Goal: Task Accomplishment & Management: Manage account settings

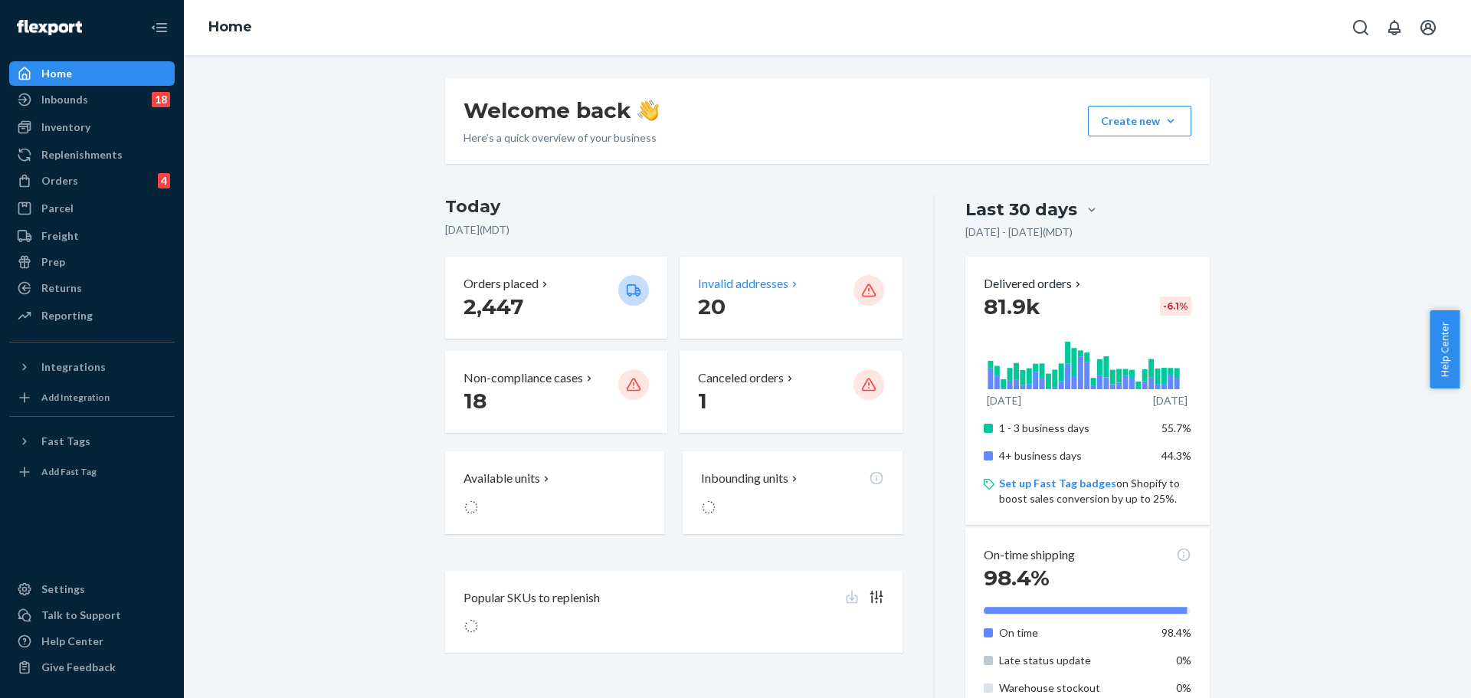
click at [754, 313] on p "20" at bounding box center [769, 307] width 143 height 28
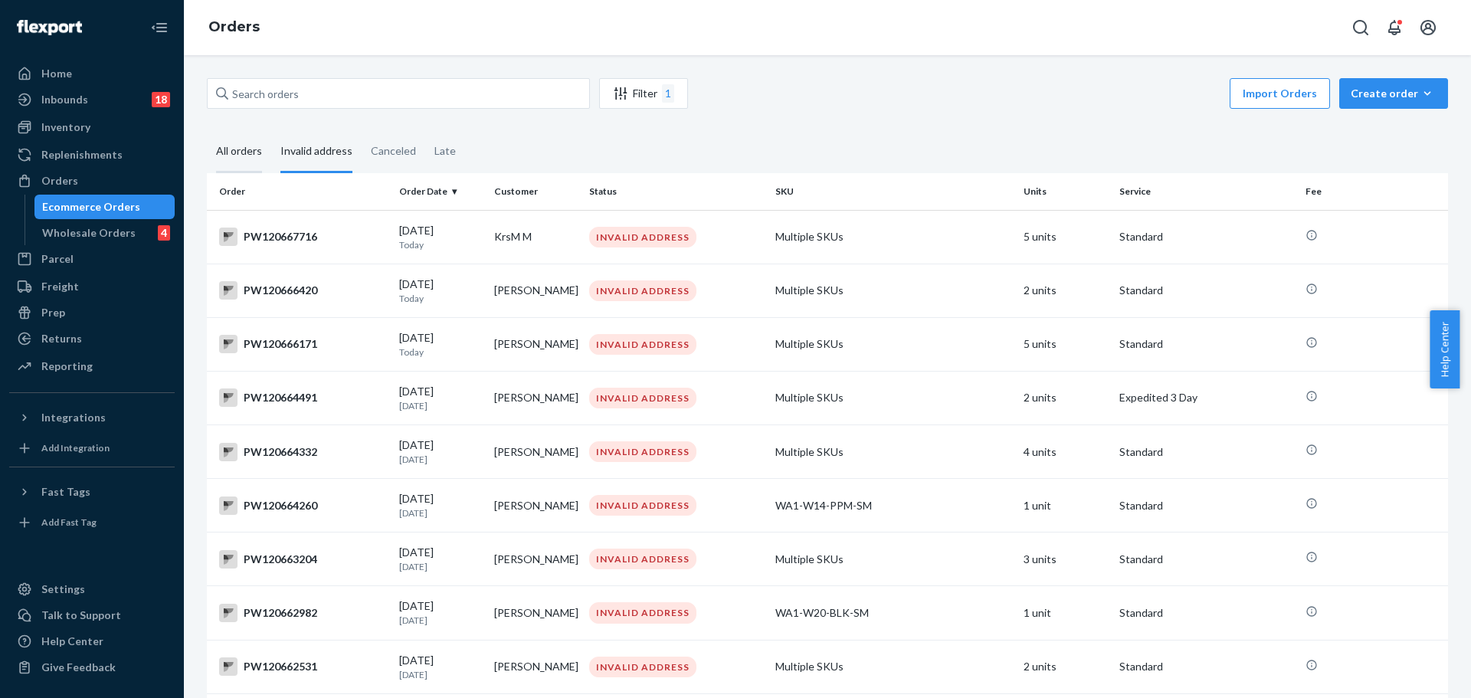
click at [239, 156] on div "All orders" at bounding box center [239, 152] width 46 height 42
click at [207, 131] on input "All orders" at bounding box center [207, 131] width 0 height 0
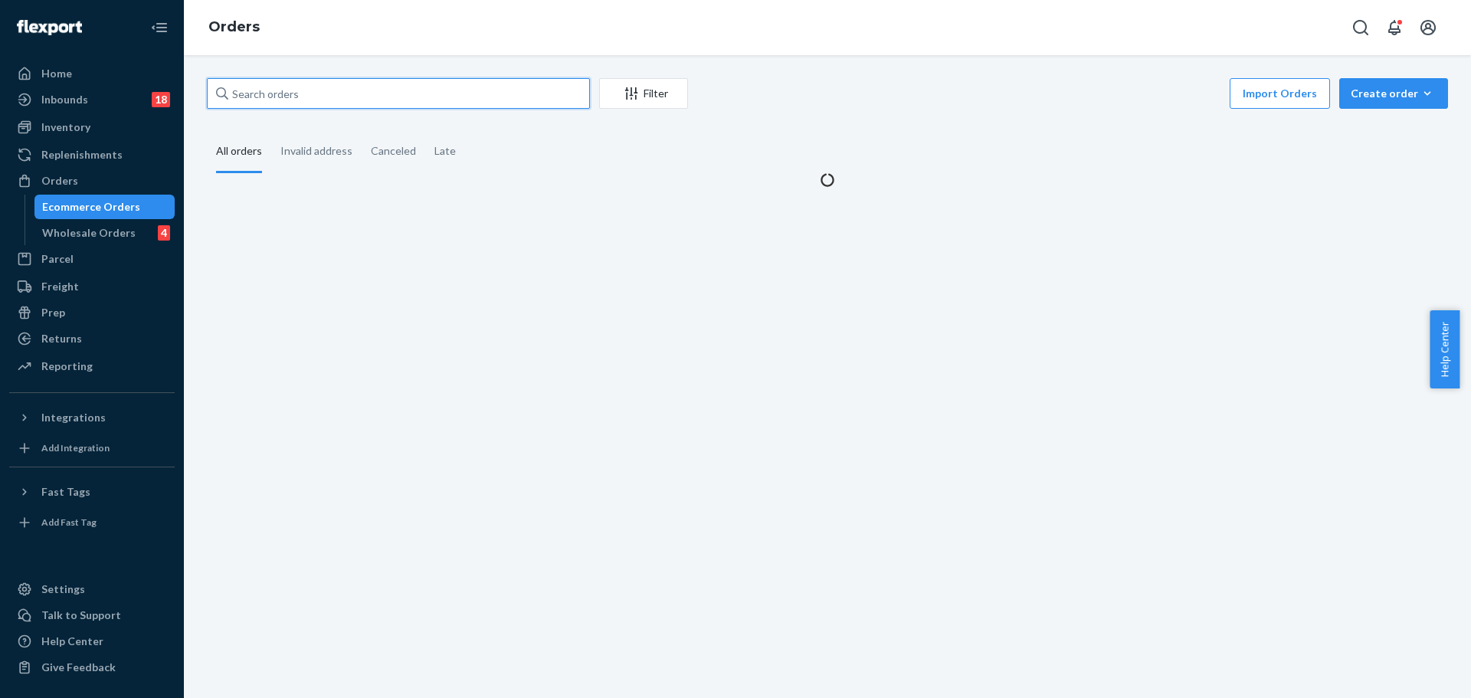
click at [290, 91] on input "text" at bounding box center [398, 93] width 383 height 31
paste input "PW120654712"
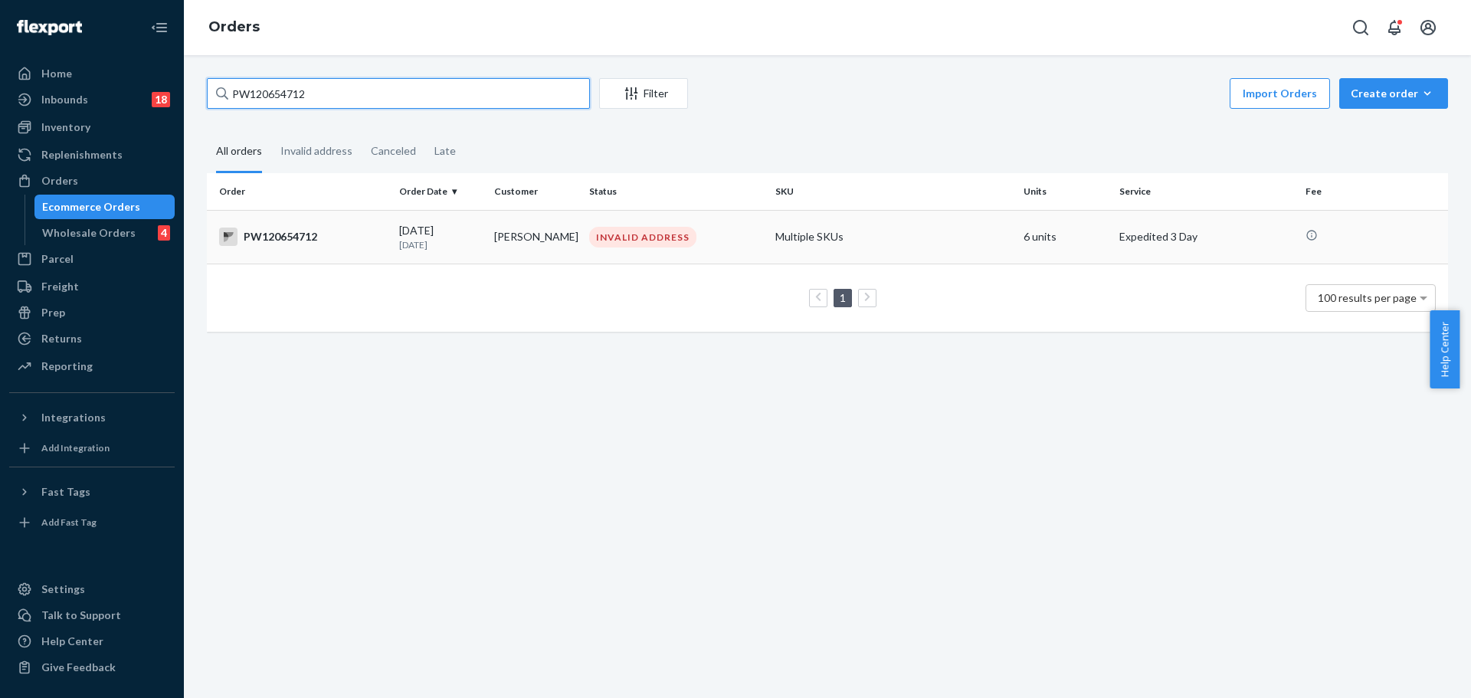
type input "PW120654712"
click at [281, 236] on div "PW120654712" at bounding box center [303, 237] width 168 height 18
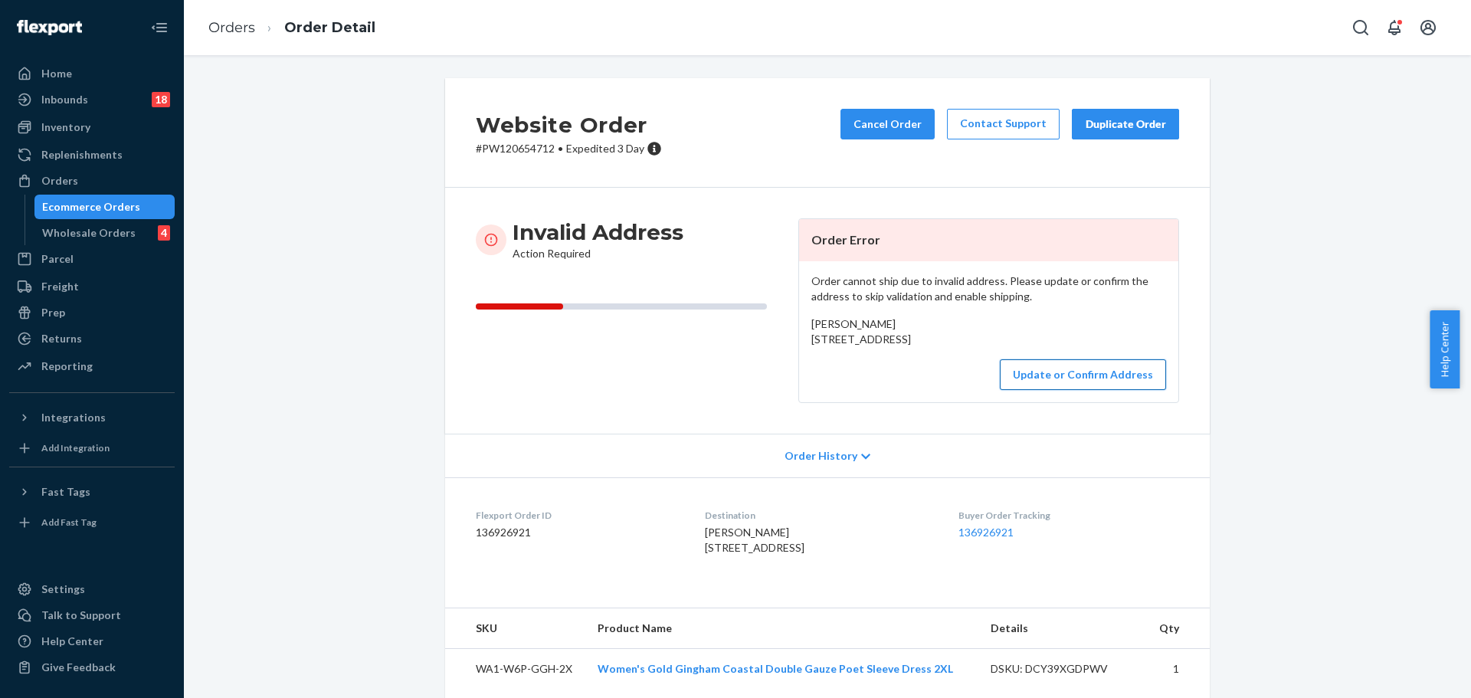
click at [1054, 390] on button "Update or Confirm Address" at bounding box center [1083, 374] width 166 height 31
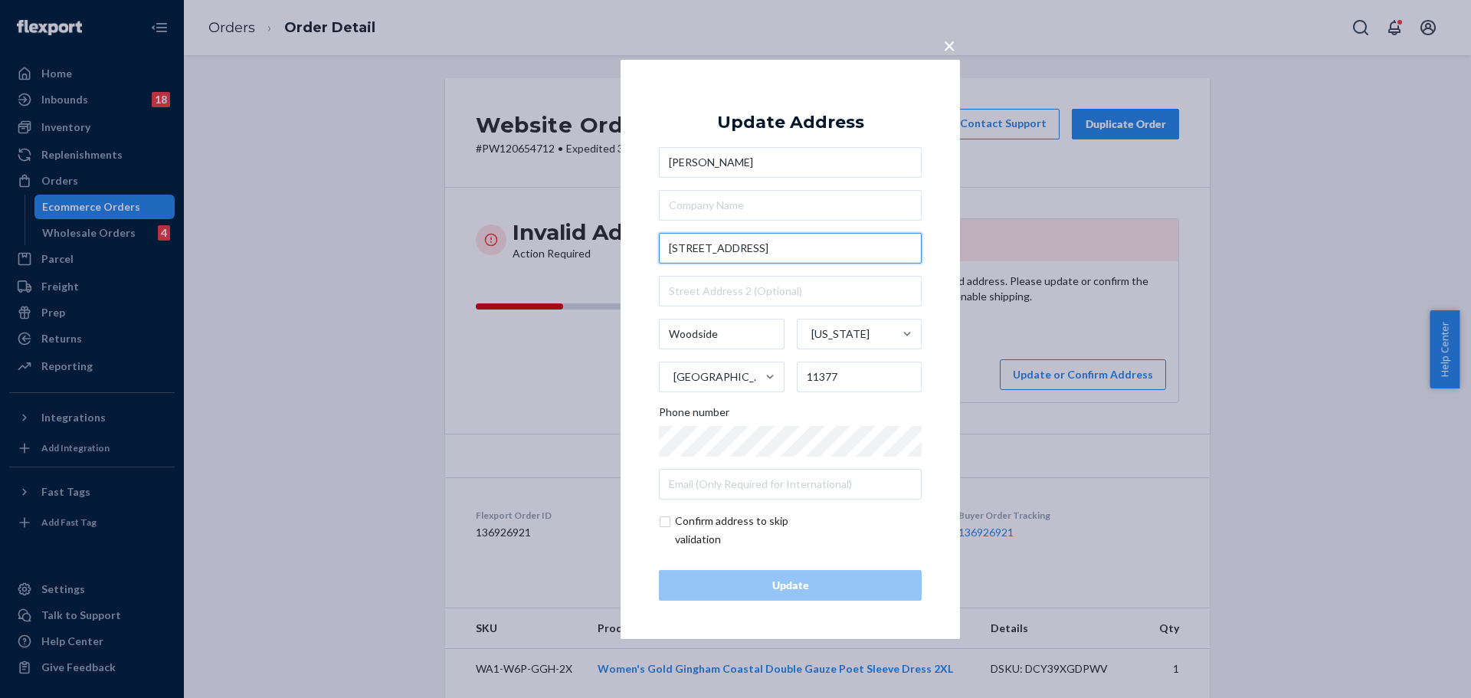
click at [780, 256] on input "[STREET_ADDRESS]" at bounding box center [790, 248] width 263 height 31
paste input "[STREET_ADDRESS]"
type input "[STREET_ADDRESS]"
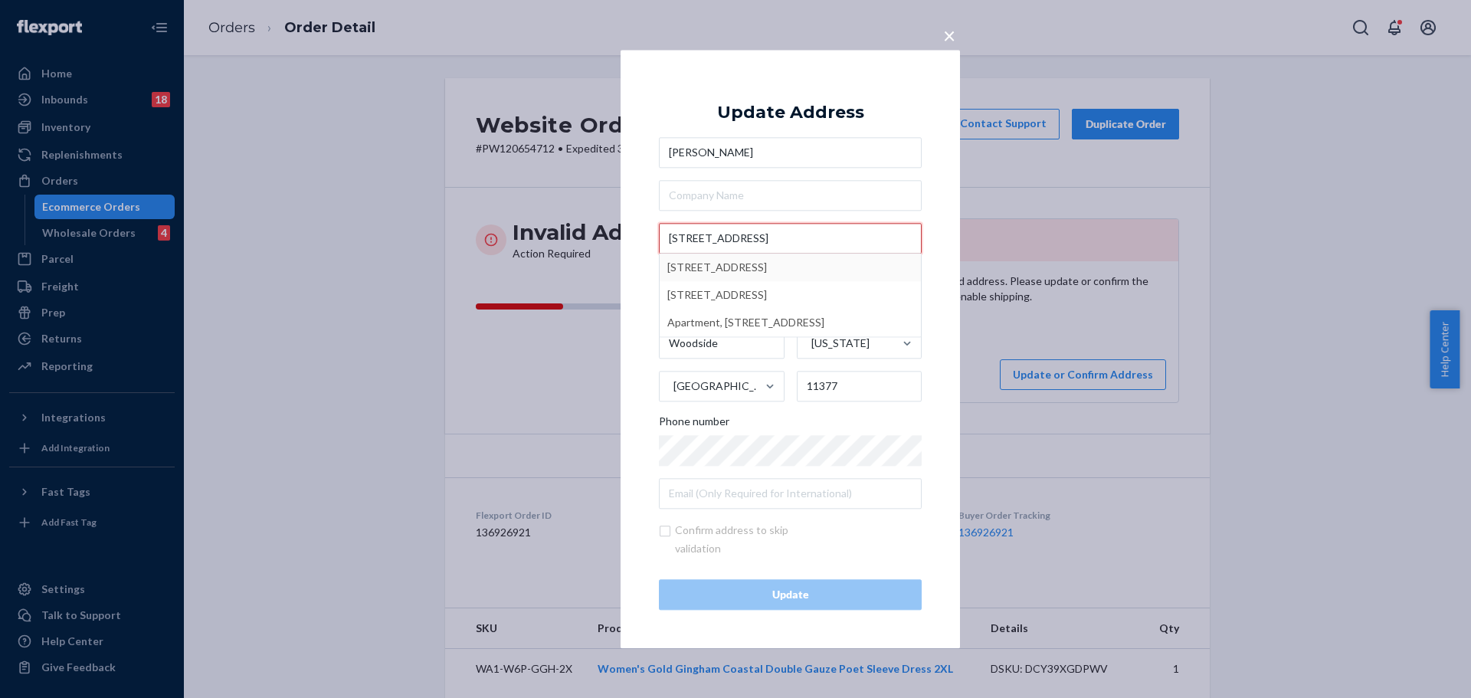
scroll to position [0, 31]
drag, startPoint x: 795, startPoint y: 240, endPoint x: 970, endPoint y: 262, distance: 176.1
click at [970, 262] on div "× Update Address [PERSON_NAME] [STREET_ADDRESS][GEOGRAPHIC_DATA][STREET_ADDRESS…" at bounding box center [735, 349] width 1471 height 698
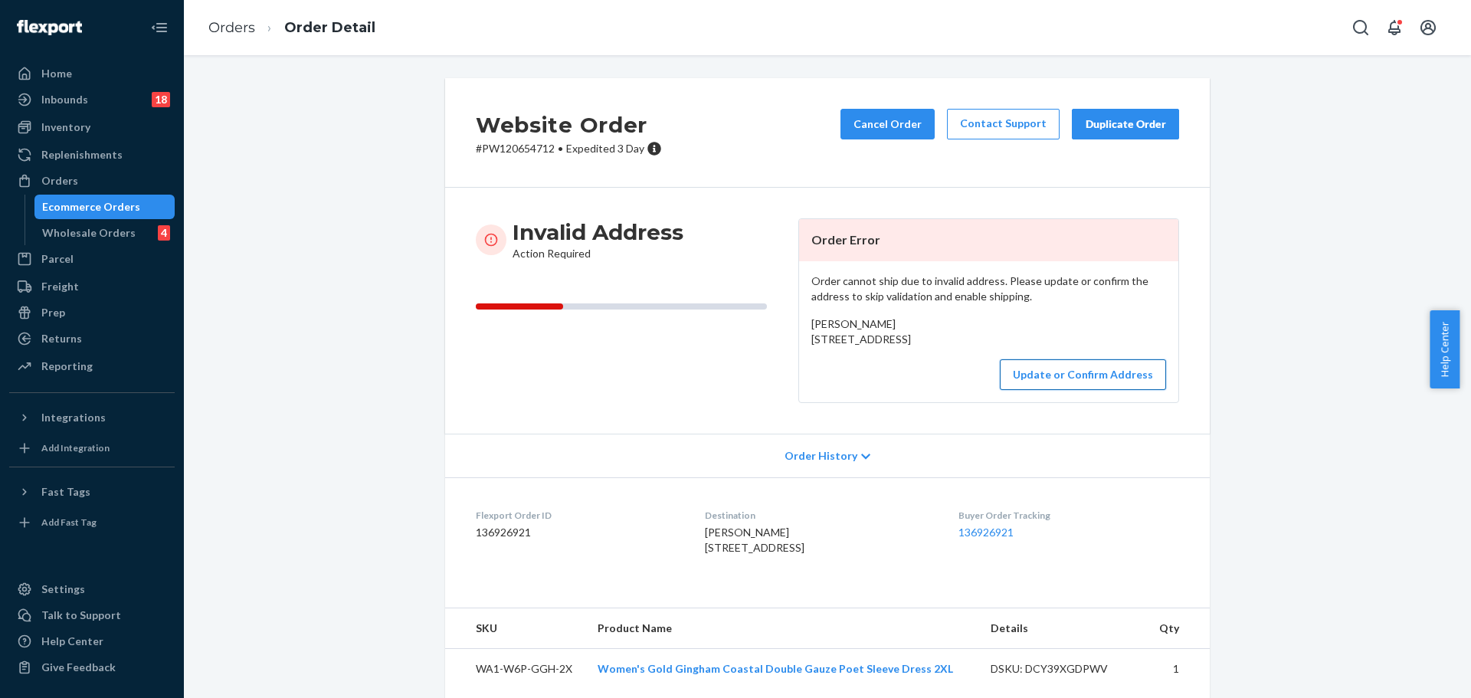
click at [1038, 390] on button "Update or Confirm Address" at bounding box center [1083, 374] width 166 height 31
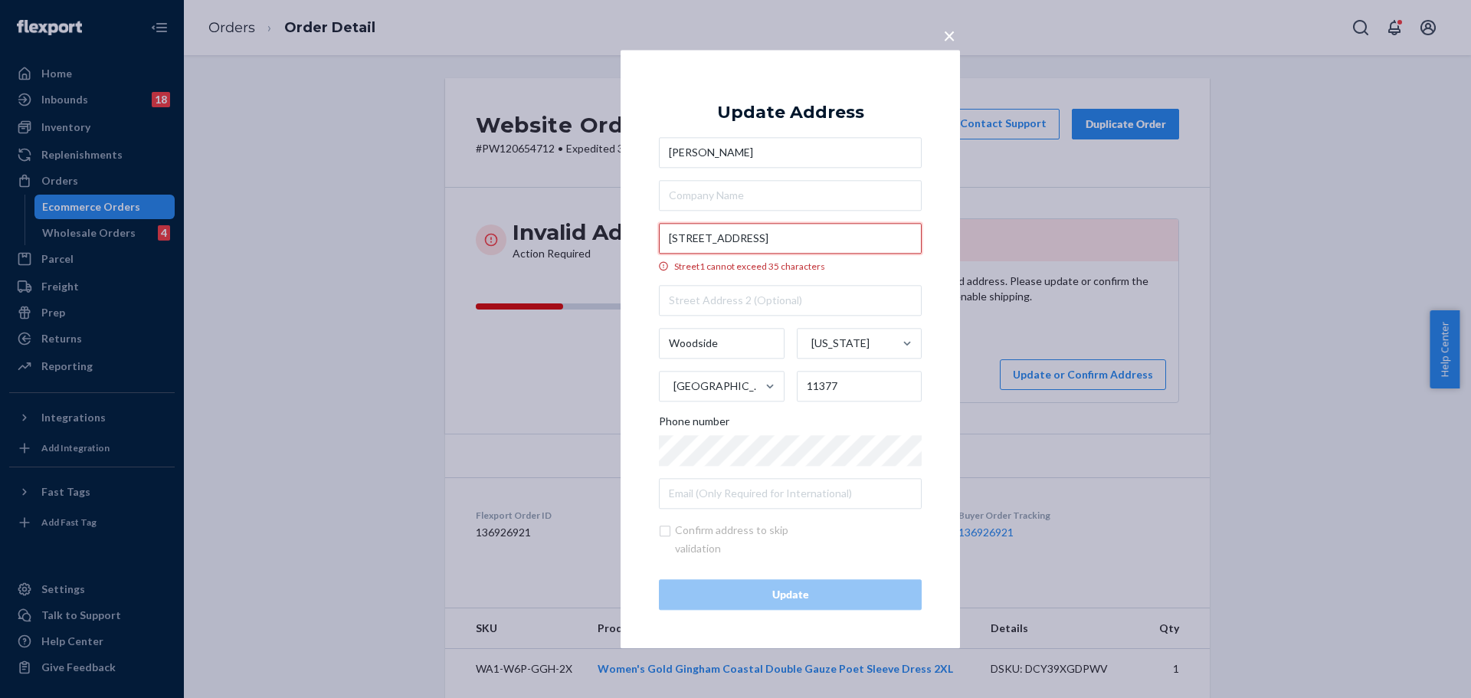
click at [826, 239] on input "[STREET_ADDRESS]" at bounding box center [790, 238] width 263 height 31
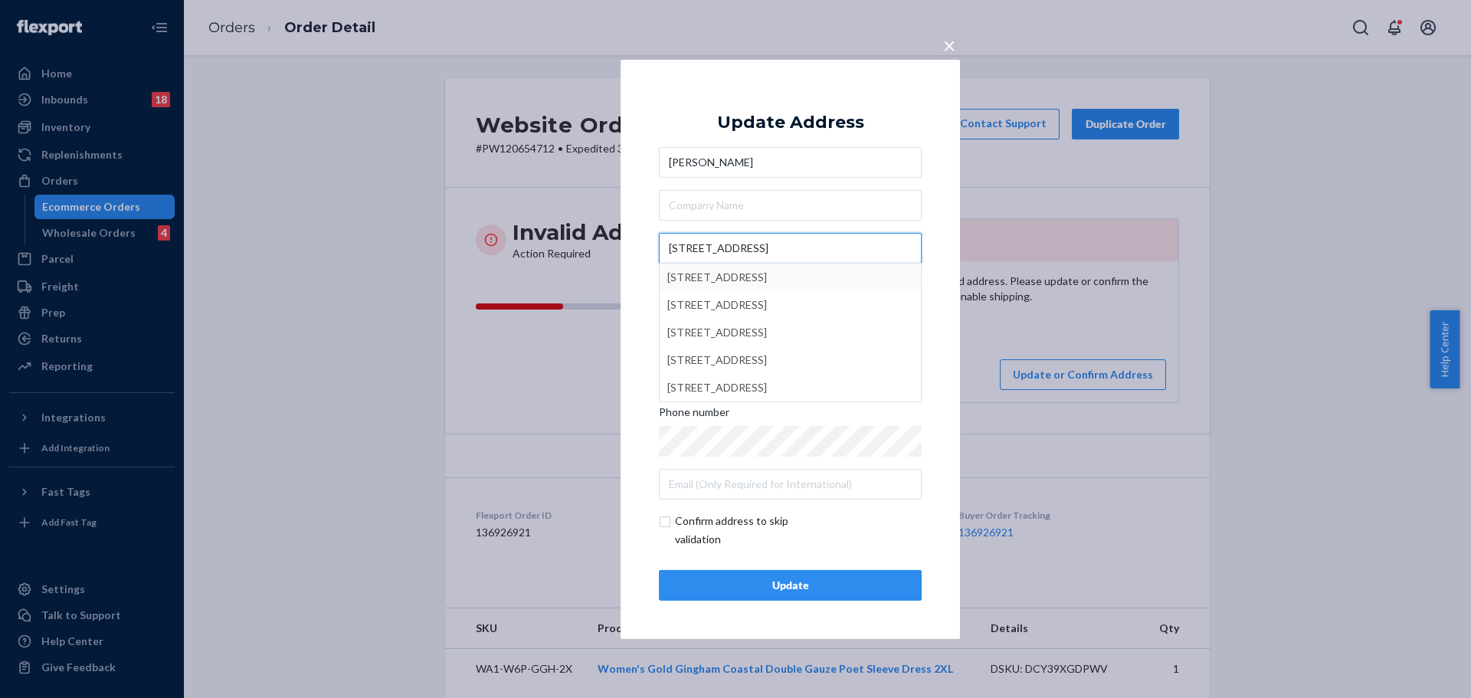
type input "[STREET_ADDRESS]"
click at [929, 276] on div "× Update Address [PERSON_NAME] [STREET_ADDRESS][GEOGRAPHIC_DATA][STREET_ADDRESS…" at bounding box center [791, 348] width 340 height 579
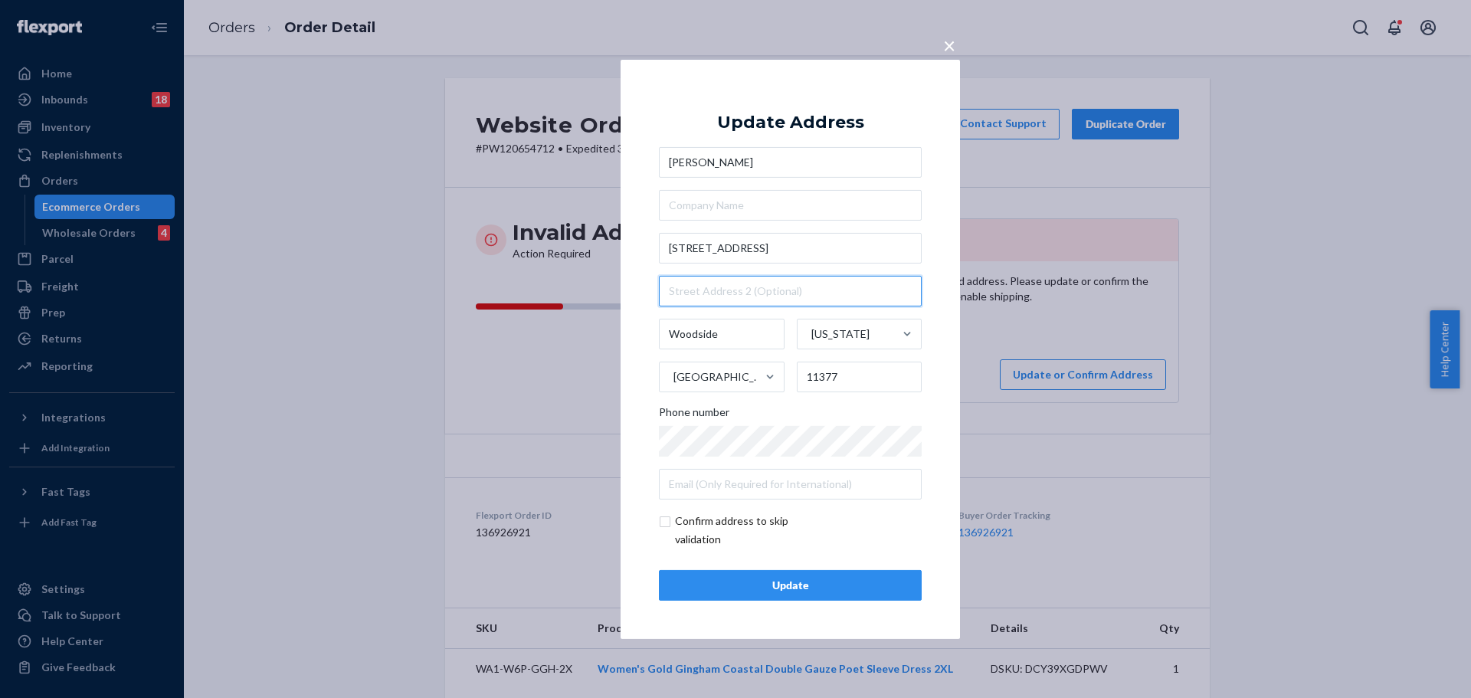
click at [842, 289] on input "text" at bounding box center [790, 291] width 263 height 31
paste input "Apartment 4C"
type input "Apartment 4C"
click at [763, 589] on div "Update" at bounding box center [790, 585] width 237 height 15
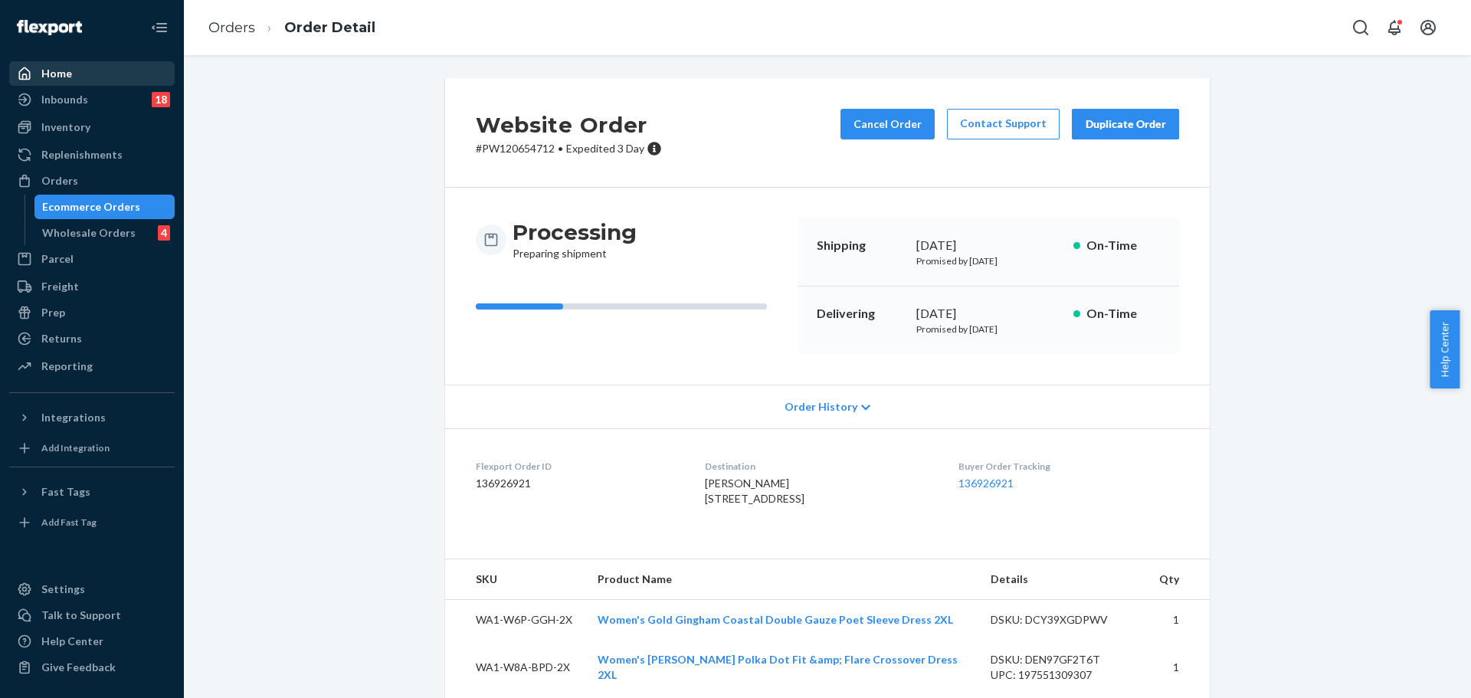
click at [70, 75] on div "Home" at bounding box center [56, 73] width 31 height 15
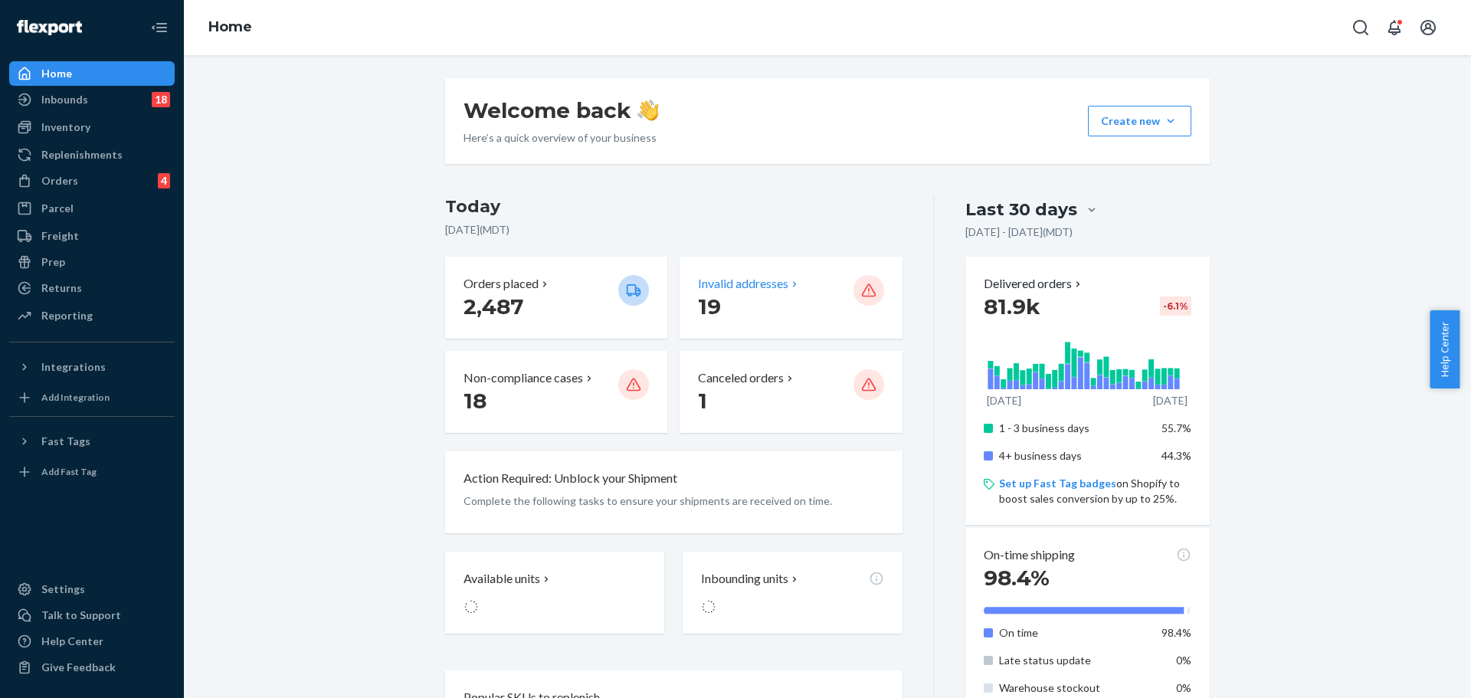
click at [846, 296] on div "Invalid addresses 19" at bounding box center [790, 297] width 185 height 45
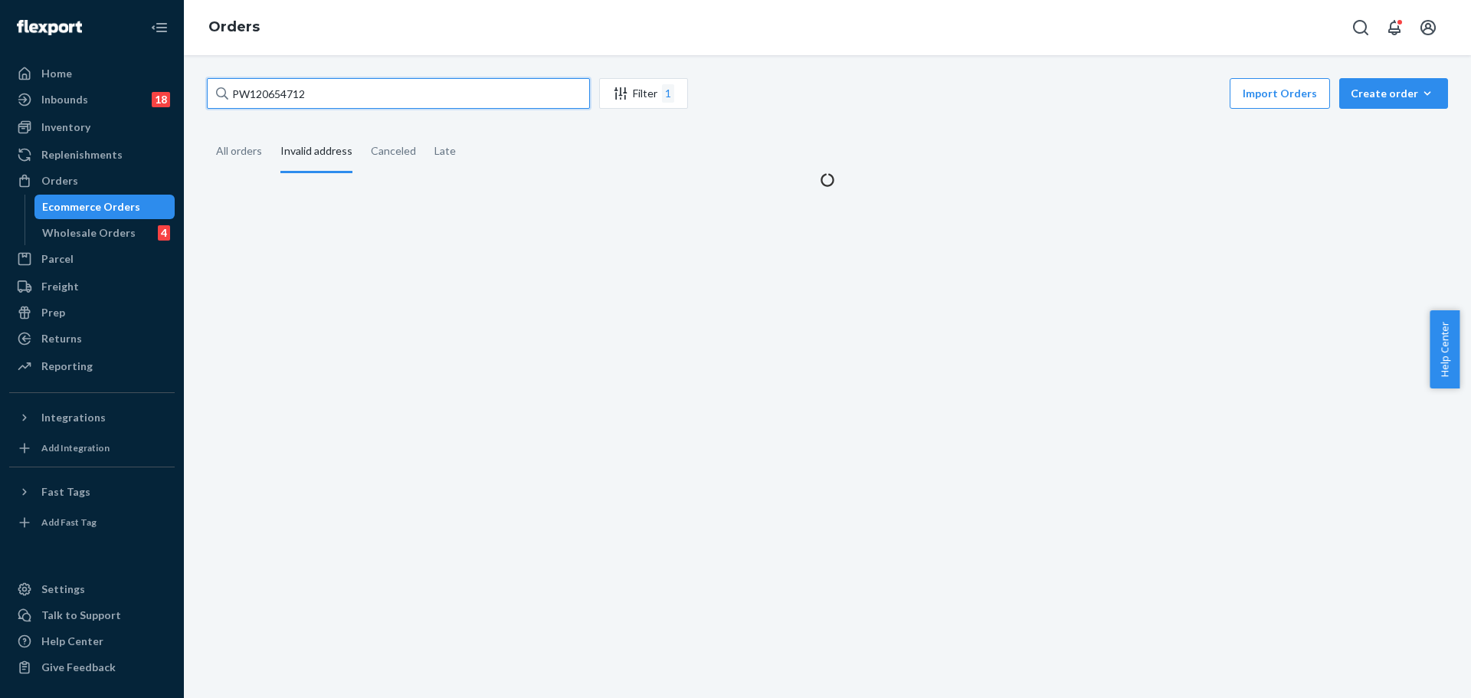
click at [333, 93] on input "PW120654712" at bounding box center [398, 93] width 383 height 31
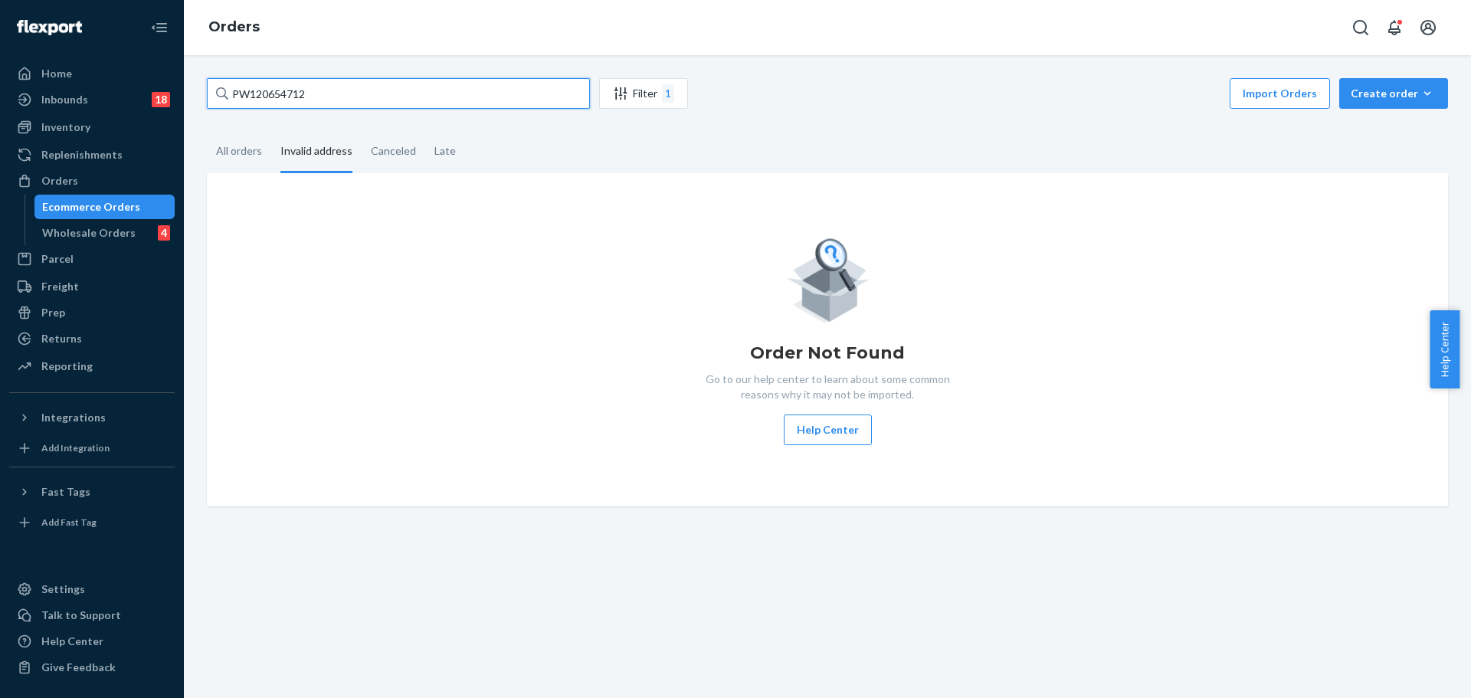
click at [333, 93] on input "PW120654712" at bounding box center [398, 93] width 383 height 31
type input "P"
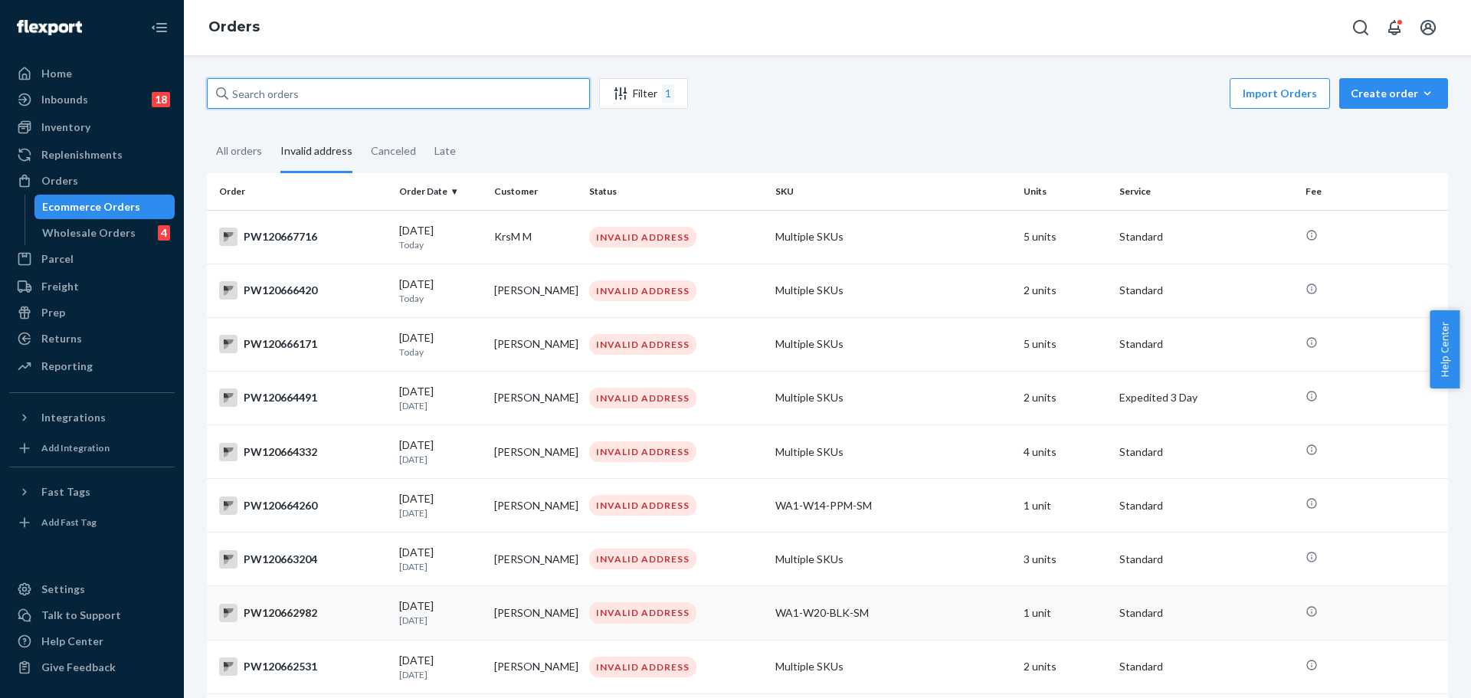
scroll to position [637, 0]
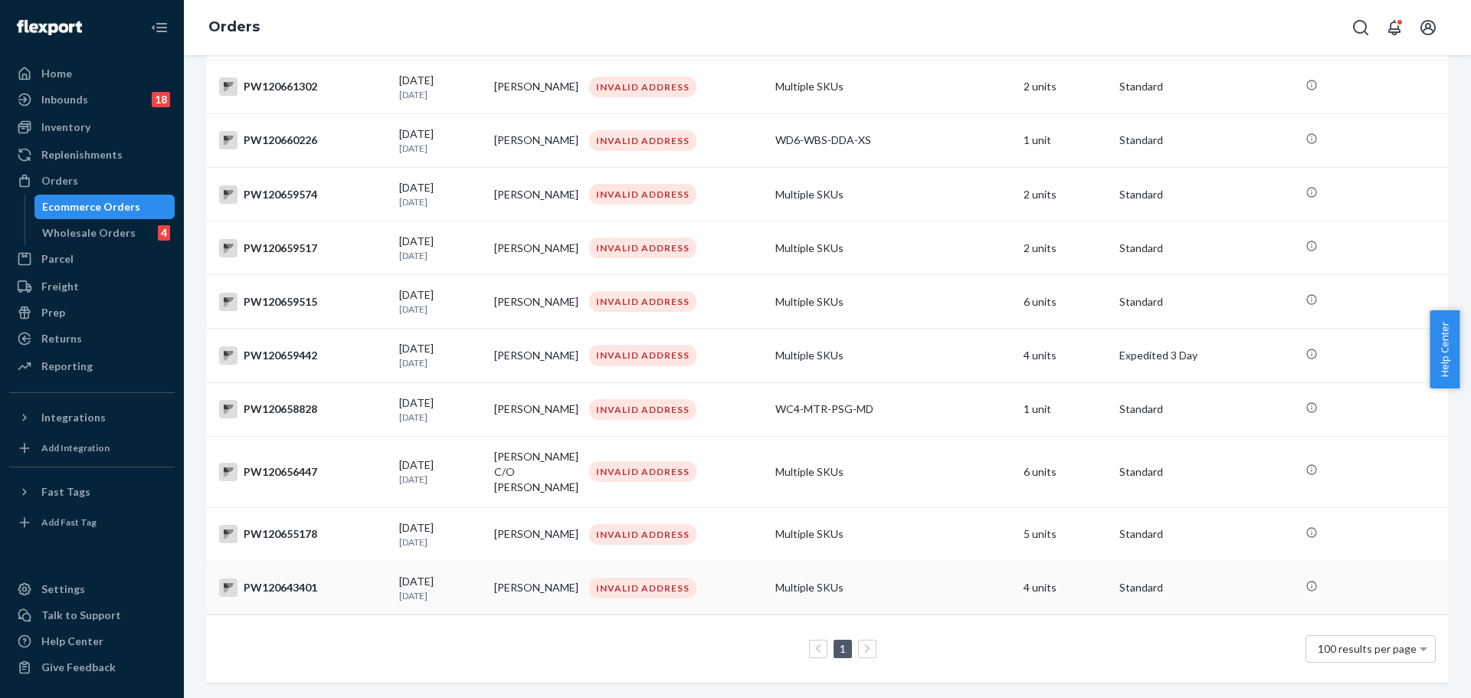
click at [291, 579] on div "PW120643401" at bounding box center [303, 588] width 168 height 18
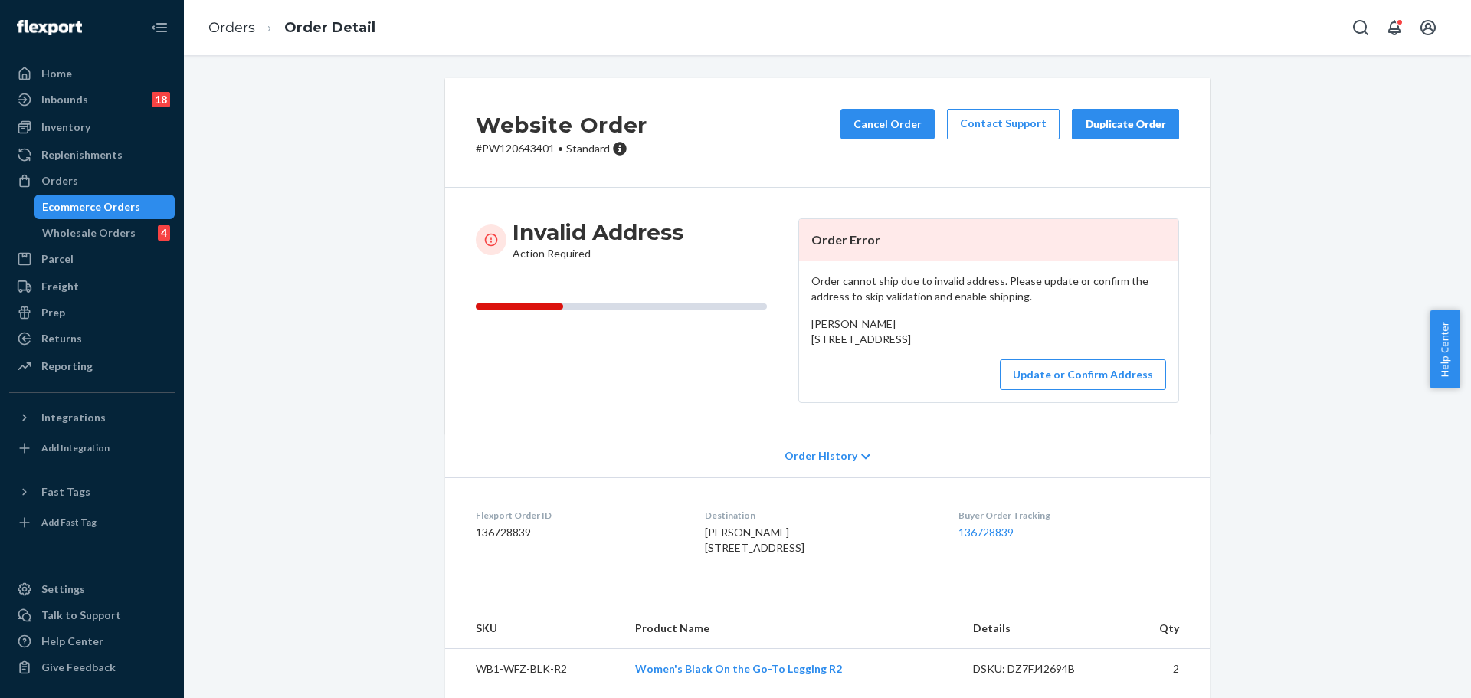
click at [508, 147] on p "# PW120643401 • Standard" at bounding box center [562, 148] width 172 height 15
copy p "PW120643401"
click at [892, 128] on button "Cancel Order" at bounding box center [888, 124] width 94 height 31
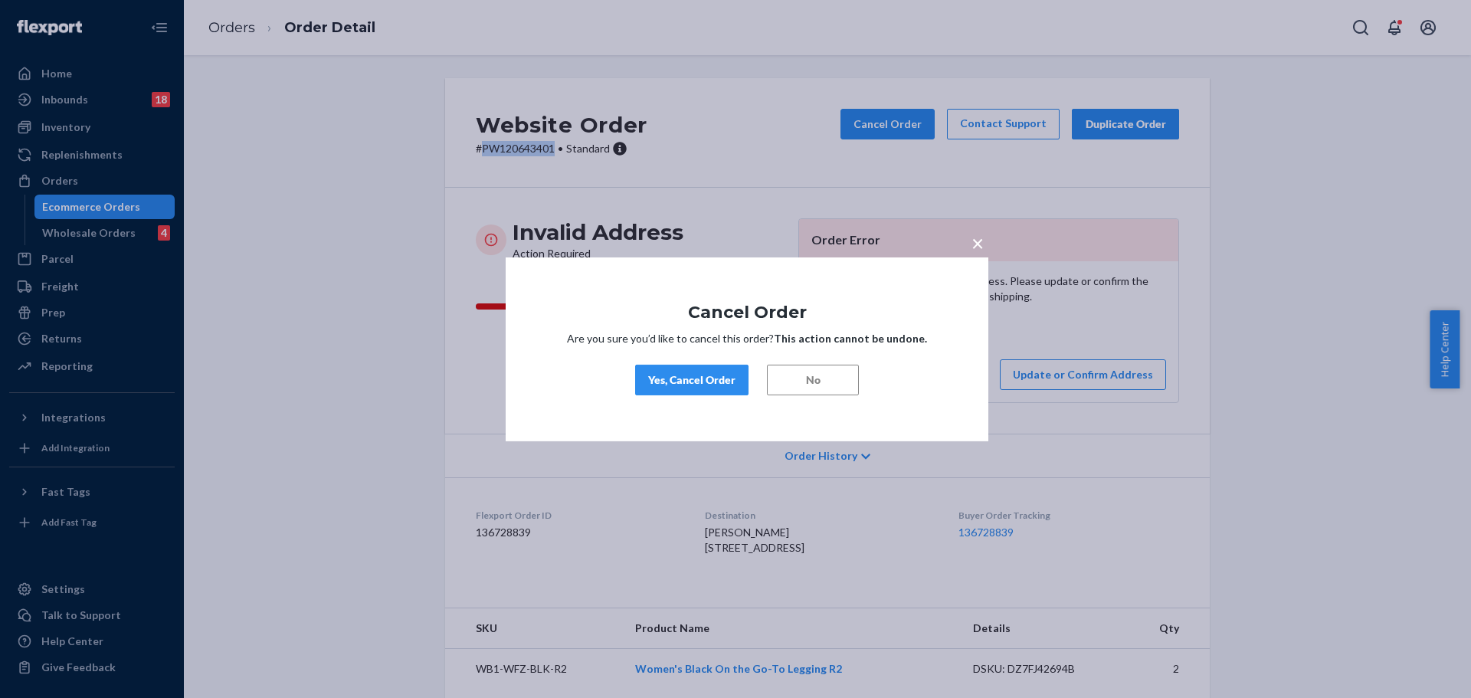
click at [711, 390] on button "Yes, Cancel Order" at bounding box center [691, 380] width 113 height 31
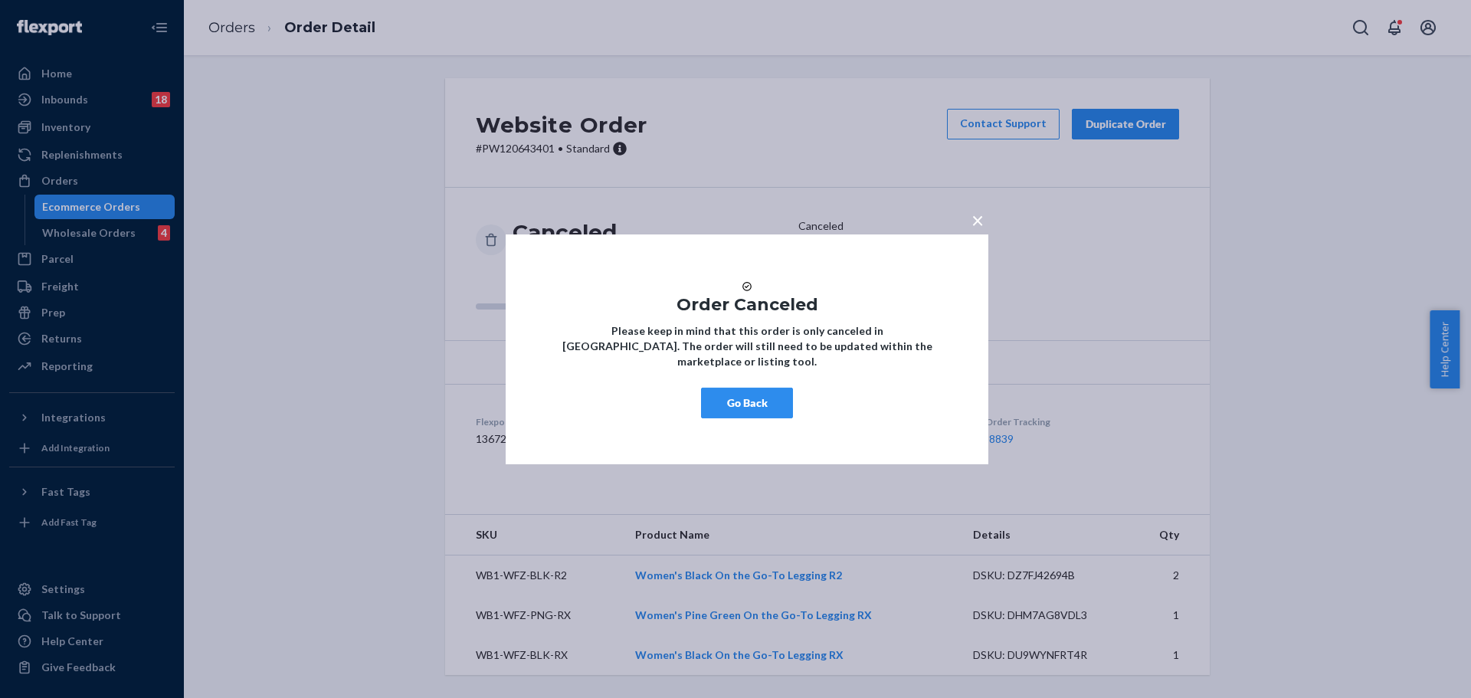
click at [743, 418] on button "Go Back" at bounding box center [747, 403] width 92 height 31
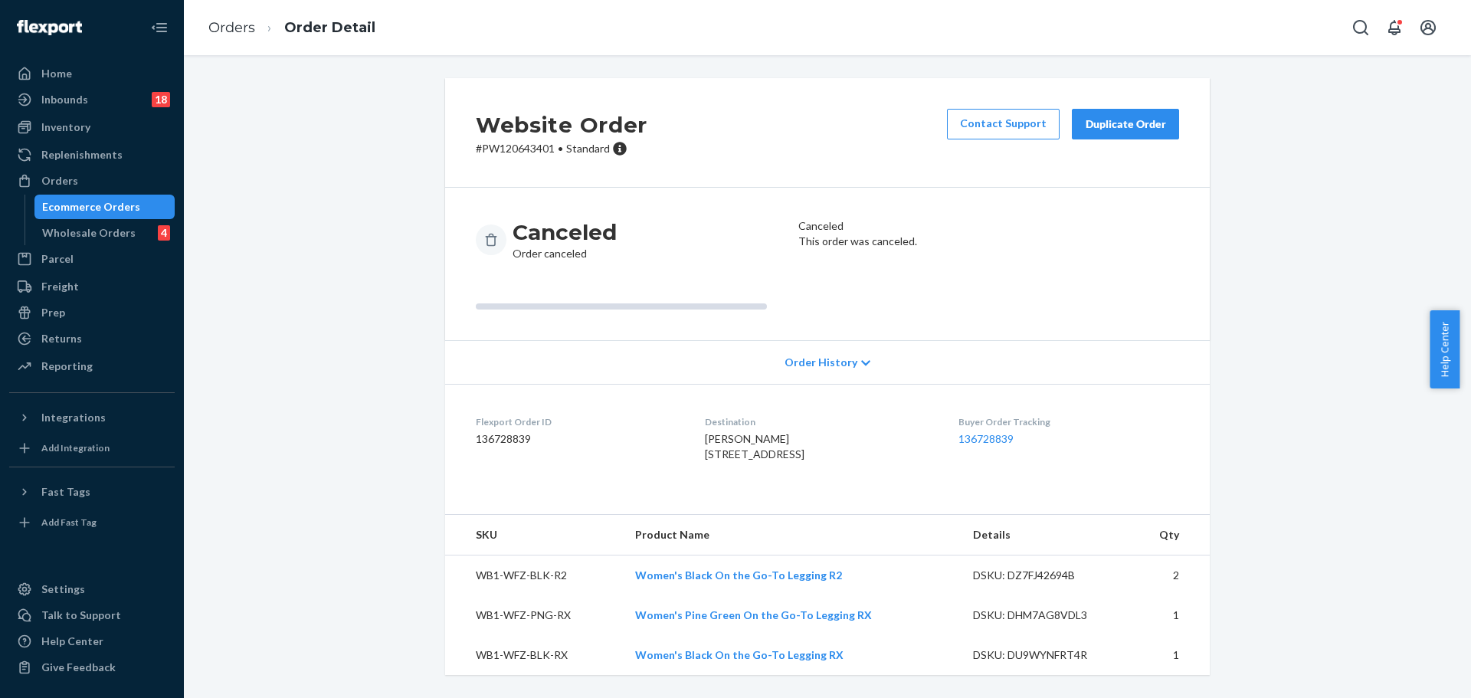
click at [523, 143] on p "# PW120643401 • Standard" at bounding box center [562, 148] width 172 height 15
copy p "PW120643401"
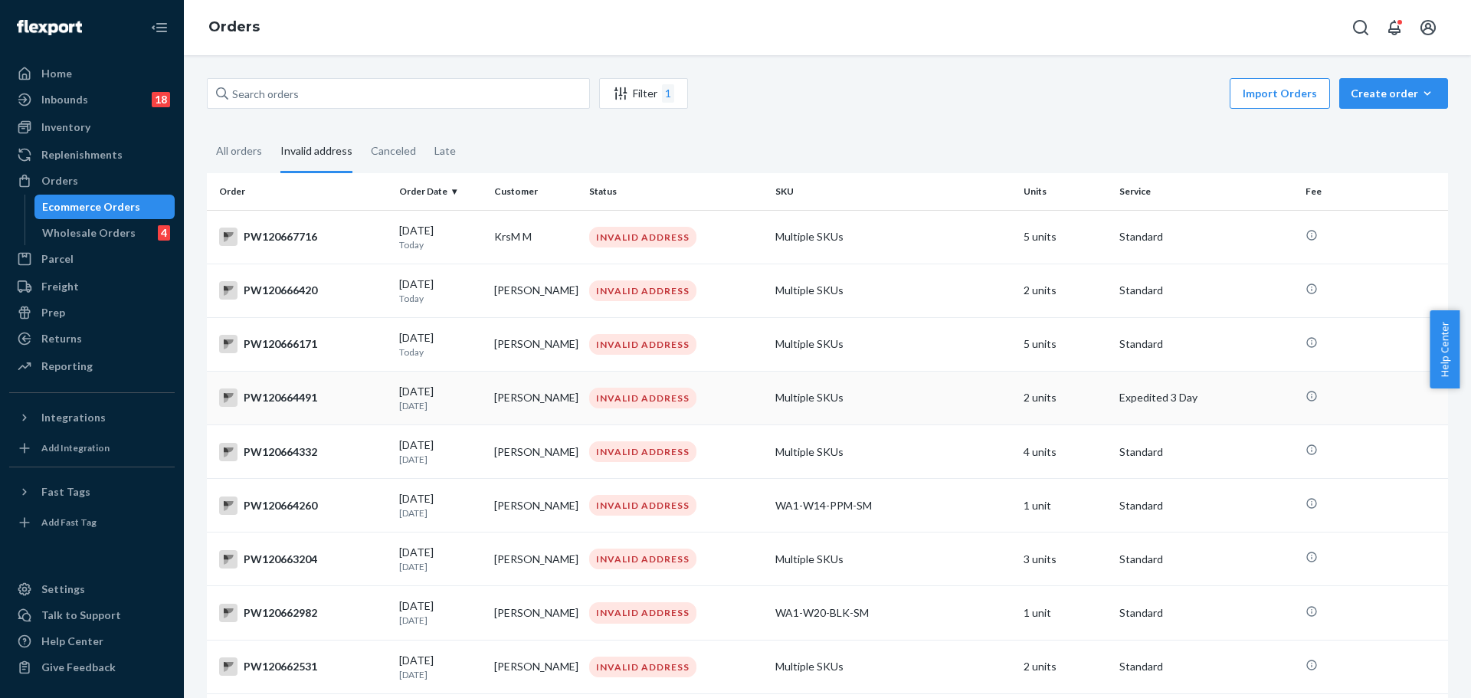
scroll to position [637, 0]
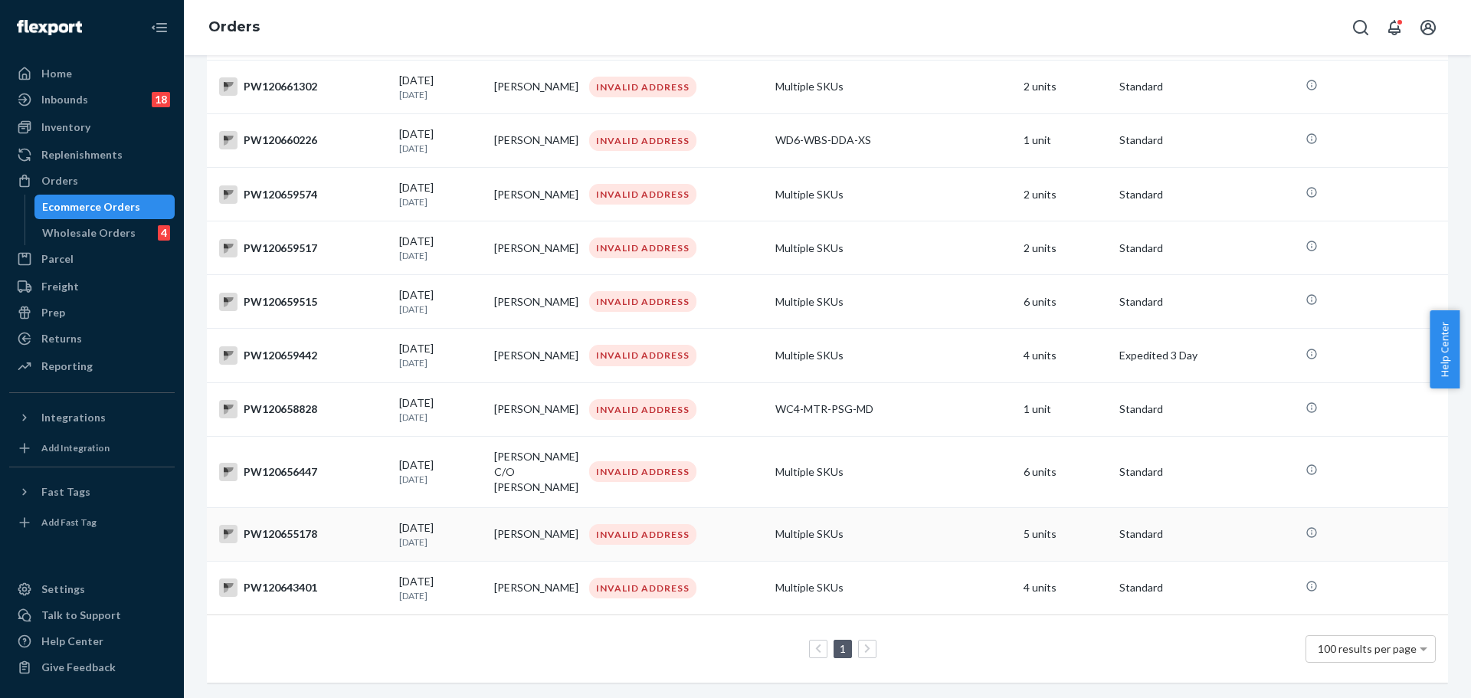
click at [297, 525] on div "PW120655178" at bounding box center [303, 534] width 168 height 18
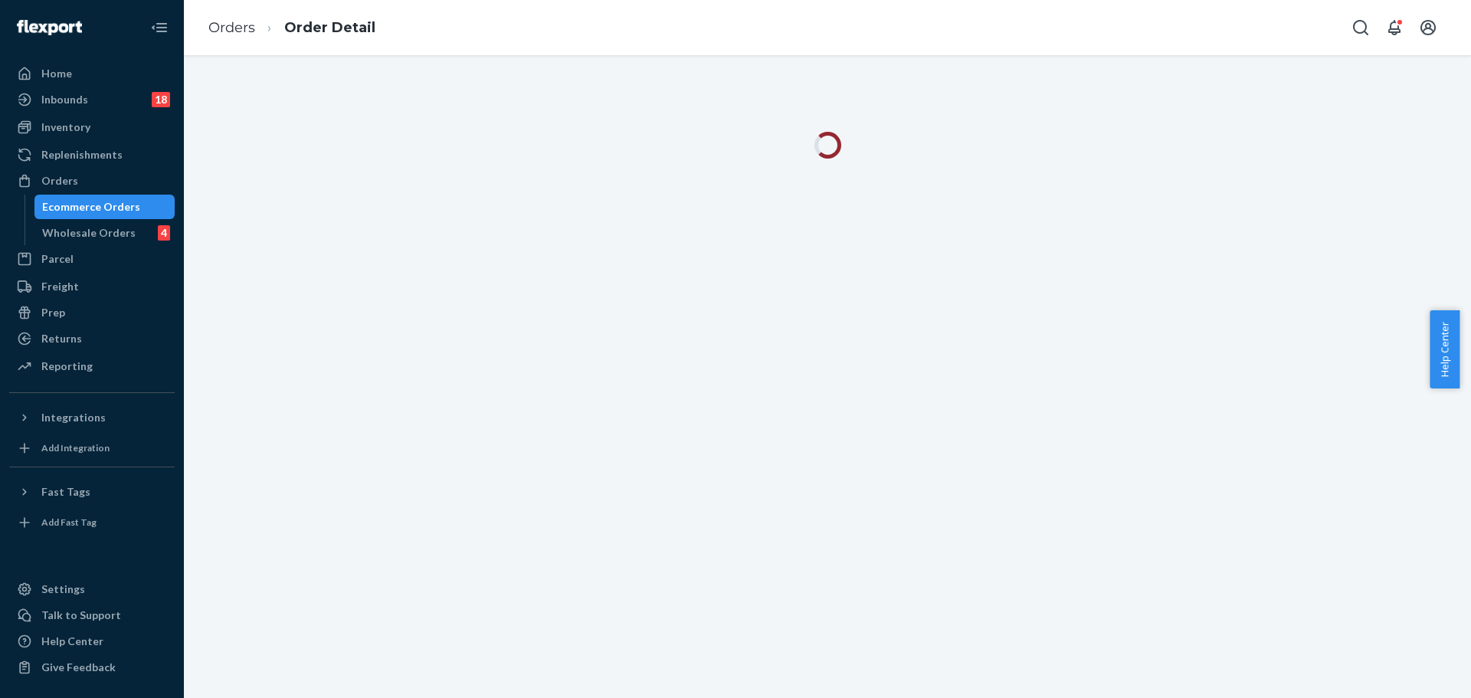
click at [297, 520] on div at bounding box center [828, 376] width 1288 height 643
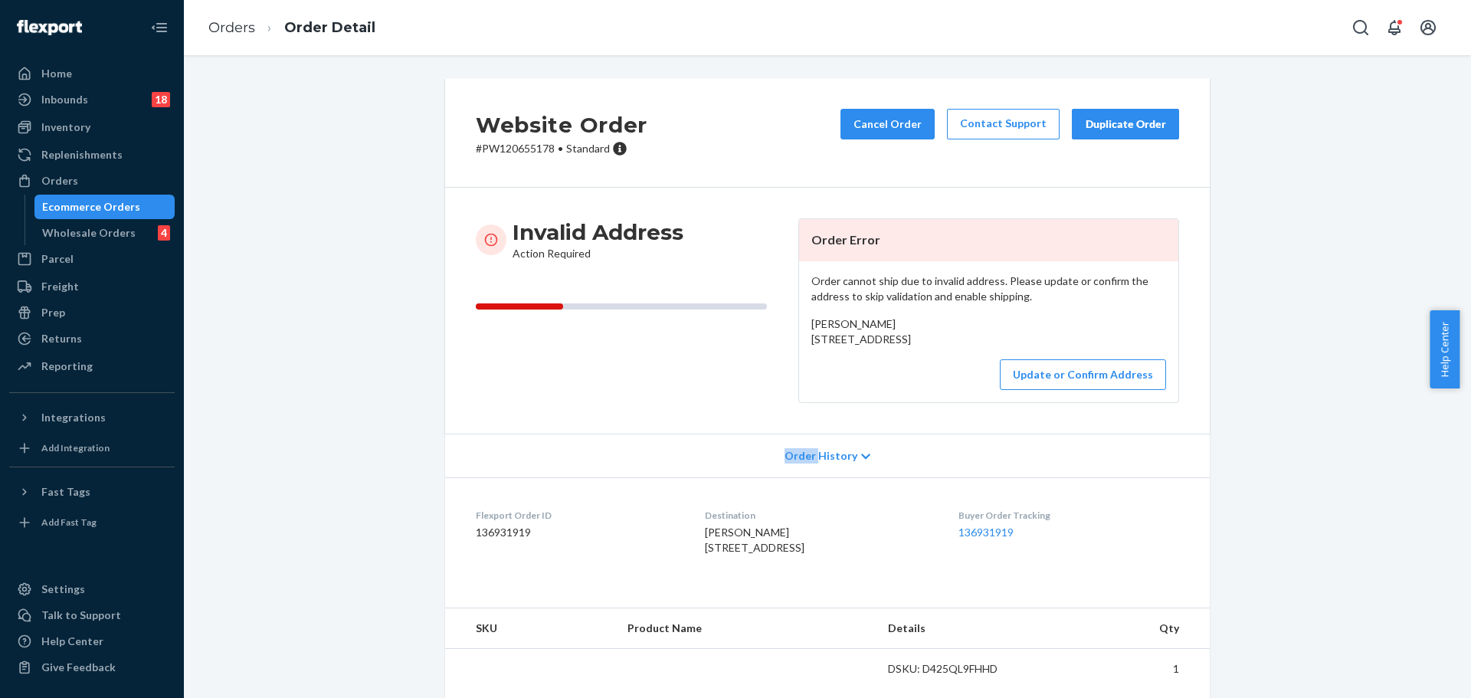
click at [297, 520] on div "Website Order # PW120655178 • Standard Cancel Order Contact Support Duplicate O…" at bounding box center [827, 472] width 1265 height 789
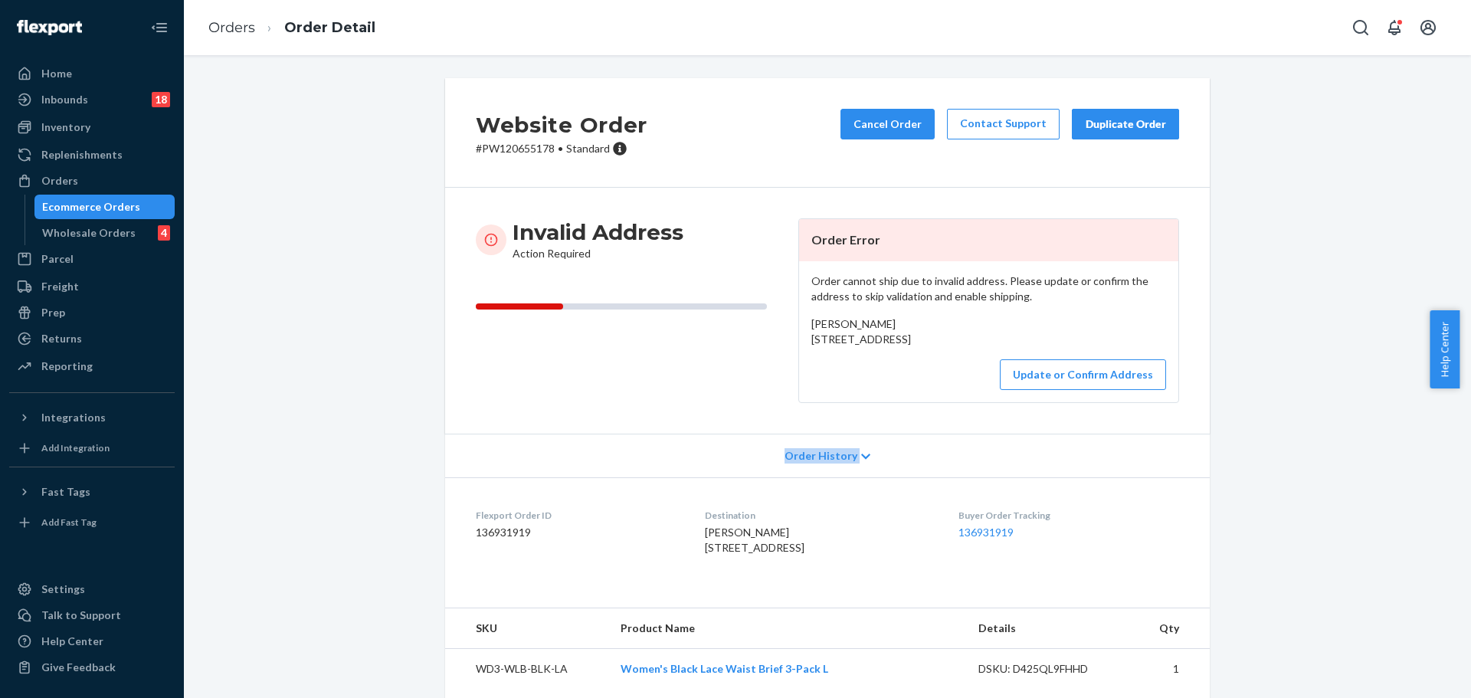
click at [297, 520] on div "Website Order # PW120655178 • Standard Cancel Order Contact Support Duplicate O…" at bounding box center [827, 480] width 1265 height 804
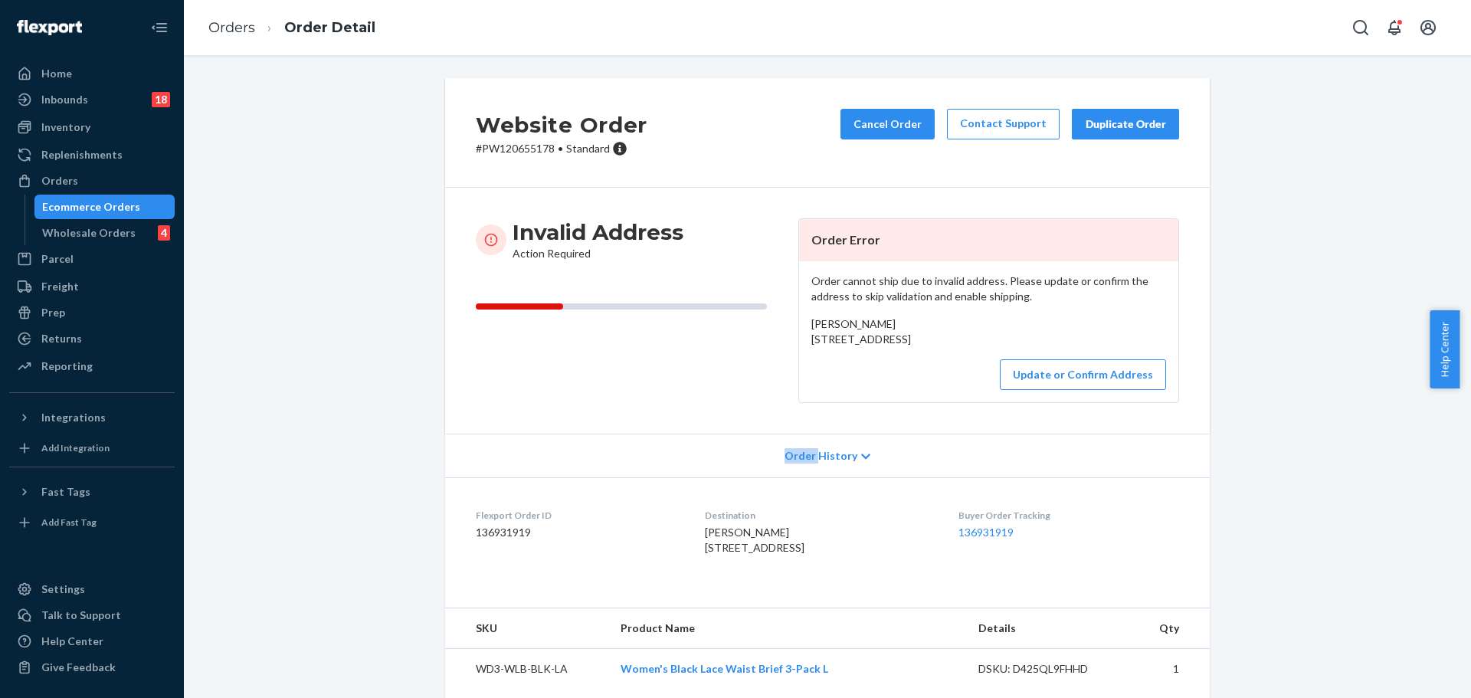
click at [297, 520] on div "Website Order # PW120655178 • Standard Cancel Order Contact Support Duplicate O…" at bounding box center [827, 480] width 1265 height 804
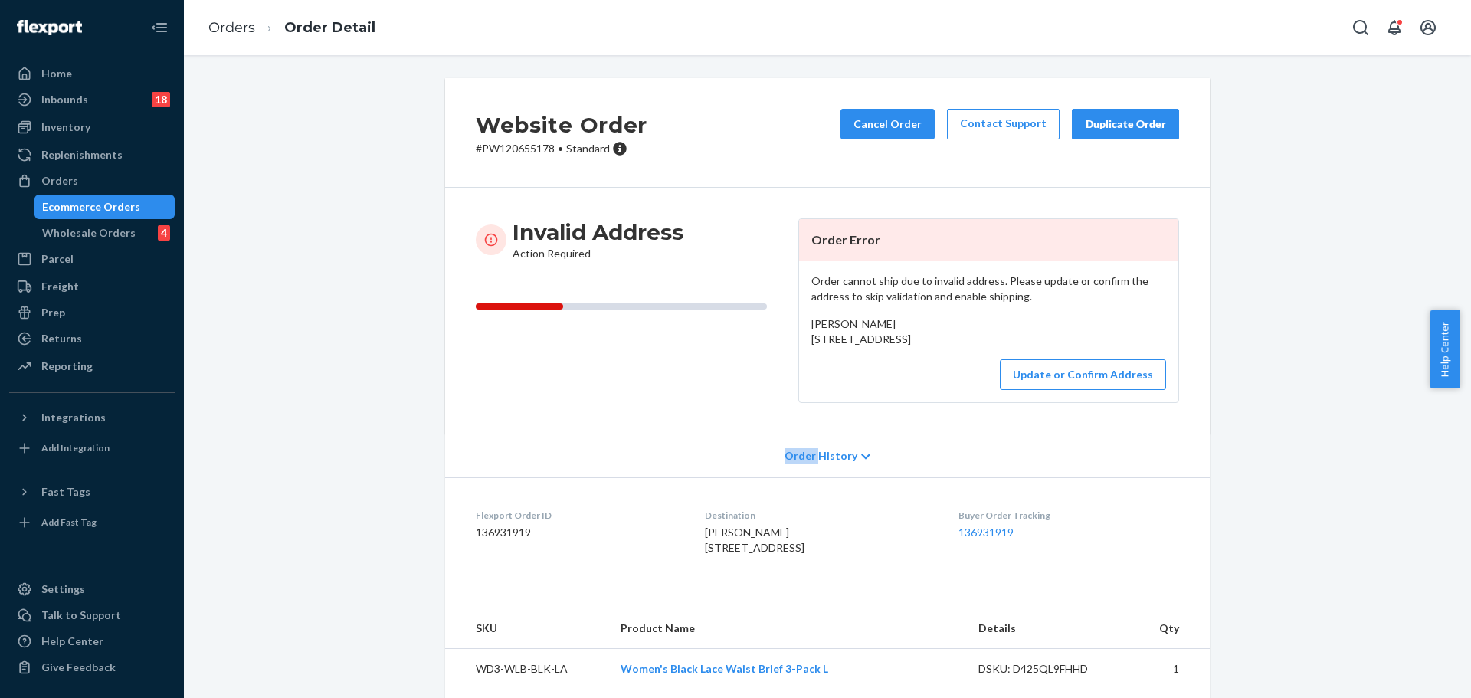
click at [297, 520] on div "Website Order # PW120655178 • Standard Cancel Order Contact Support Duplicate O…" at bounding box center [827, 480] width 1265 height 804
click at [503, 147] on p "# PW120655178 • Standard" at bounding box center [562, 148] width 172 height 15
copy p "PW120655178"
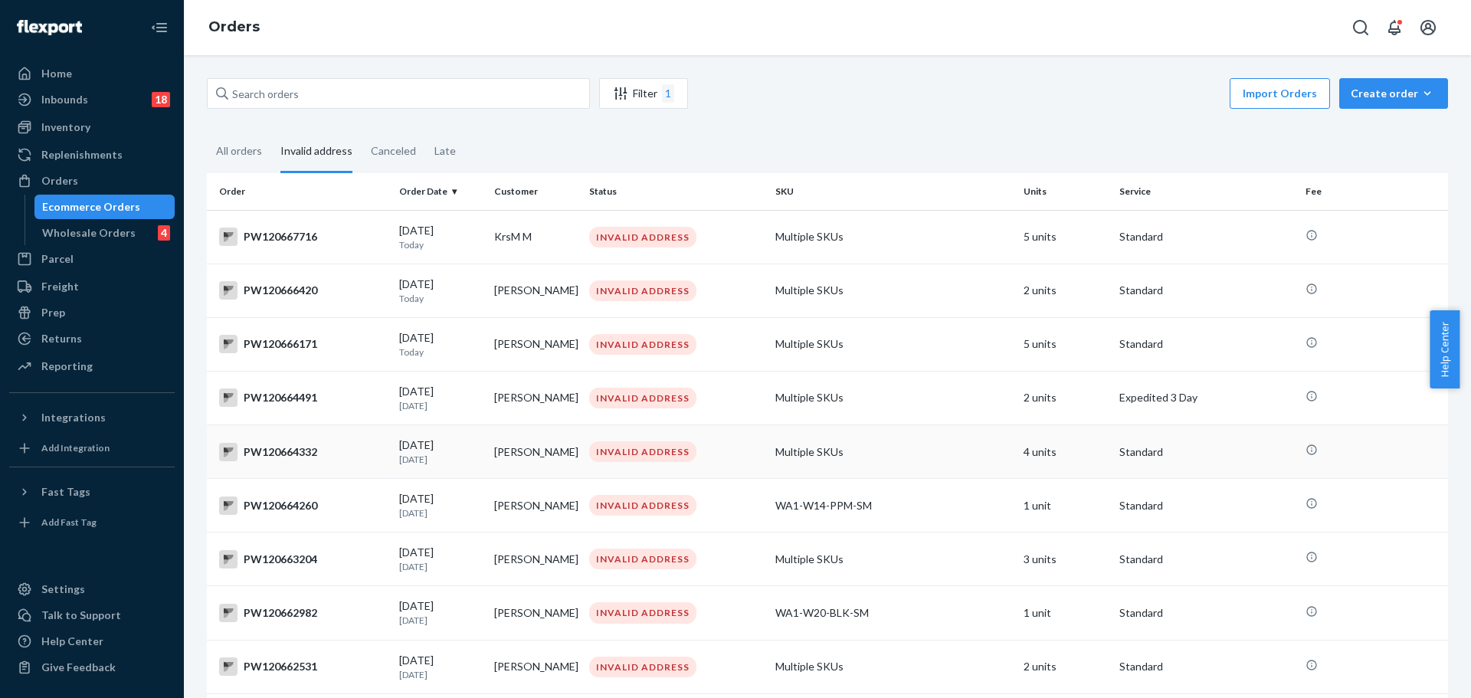
scroll to position [637, 0]
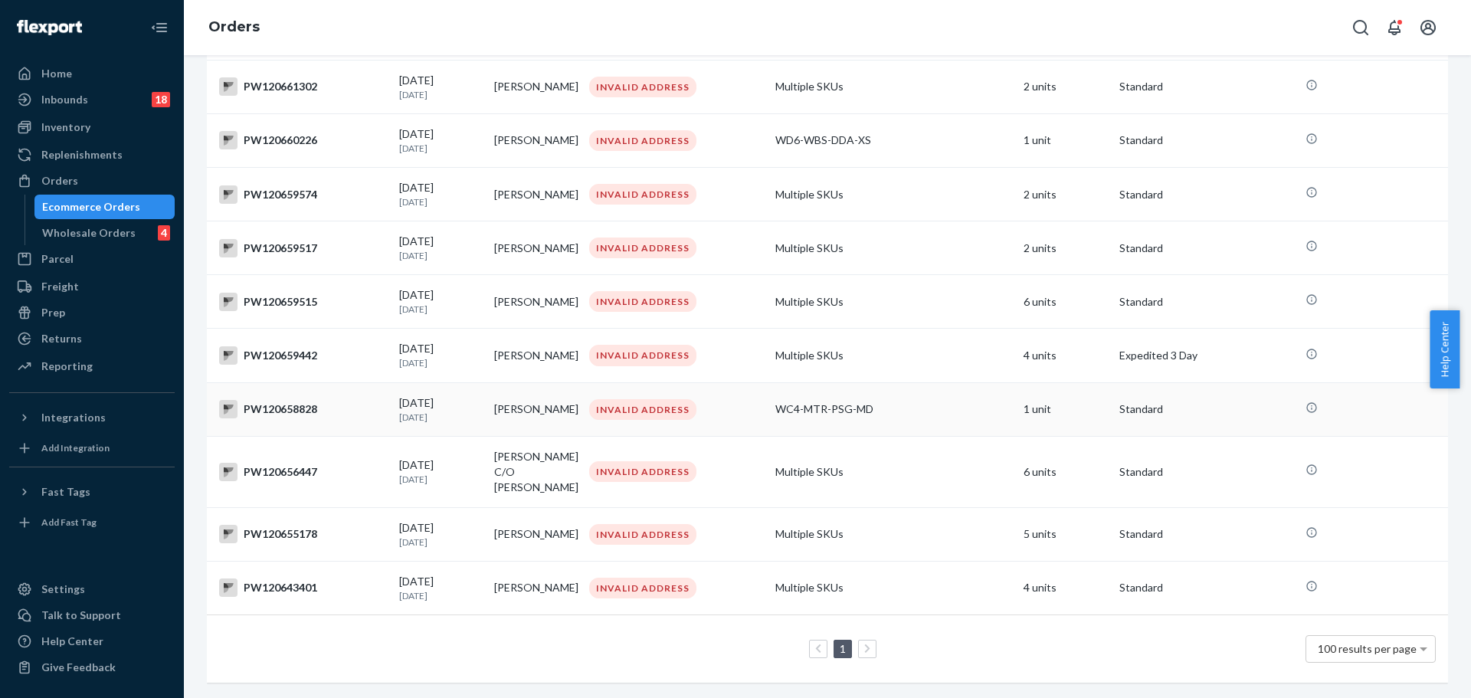
click at [276, 408] on div "PW120658828" at bounding box center [303, 409] width 168 height 18
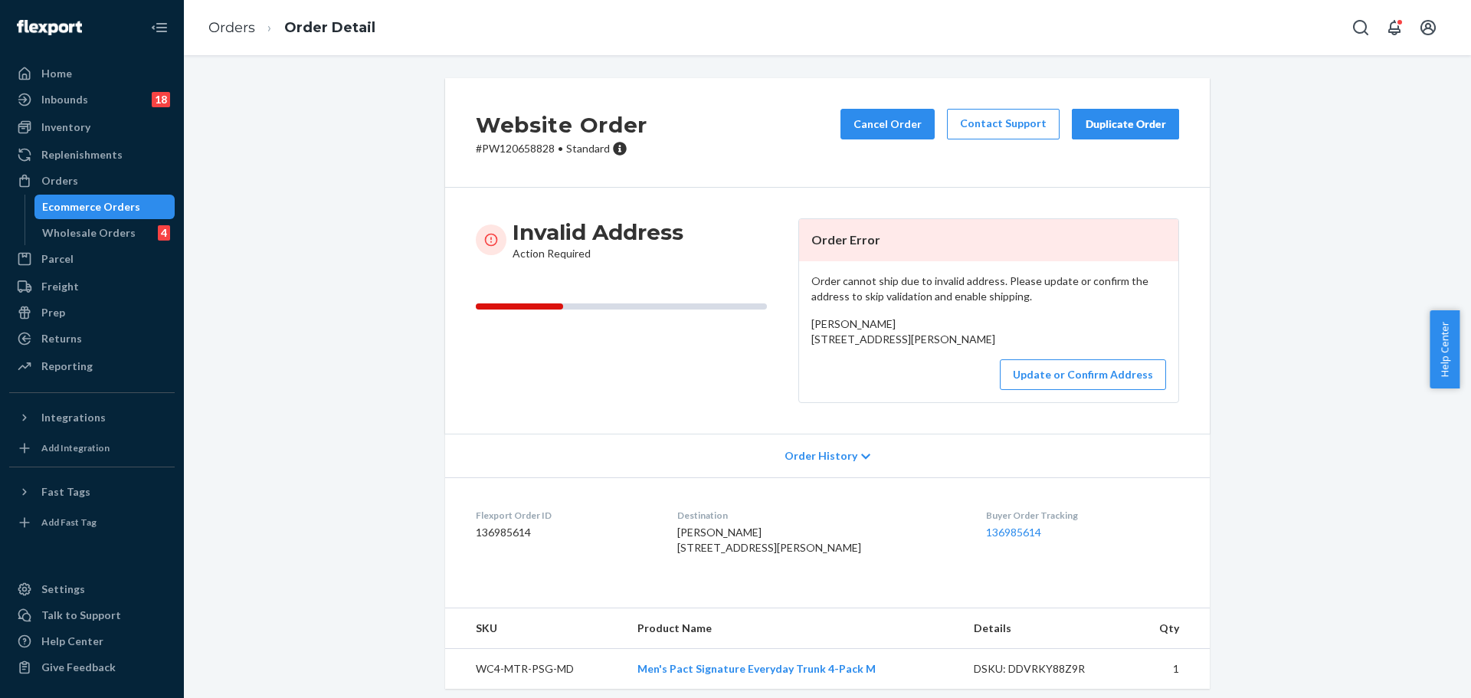
click at [525, 152] on p "# PW120658828 • Standard" at bounding box center [562, 148] width 172 height 15
copy p "PW120658828"
click at [1074, 390] on button "Update or Confirm Address" at bounding box center [1083, 374] width 166 height 31
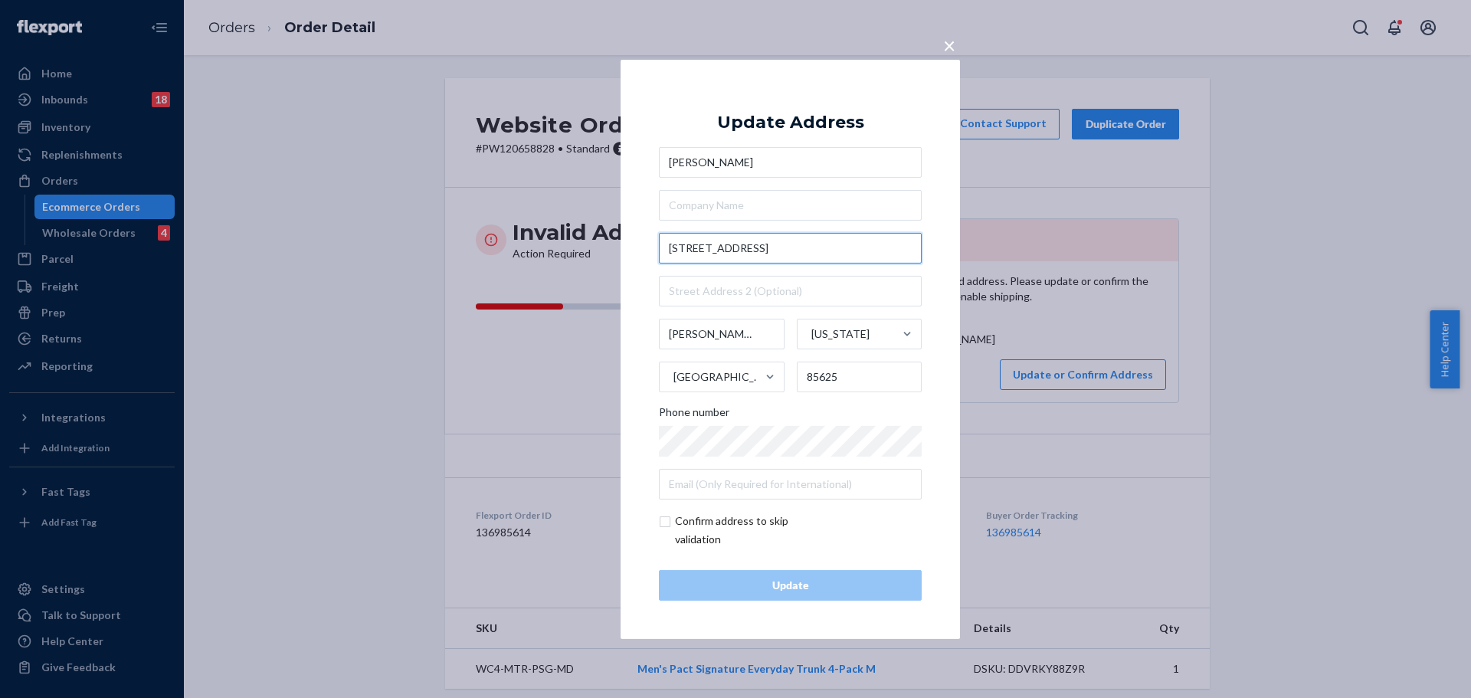
click at [783, 249] on input "[STREET_ADDRESS]" at bounding box center [790, 248] width 263 height 31
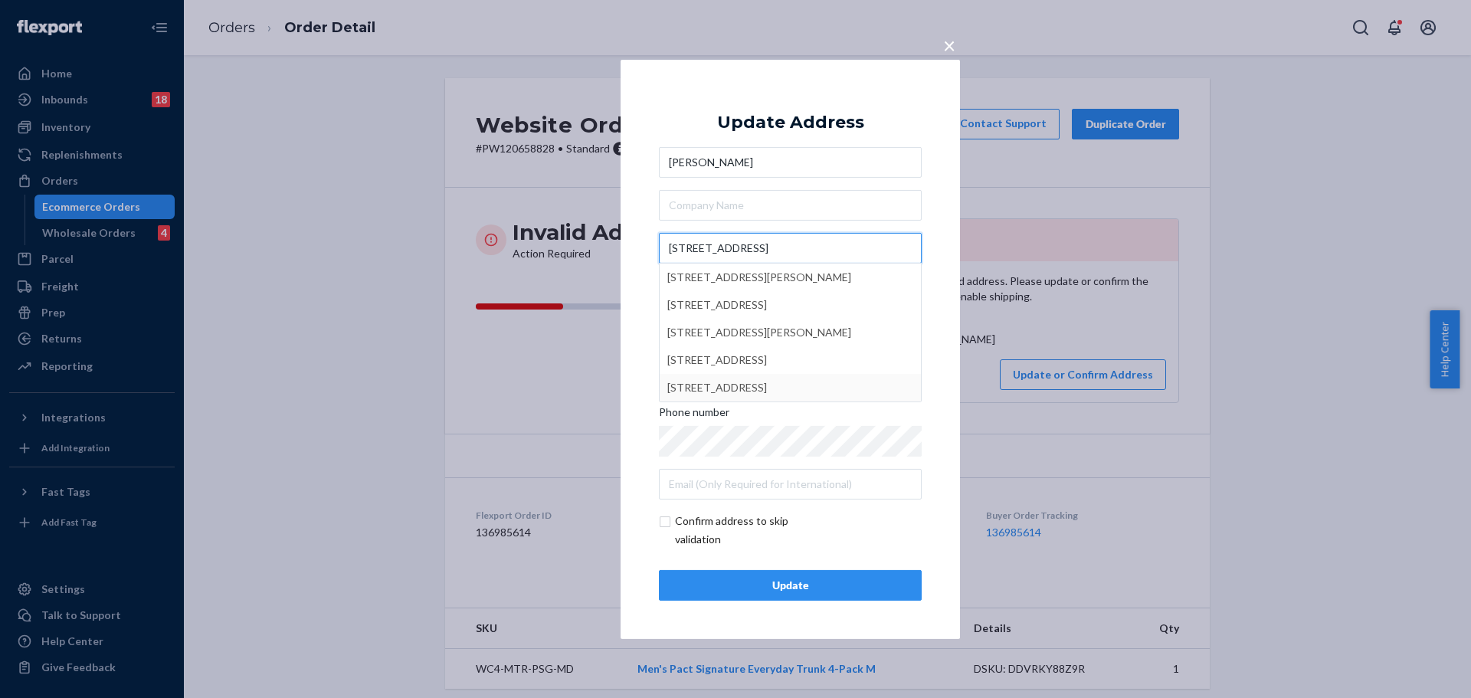
type input "[STREET_ADDRESS]"
click at [939, 508] on div "× Update Address [PERSON_NAME] [STREET_ADDRESS][PERSON_NAME] [STREET_ADDRESS] […" at bounding box center [791, 348] width 340 height 579
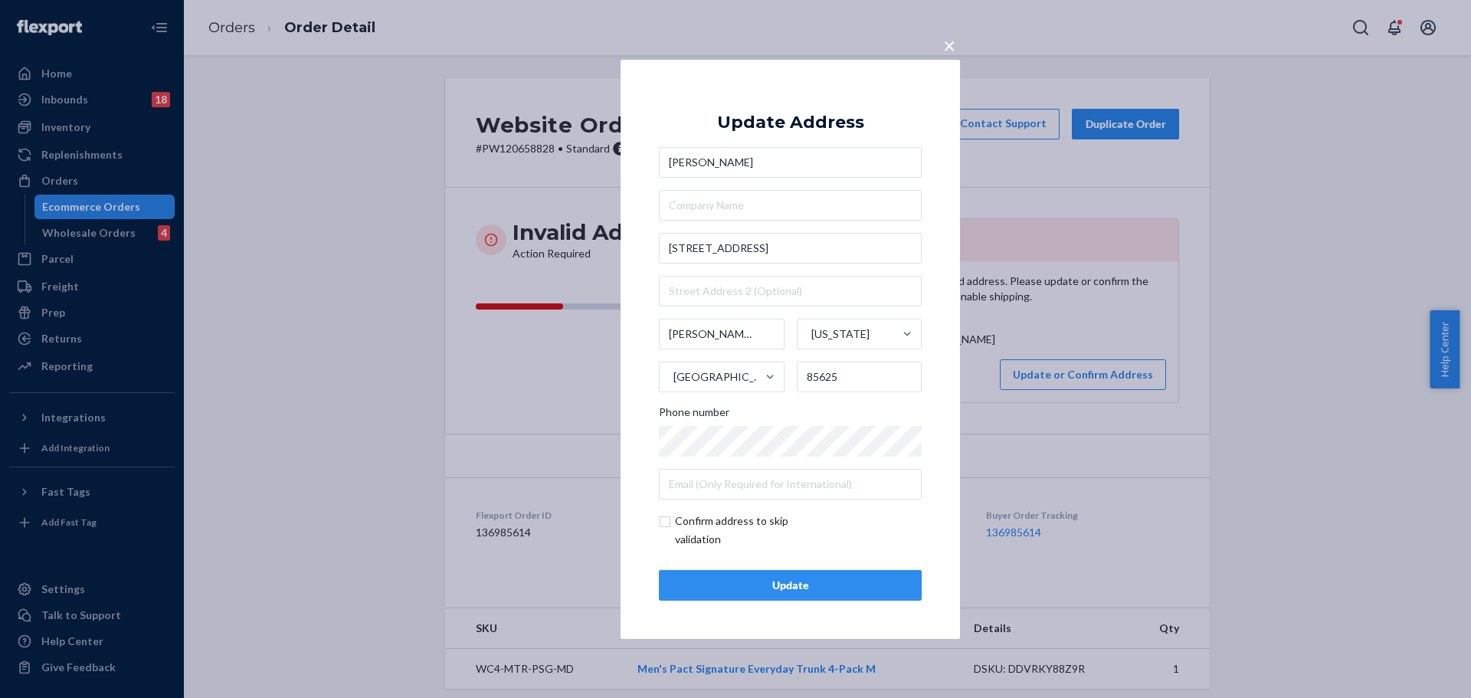
click at [838, 576] on button "Update" at bounding box center [790, 585] width 263 height 31
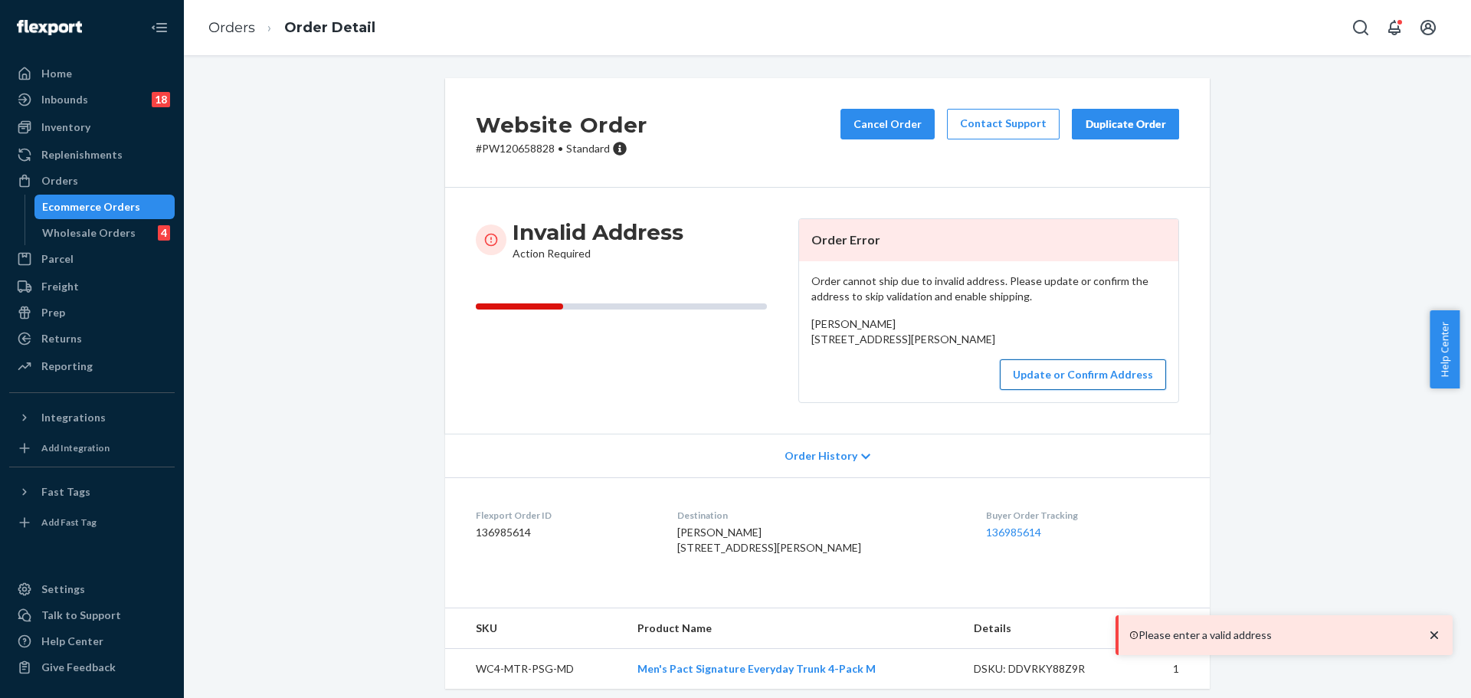
click at [1073, 390] on button "Update or Confirm Address" at bounding box center [1083, 374] width 166 height 31
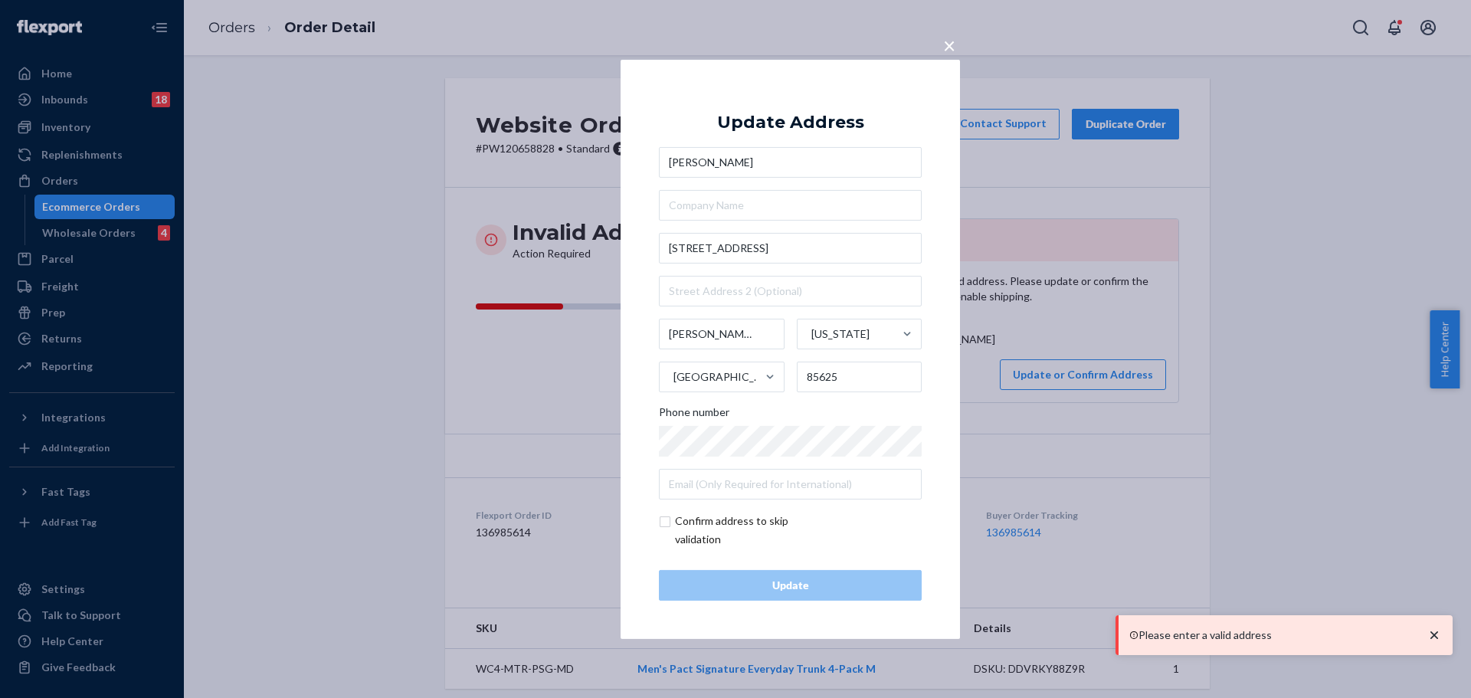
click at [764, 522] on input "checkbox" at bounding box center [748, 530] width 178 height 37
checkbox input "true"
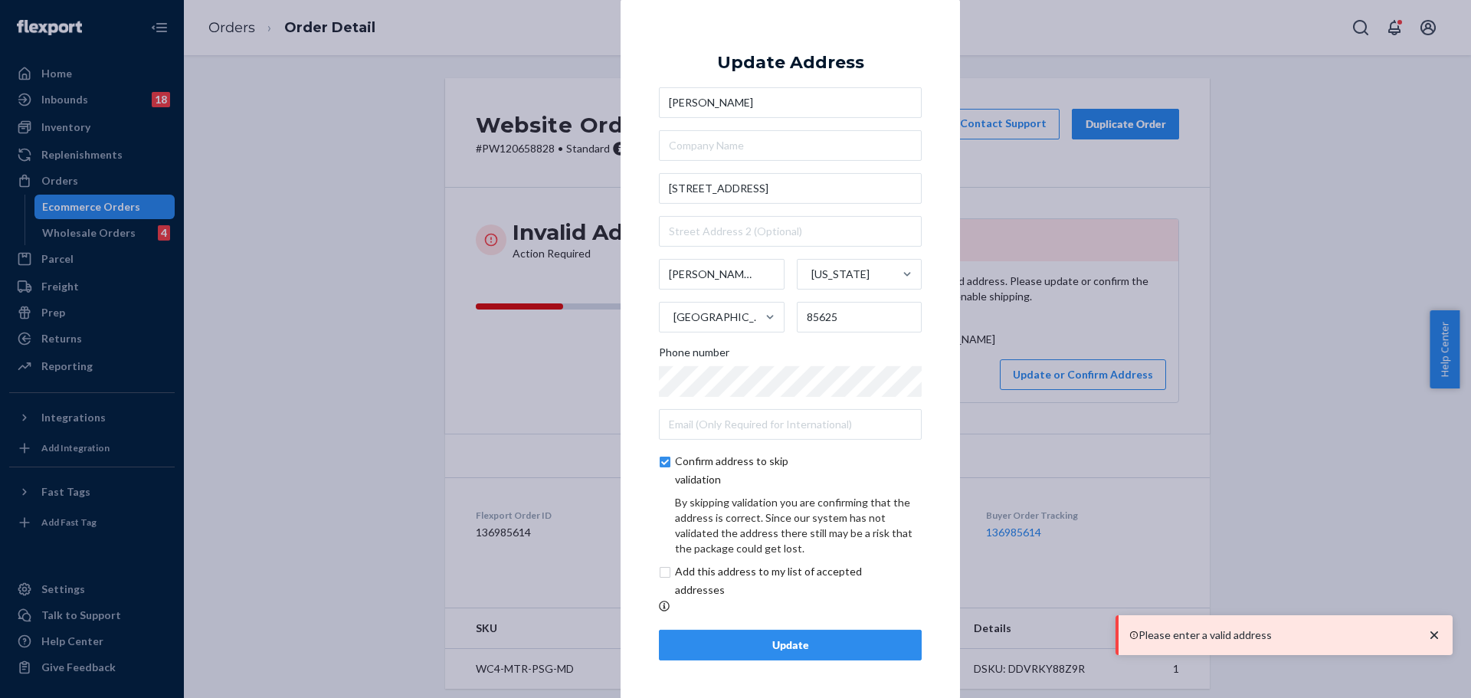
click at [844, 647] on div "Update" at bounding box center [790, 645] width 237 height 15
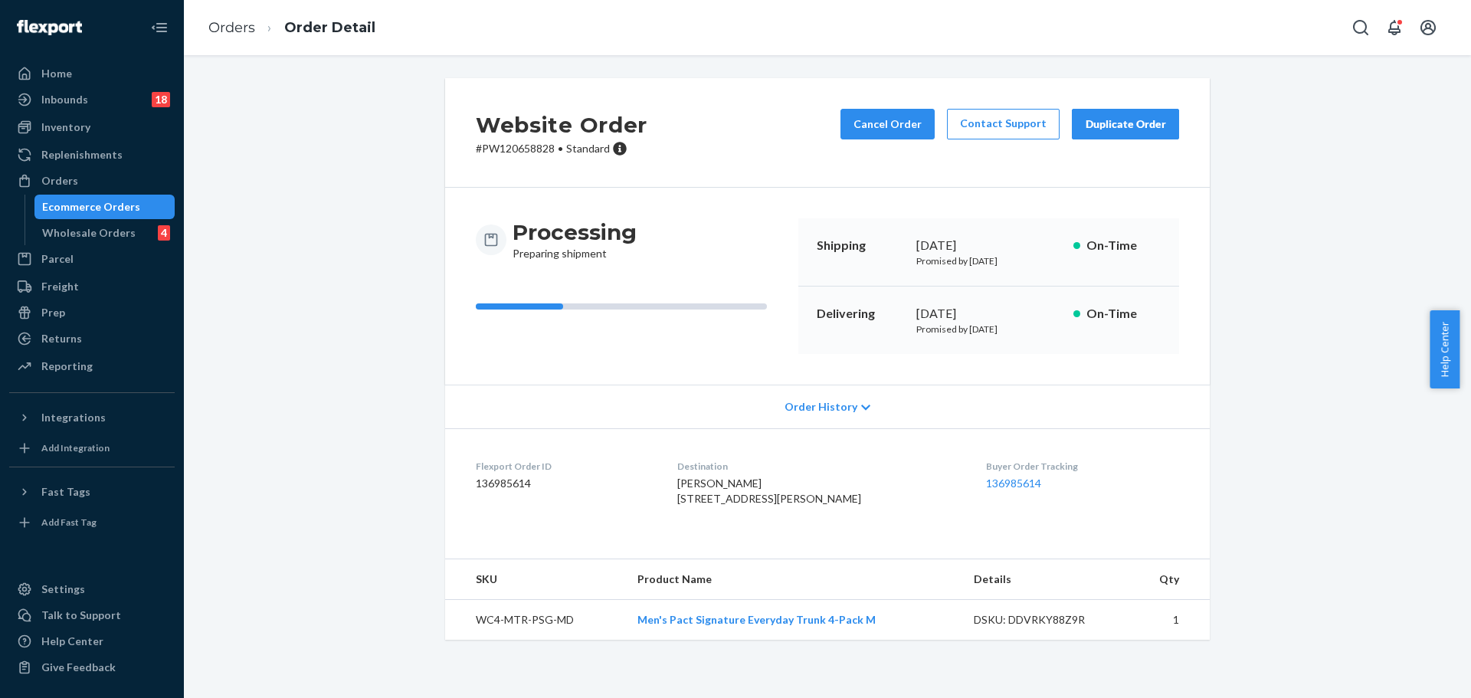
click at [522, 149] on p "# PW120658828 • Standard" at bounding box center [562, 148] width 172 height 15
copy p "PW120658828"
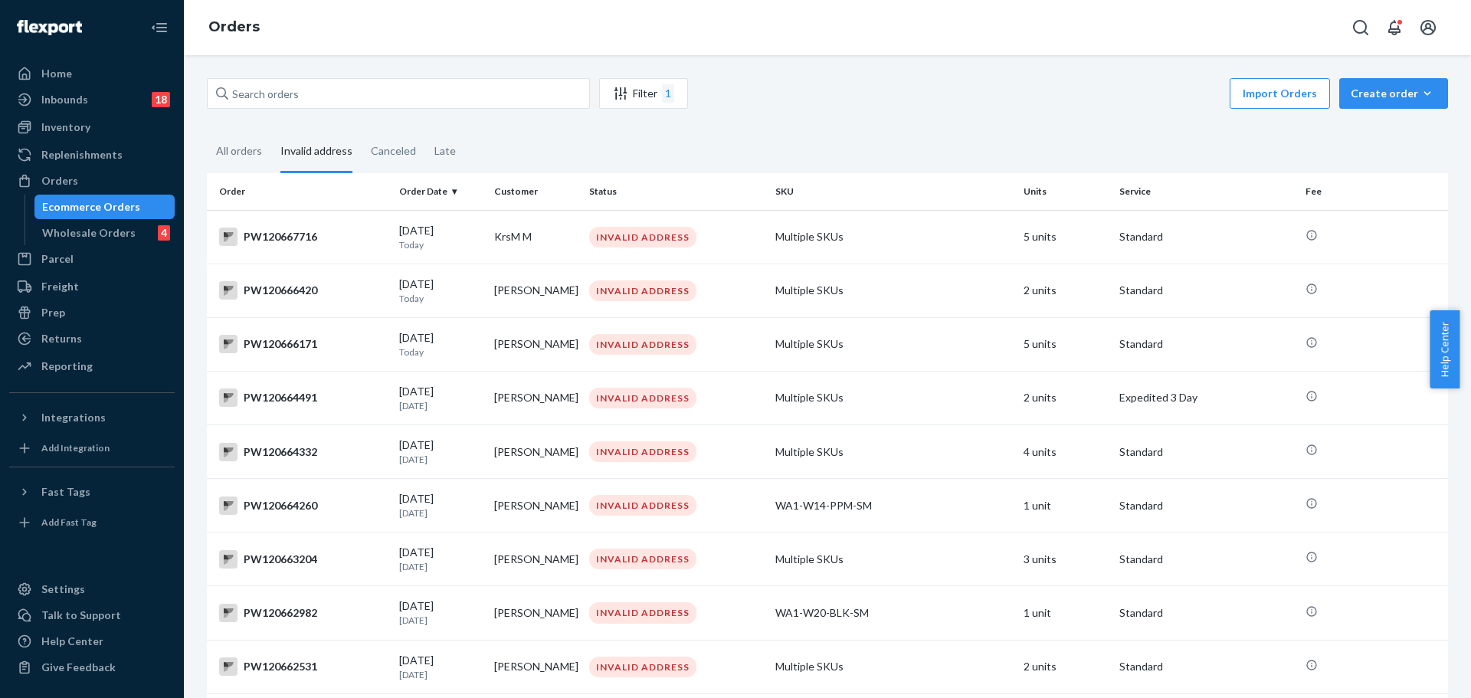
scroll to position [637, 0]
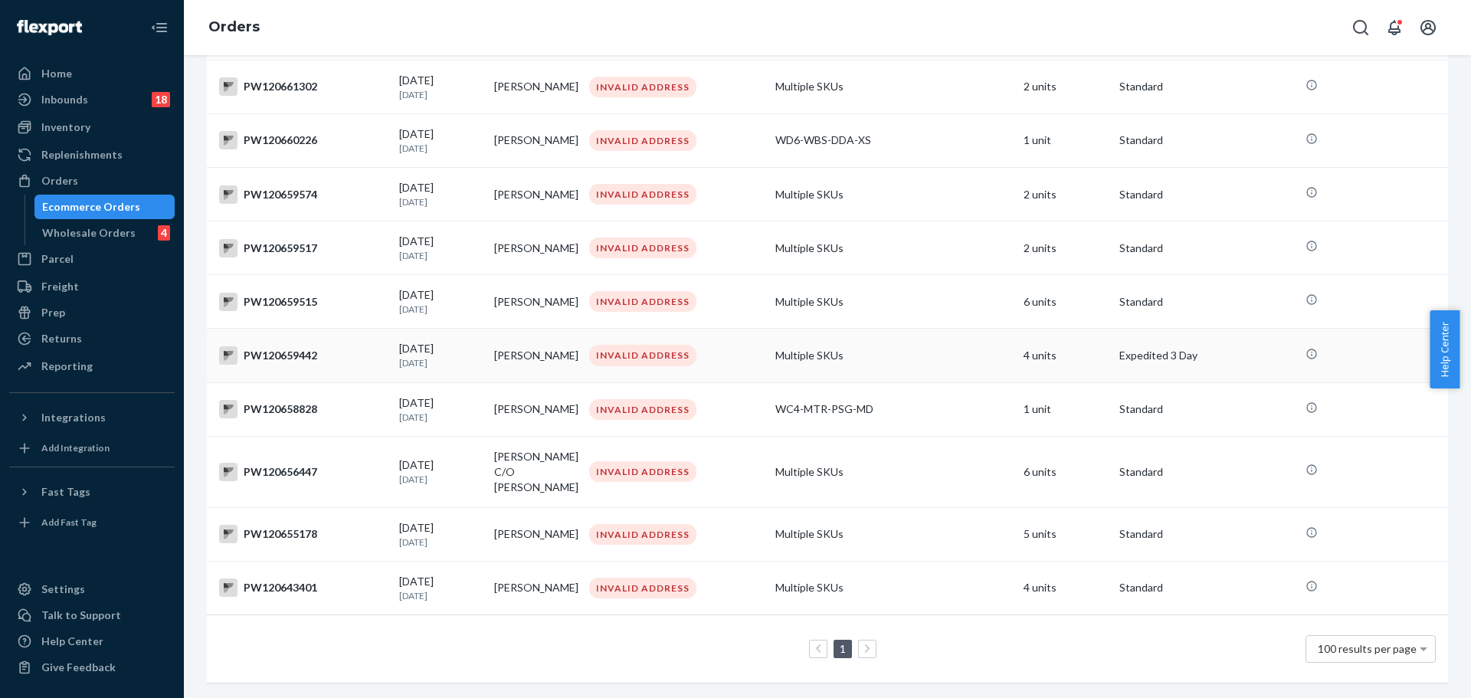
click at [284, 353] on div "PW120659442" at bounding box center [303, 355] width 168 height 18
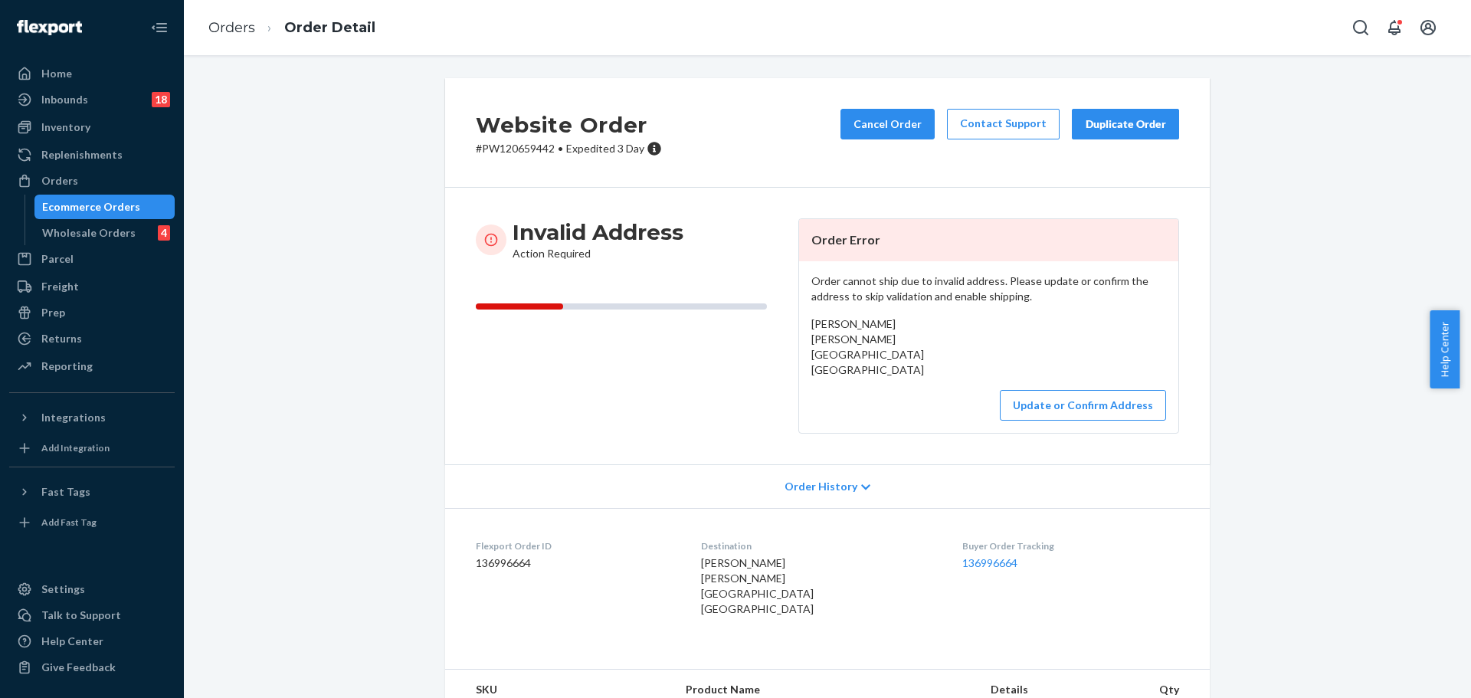
click at [522, 146] on p "# PW120659442 • Expedited 3 Day" at bounding box center [569, 148] width 186 height 15
copy p "PW120659442"
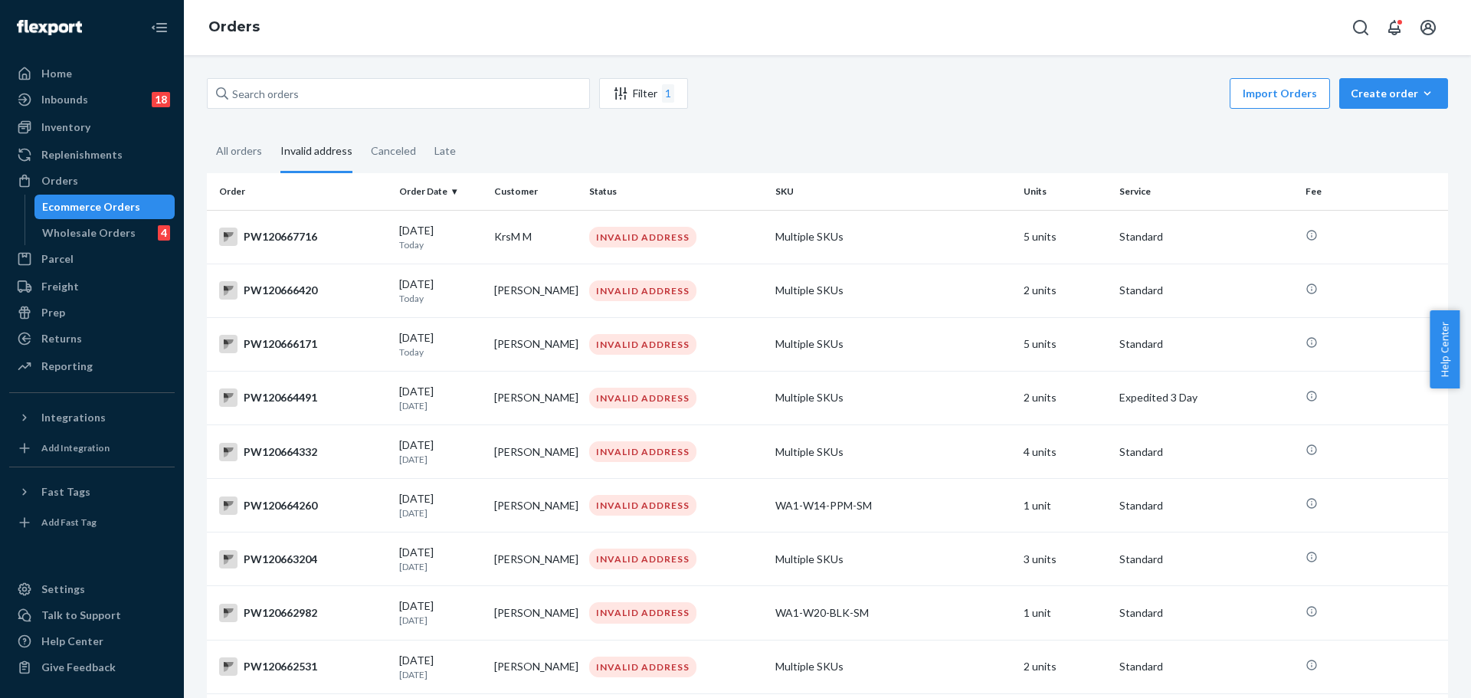
scroll to position [619, 0]
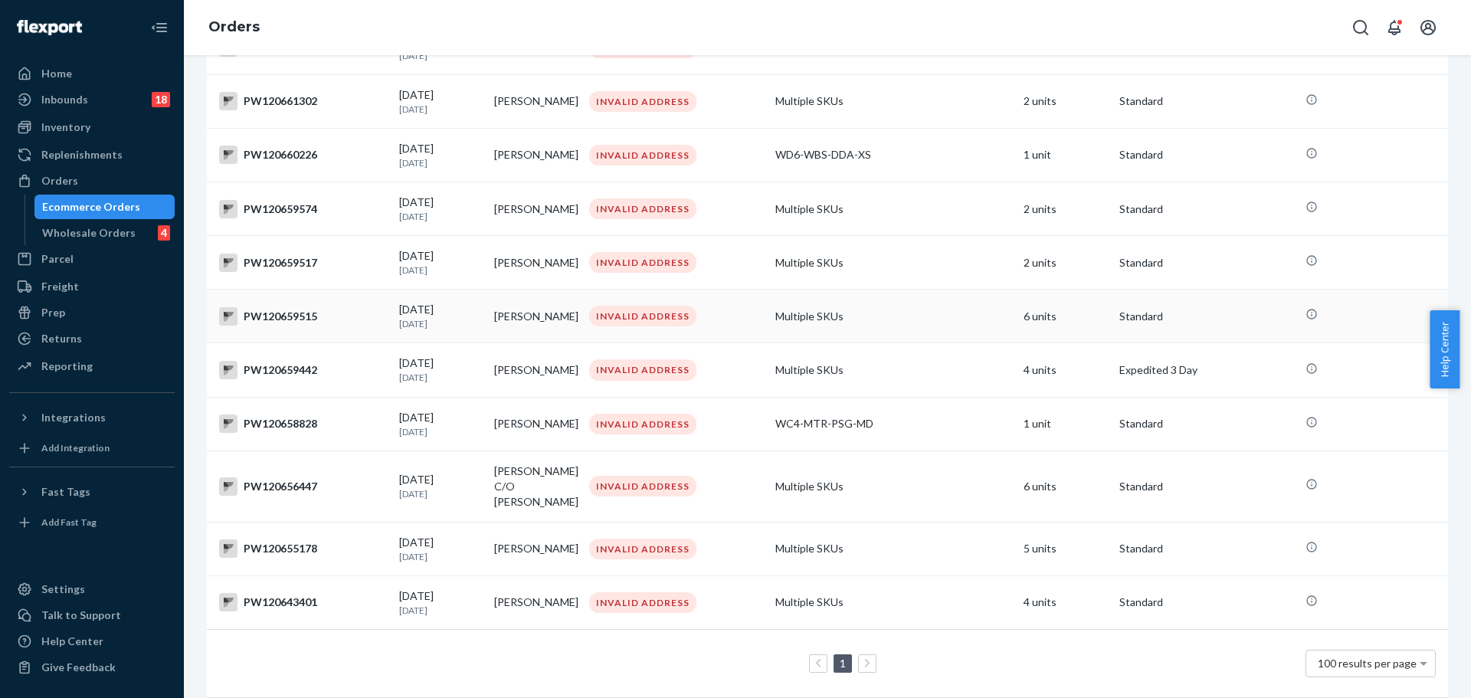
click at [294, 337] on td "PW120659515" at bounding box center [300, 317] width 186 height 54
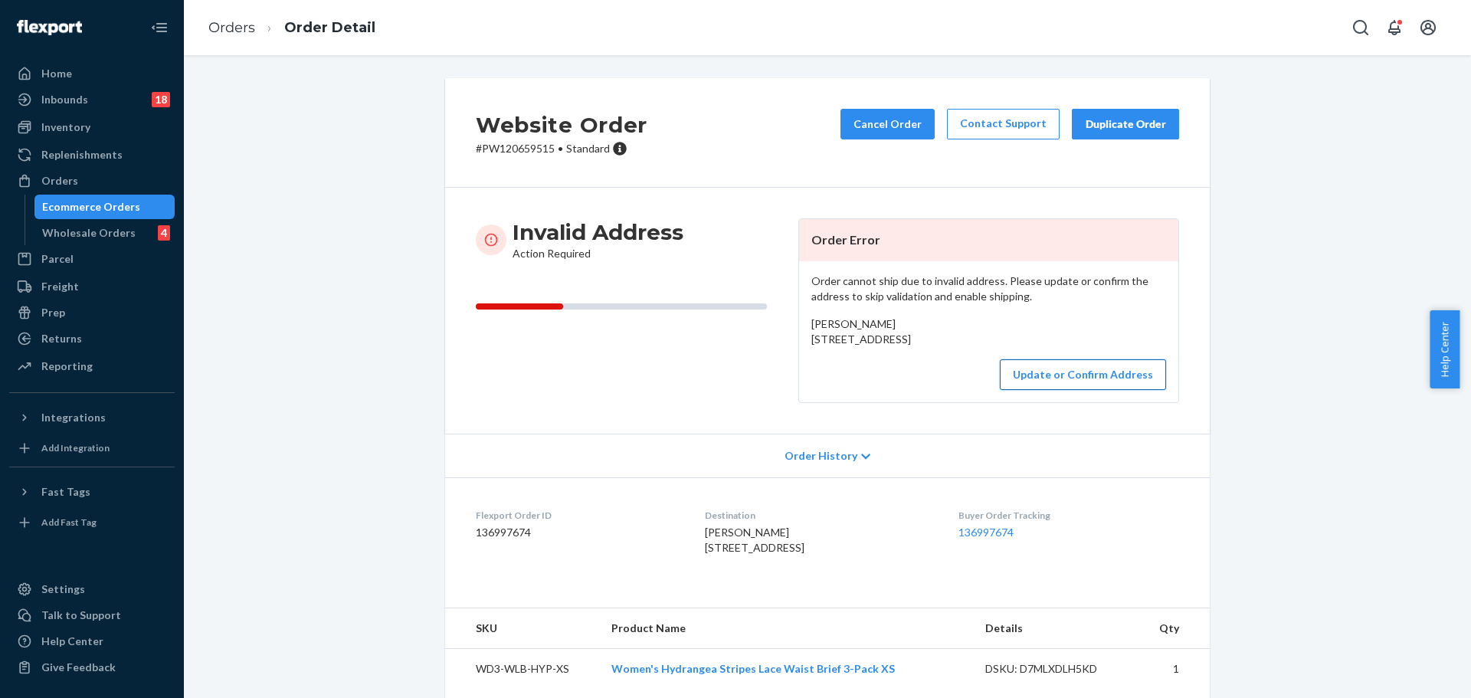
click at [1068, 390] on button "Update or Confirm Address" at bounding box center [1083, 374] width 166 height 31
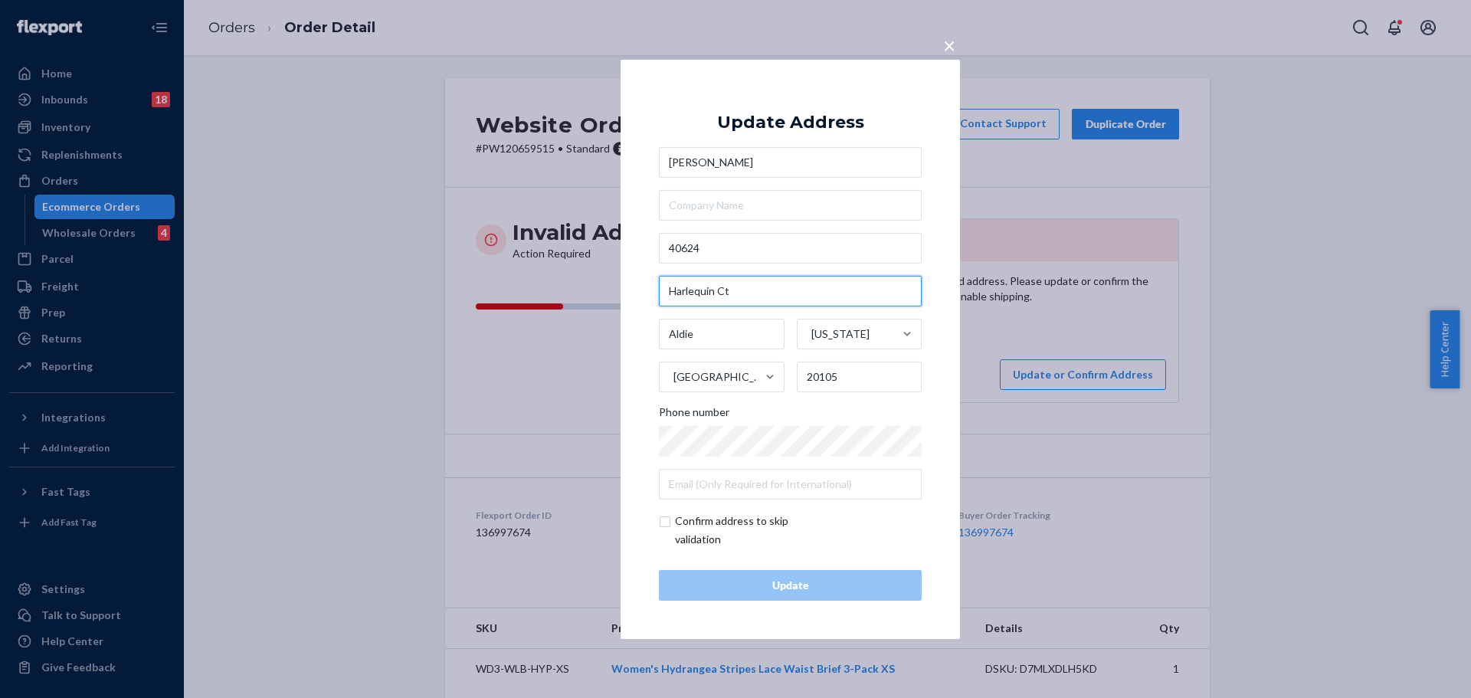
click at [764, 287] on input "Harlequin Ct" at bounding box center [790, 291] width 263 height 31
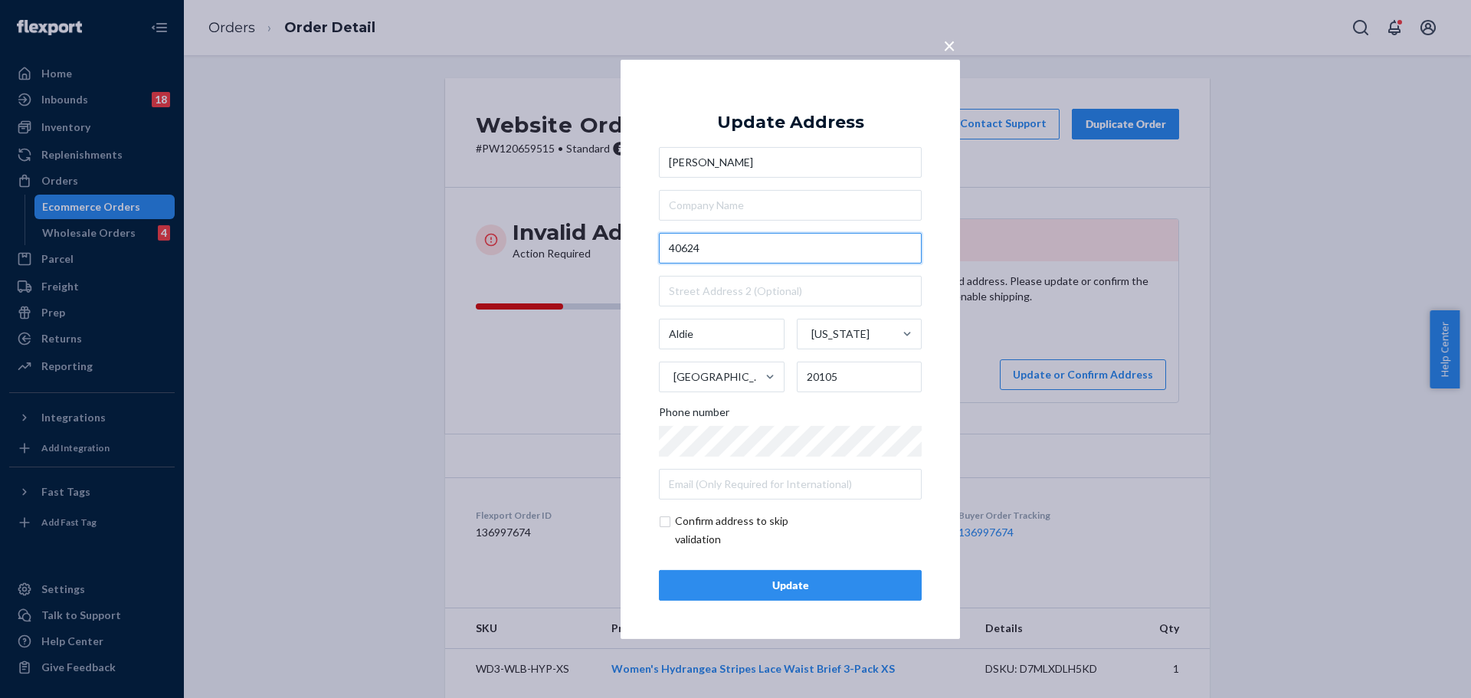
click at [775, 248] on input "40624" at bounding box center [790, 248] width 263 height 31
paste input "Harlequin Ct"
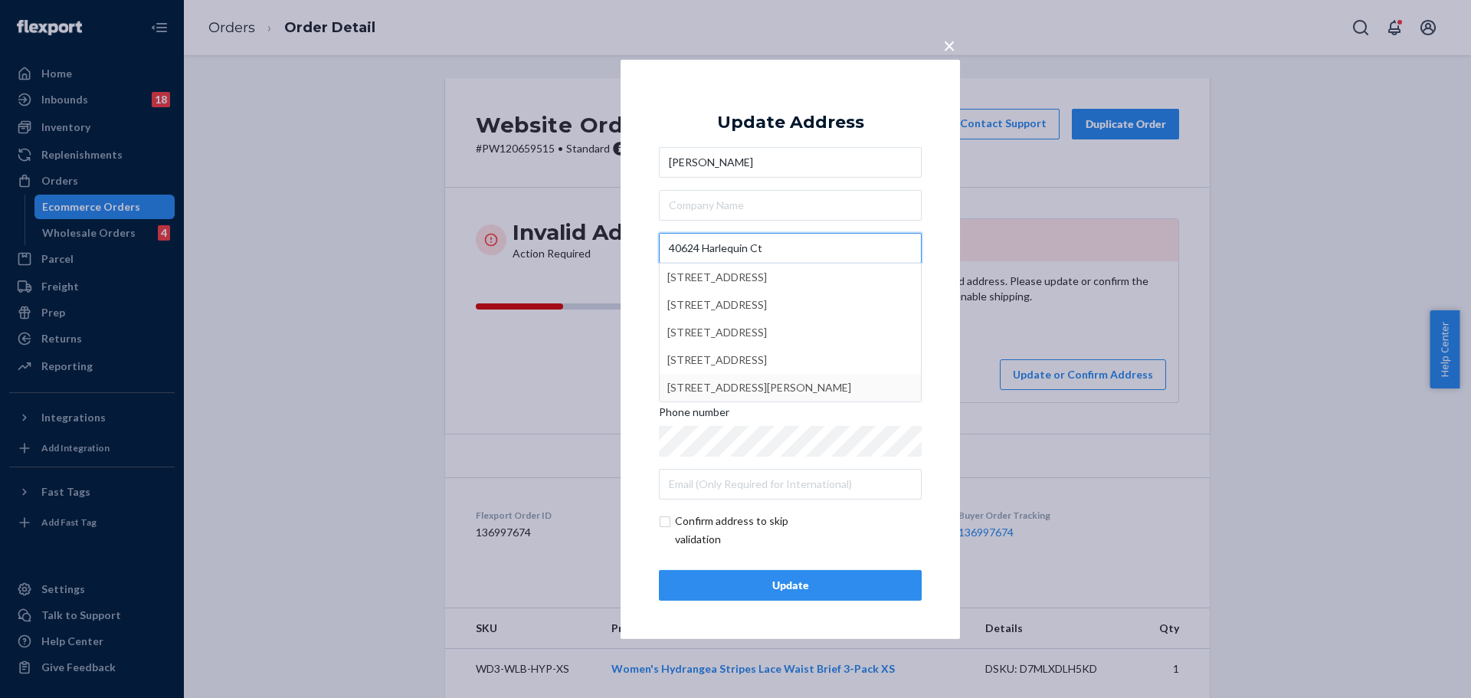
type input "40624 Harlequin Ct"
click at [860, 579] on div "Update" at bounding box center [790, 585] width 237 height 15
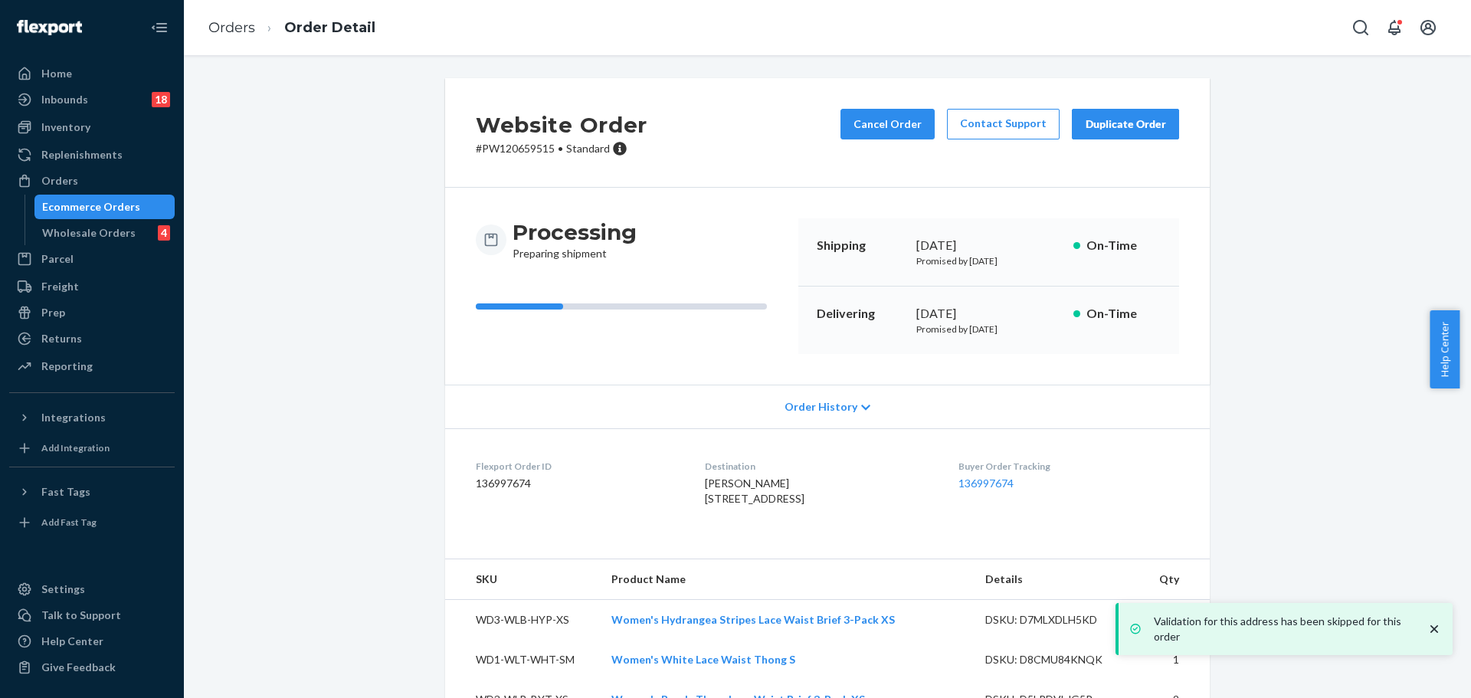
click at [513, 146] on p "# PW120659515 • Standard" at bounding box center [562, 148] width 172 height 15
copy p "PW120659515"
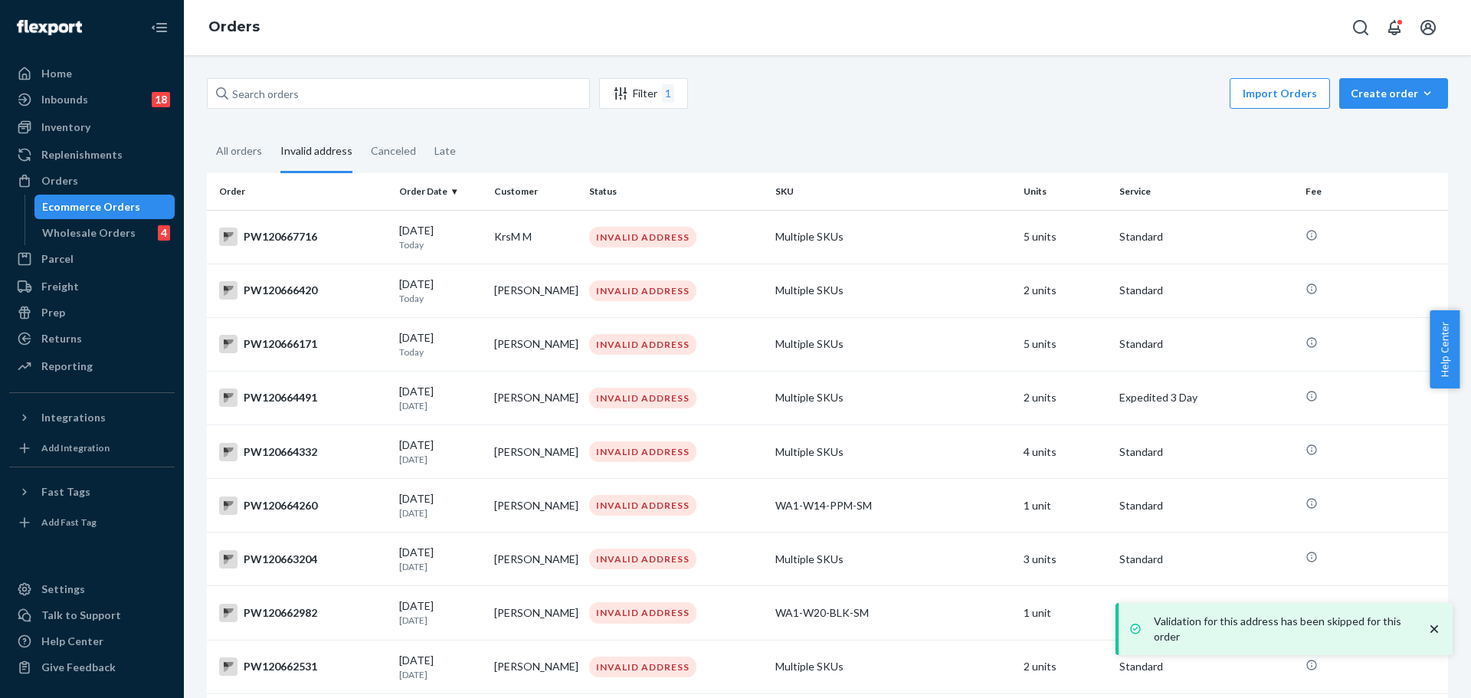
scroll to position [566, 0]
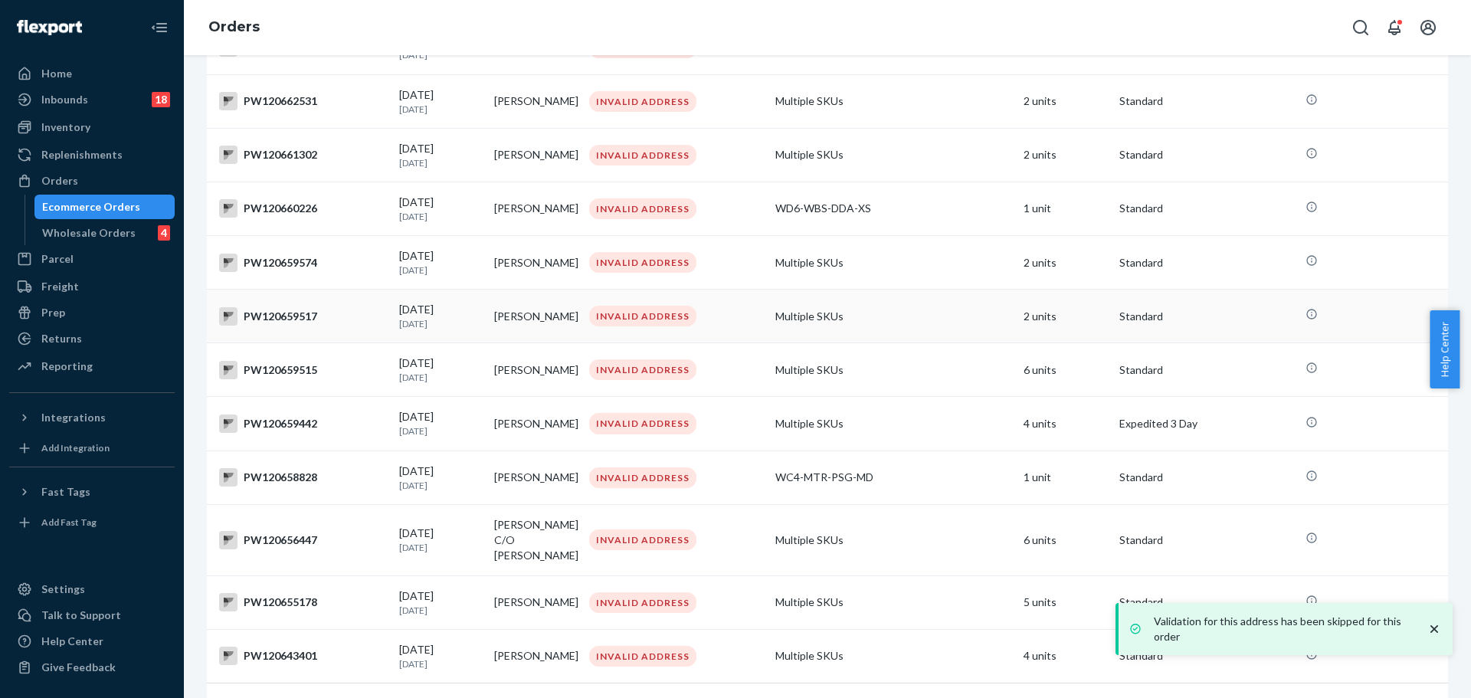
click at [315, 326] on div "PW120659517" at bounding box center [303, 316] width 168 height 18
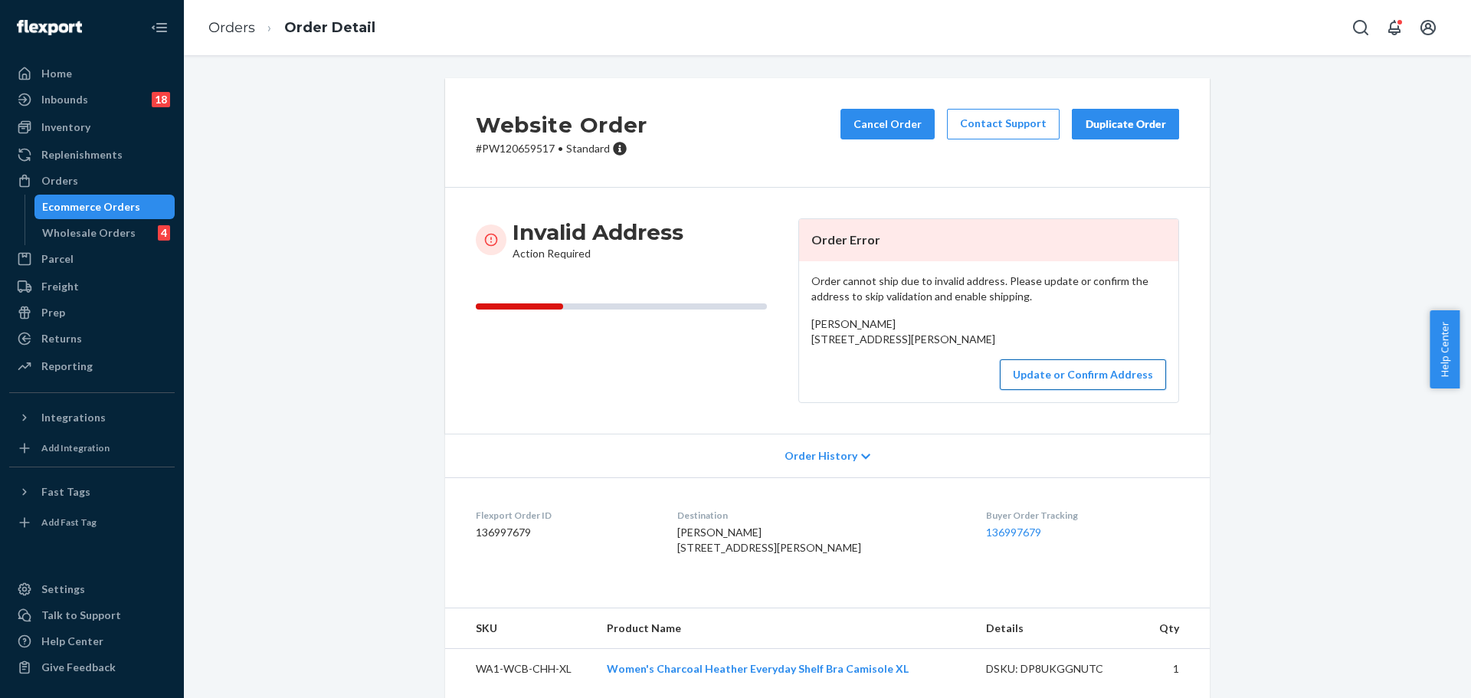
click at [1053, 390] on button "Update or Confirm Address" at bounding box center [1083, 374] width 166 height 31
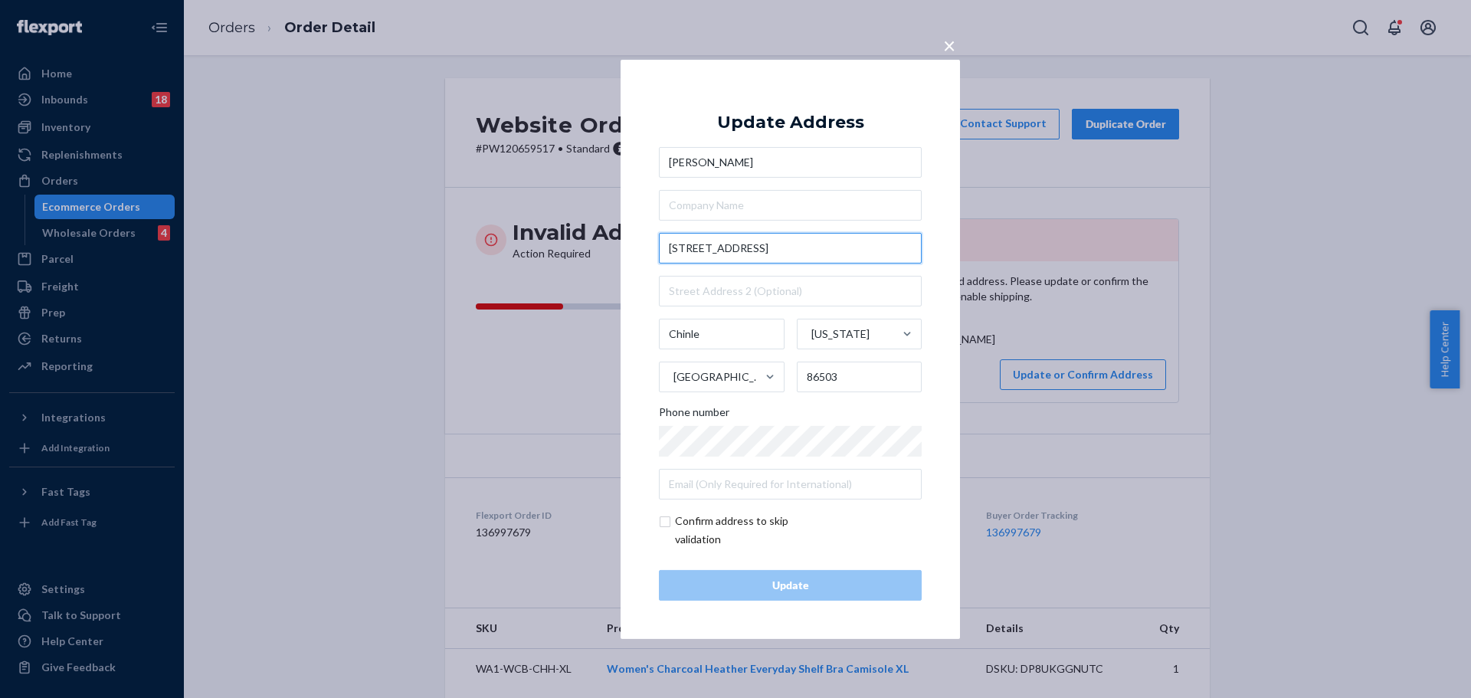
drag, startPoint x: 725, startPoint y: 251, endPoint x: 697, endPoint y: 251, distance: 27.6
click at [697, 251] on input "[STREET_ADDRESS]" at bounding box center [790, 248] width 263 height 31
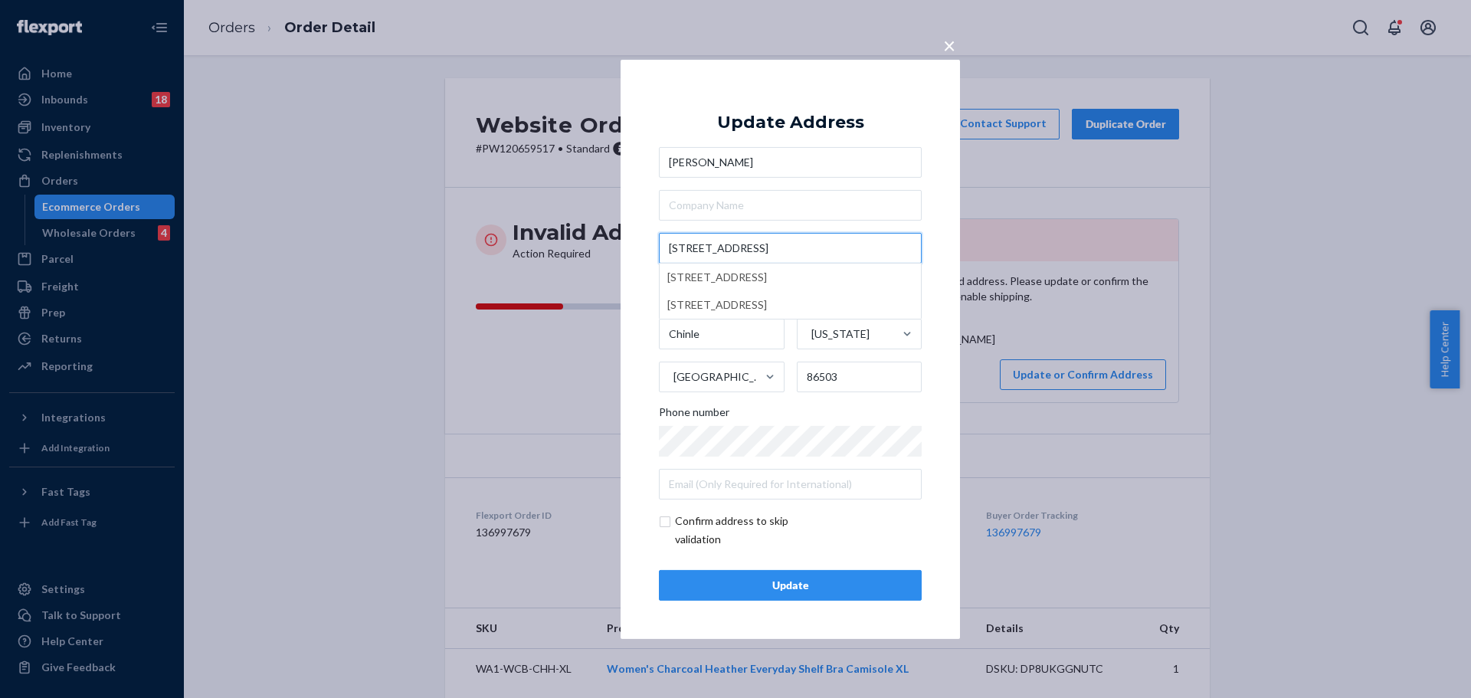
type input "[STREET_ADDRESS]"
click at [948, 263] on div "× Update Address [PERSON_NAME][GEOGRAPHIC_DATA][STREET_ADDRESS][STREET_ADDRESS]…" at bounding box center [791, 348] width 340 height 579
click at [855, 302] on input "text" at bounding box center [790, 291] width 263 height 31
paste input "Unit 1"
type input "Unit 1"
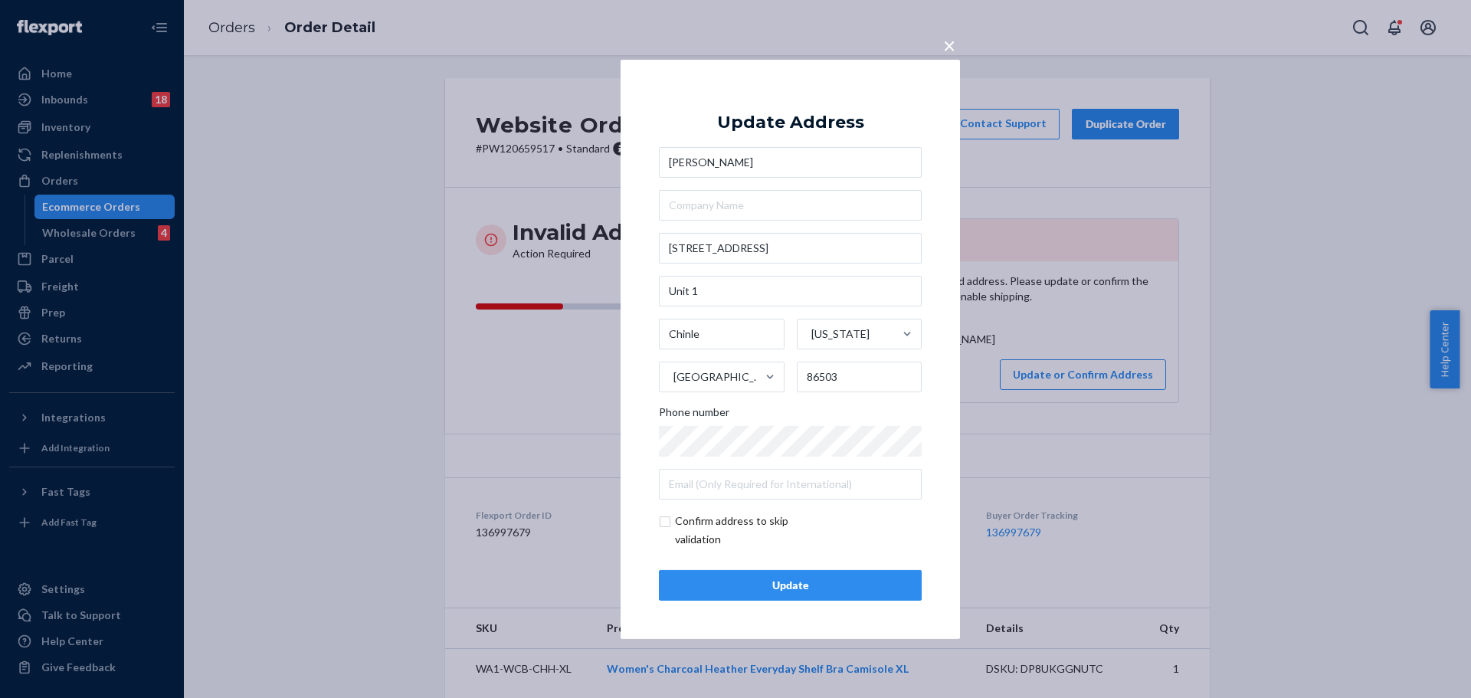
click at [776, 586] on div "Update" at bounding box center [790, 585] width 237 height 15
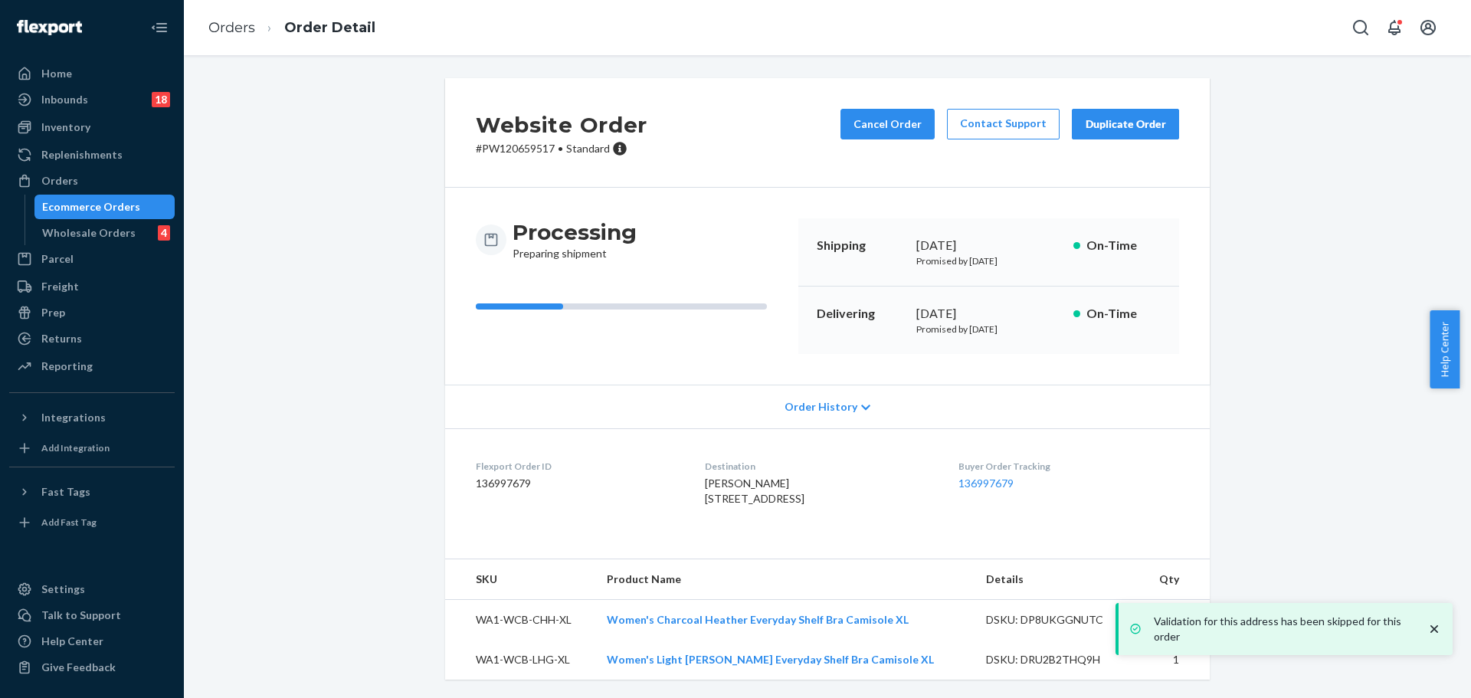
click at [516, 144] on p "# PW120659517 • Standard" at bounding box center [562, 148] width 172 height 15
copy p "PW120659517"
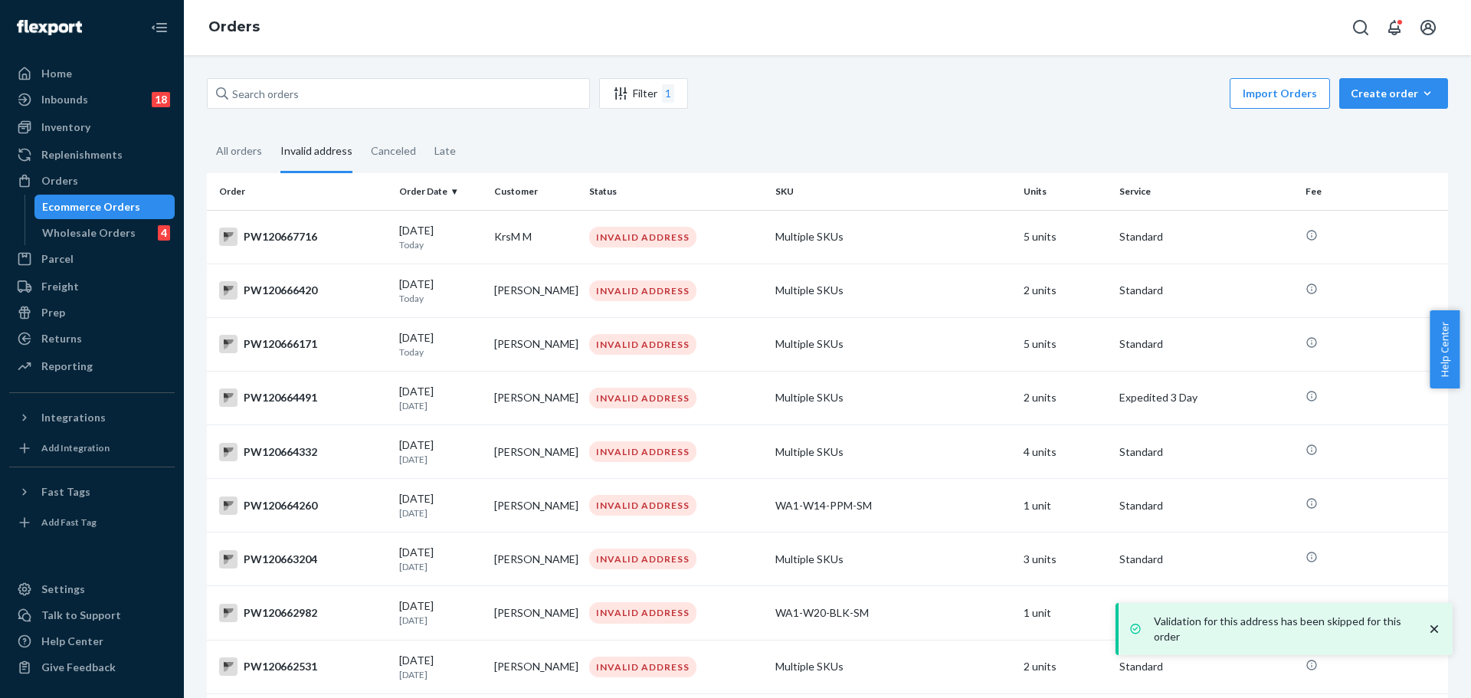
scroll to position [510, 0]
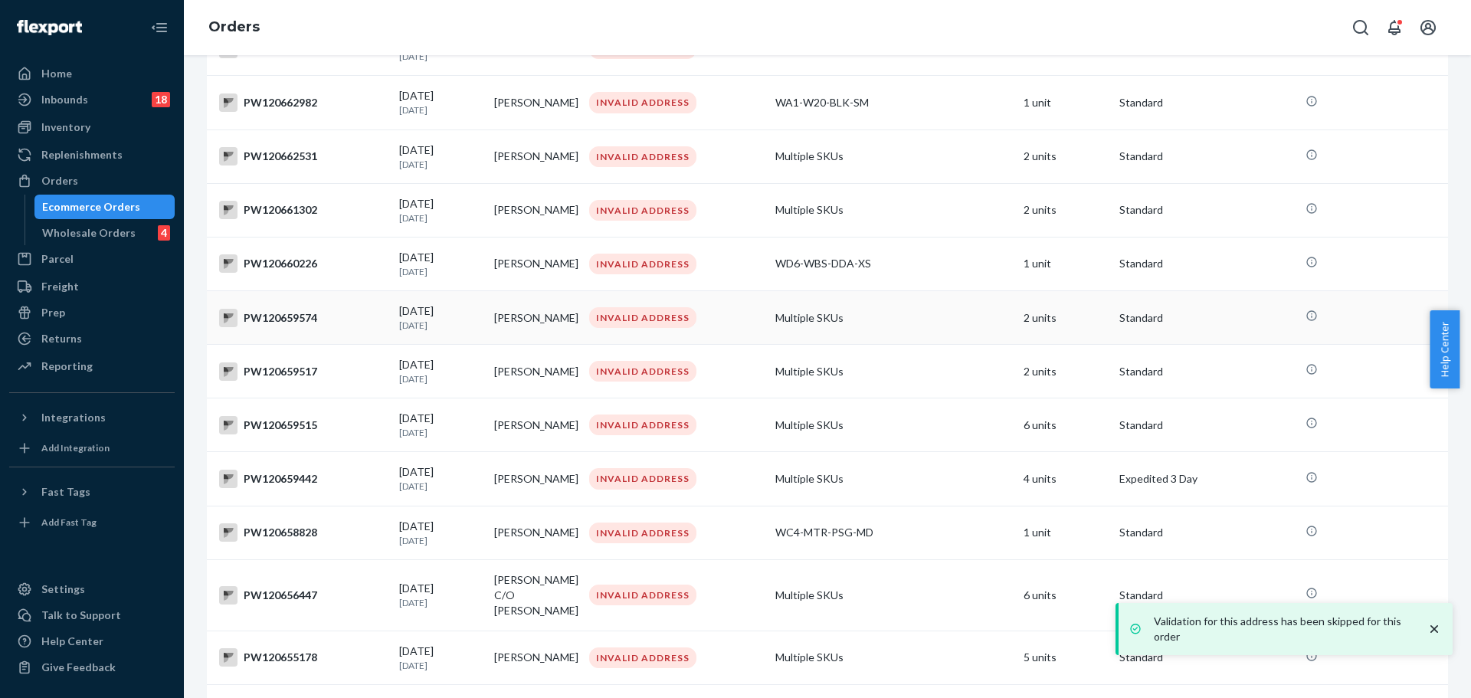
click at [270, 336] on td "PW120659574" at bounding box center [300, 318] width 186 height 54
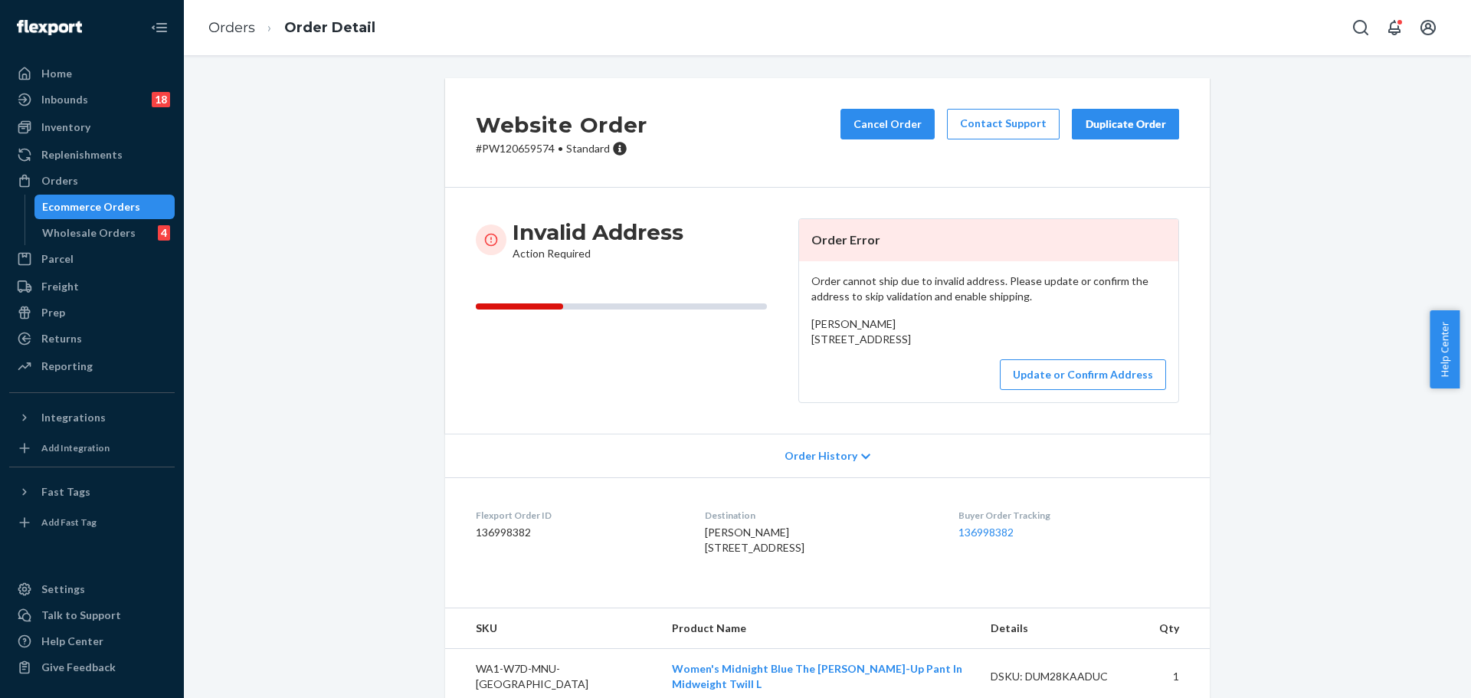
click at [491, 156] on div "Website Order # PW120659574 • Standard Cancel Order Contact Support Duplicate O…" at bounding box center [827, 133] width 765 height 110
copy p "PW120659574"
click at [1025, 390] on button "Update or Confirm Address" at bounding box center [1083, 374] width 166 height 31
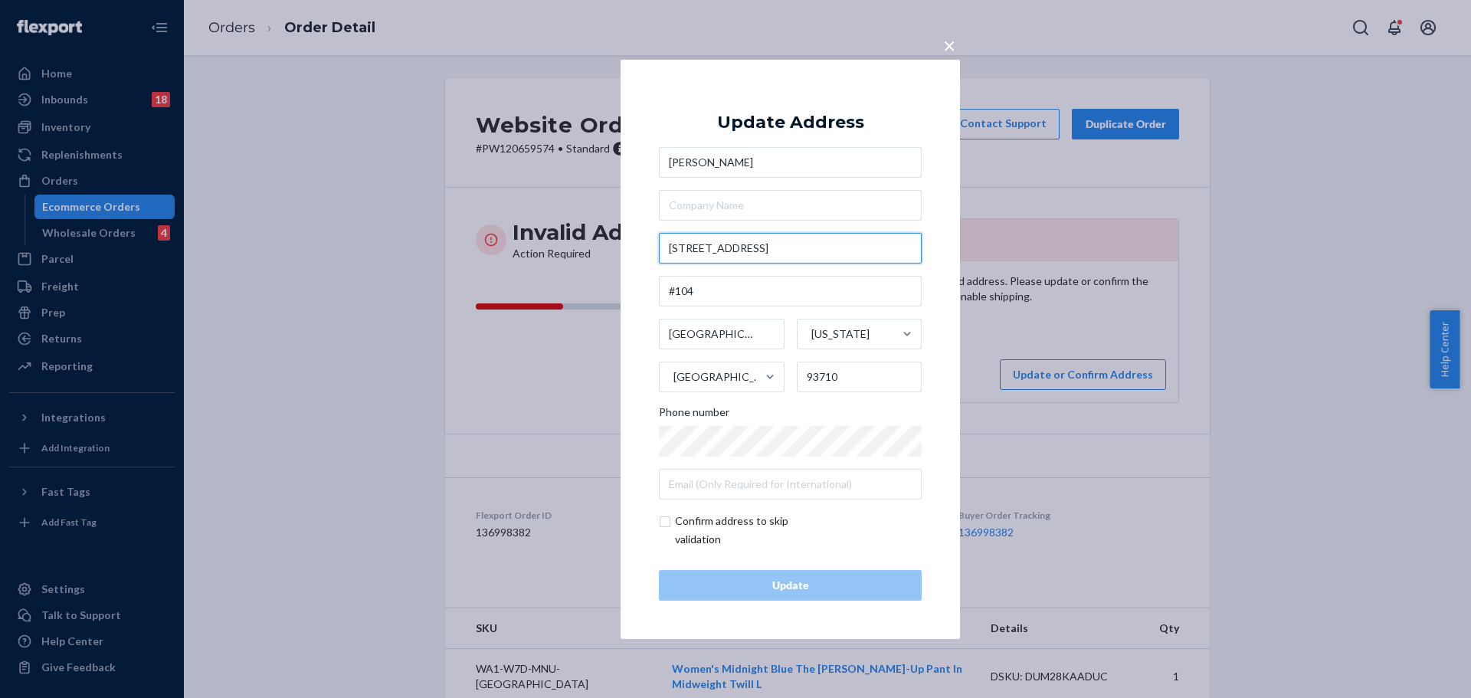
click at [783, 254] on input "[STREET_ADDRESS]" at bounding box center [790, 248] width 263 height 31
paste input "[GEOGRAPHIC_DATA]"
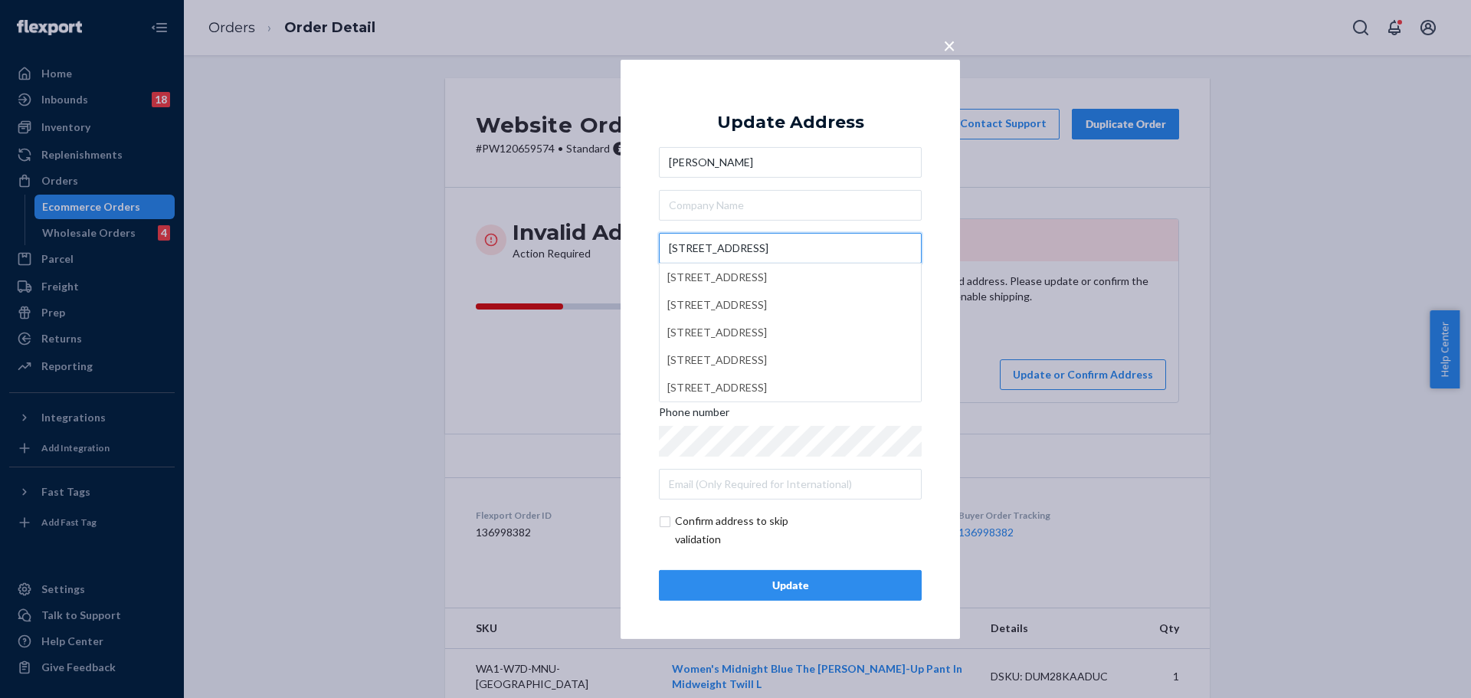
type input "[STREET_ADDRESS]"
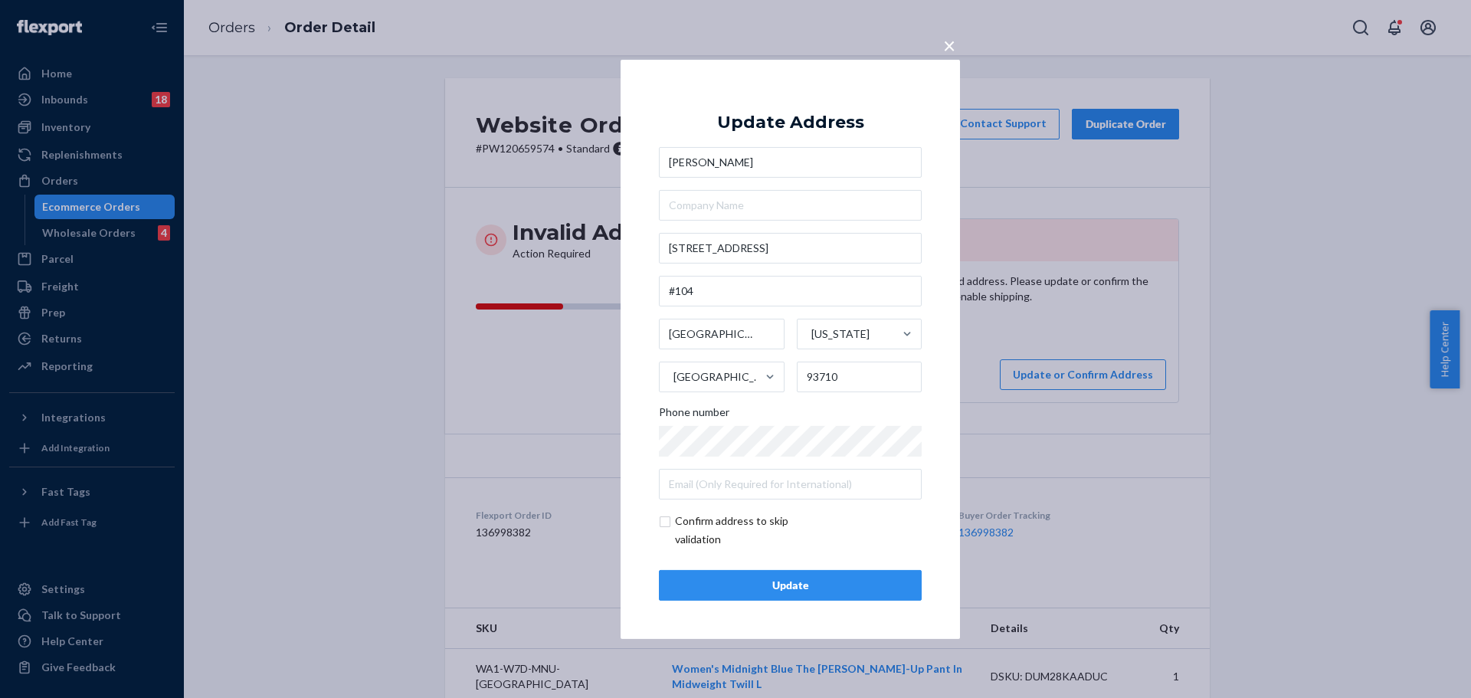
click at [812, 589] on div "Update" at bounding box center [790, 585] width 237 height 15
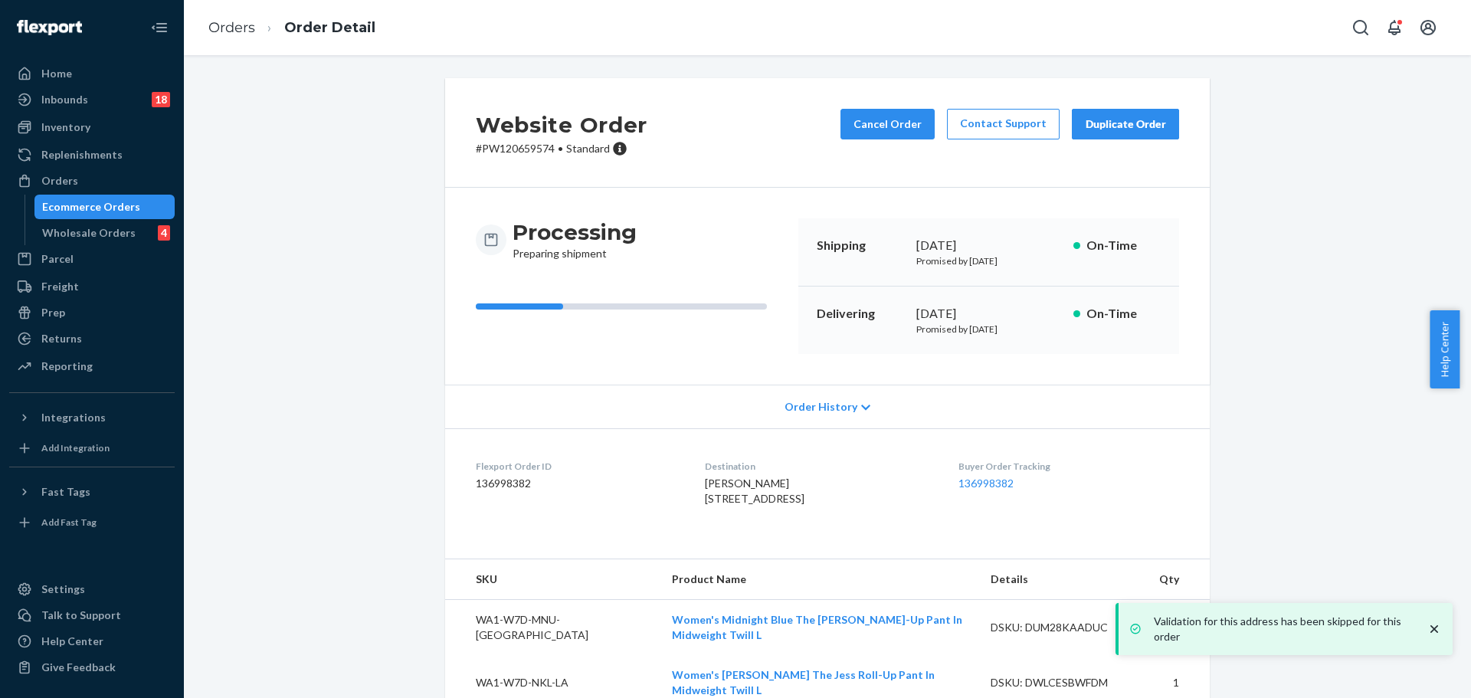
click at [521, 149] on p "# PW120659574 • Standard" at bounding box center [562, 148] width 172 height 15
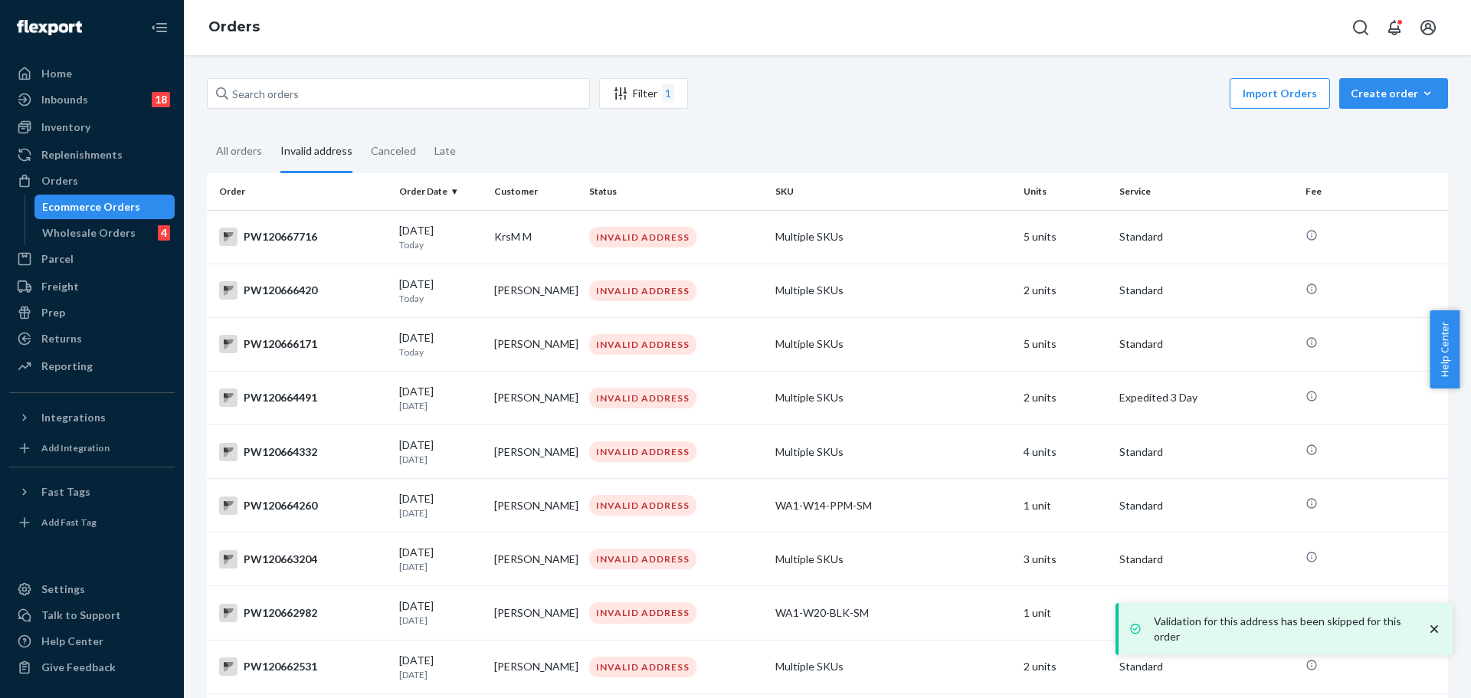
scroll to position [456, 0]
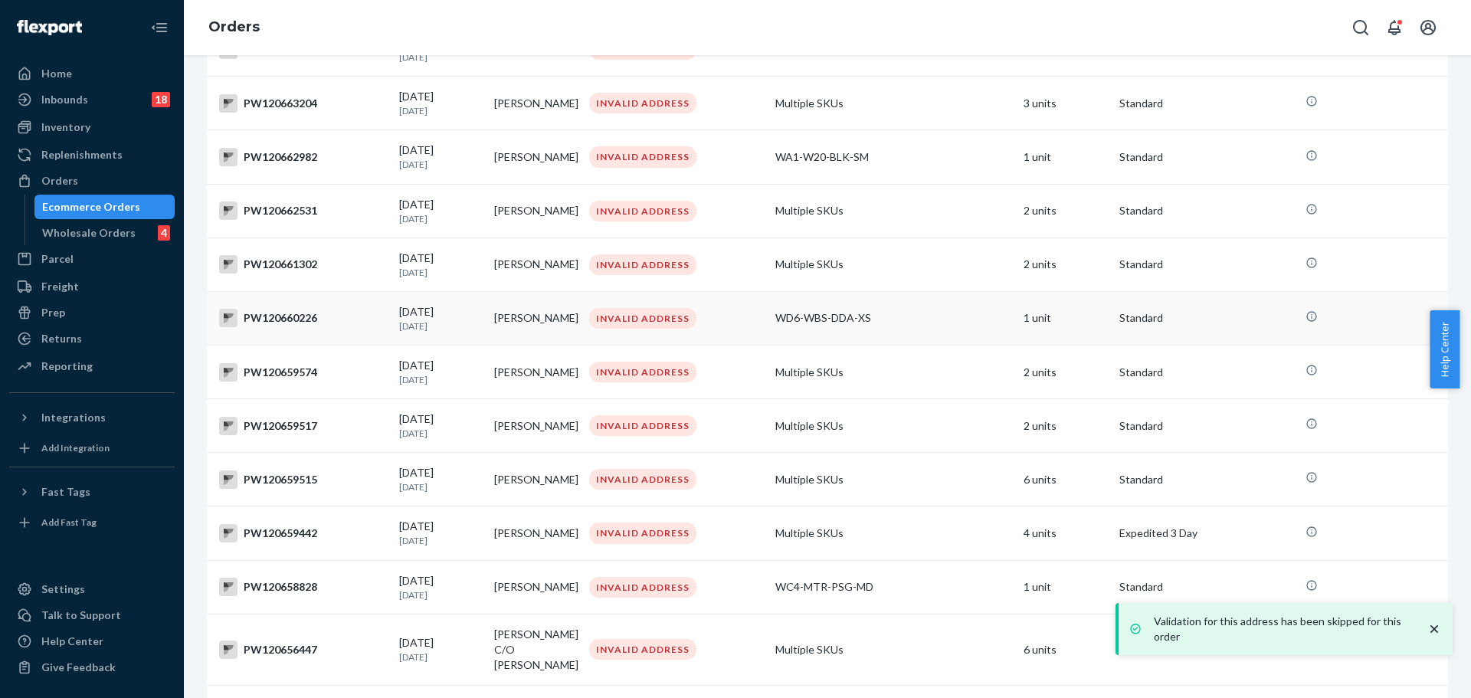
click at [281, 327] on div "PW120660226" at bounding box center [303, 318] width 168 height 18
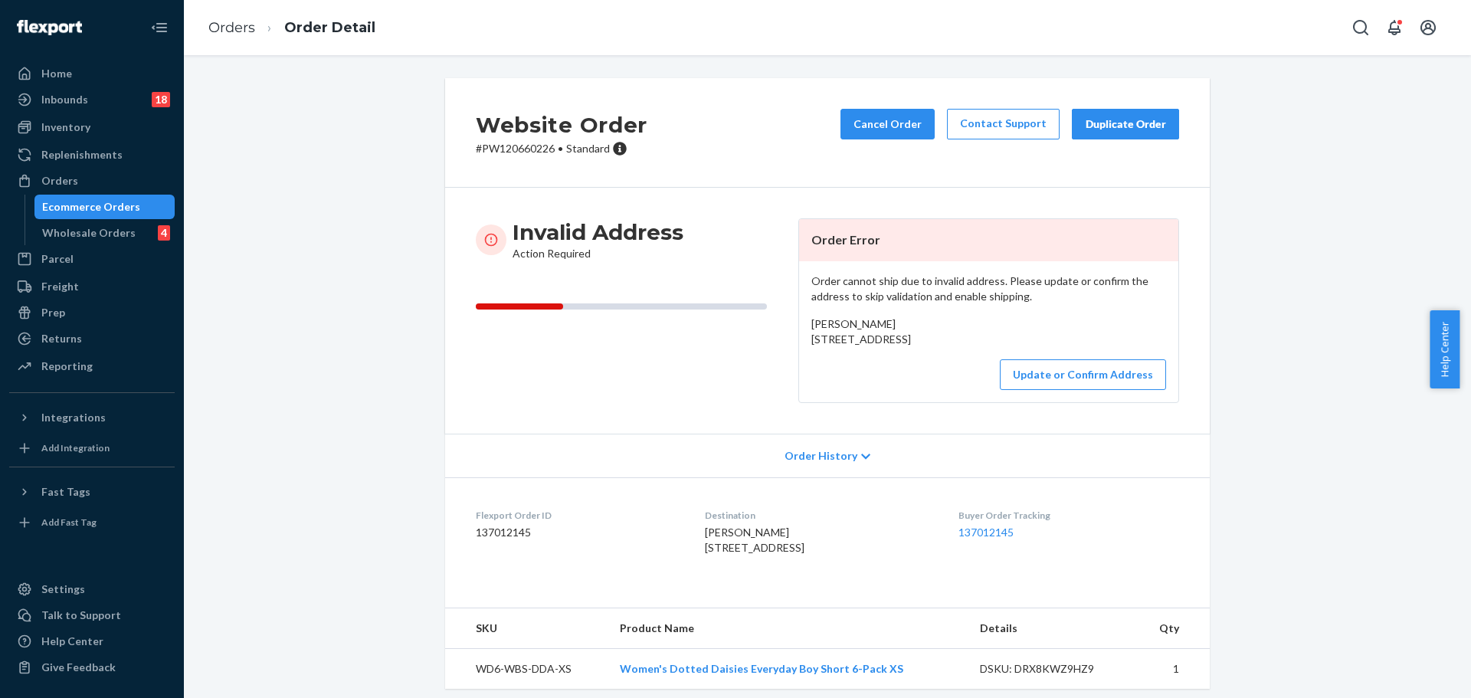
click at [526, 148] on p "# PW120660226 • Standard" at bounding box center [562, 148] width 172 height 15
click at [1068, 390] on button "Update or Confirm Address" at bounding box center [1083, 374] width 166 height 31
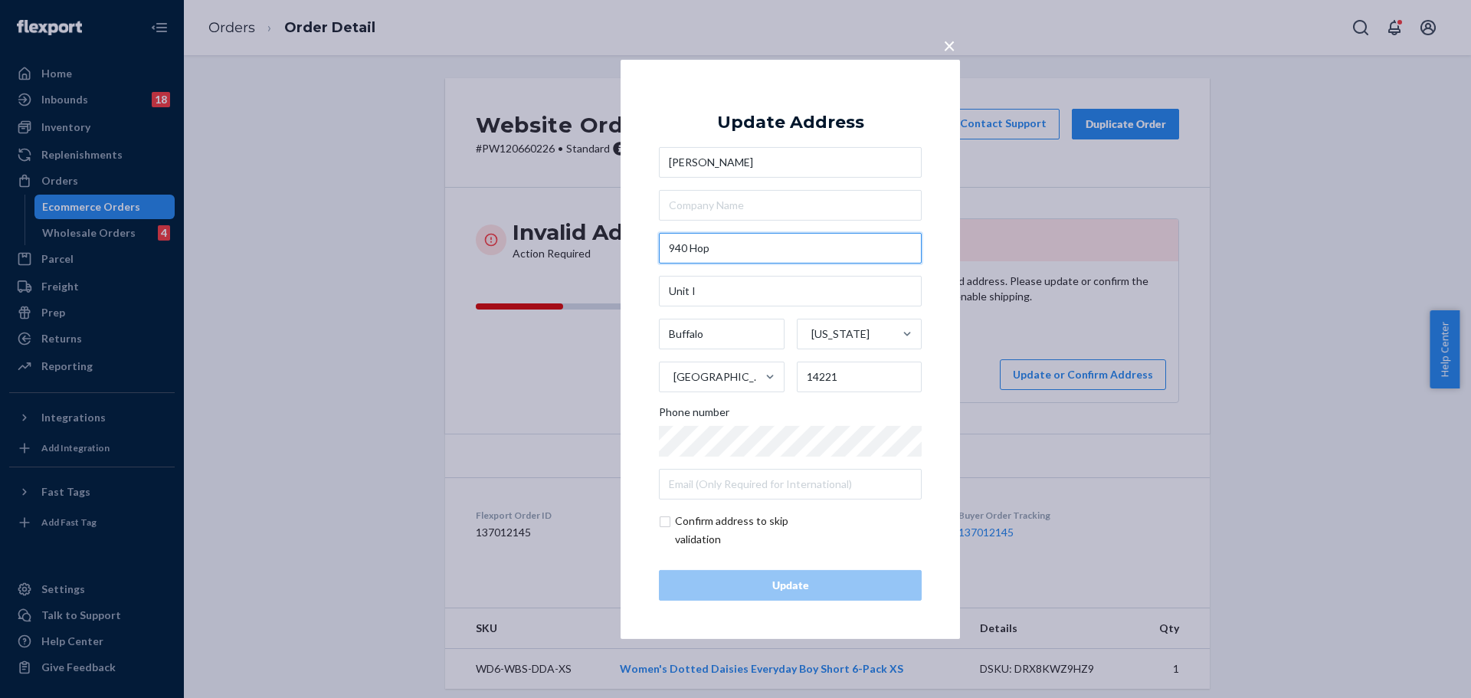
click at [768, 249] on input "940 Hop" at bounding box center [790, 248] width 263 height 31
paste input "kins Rd"
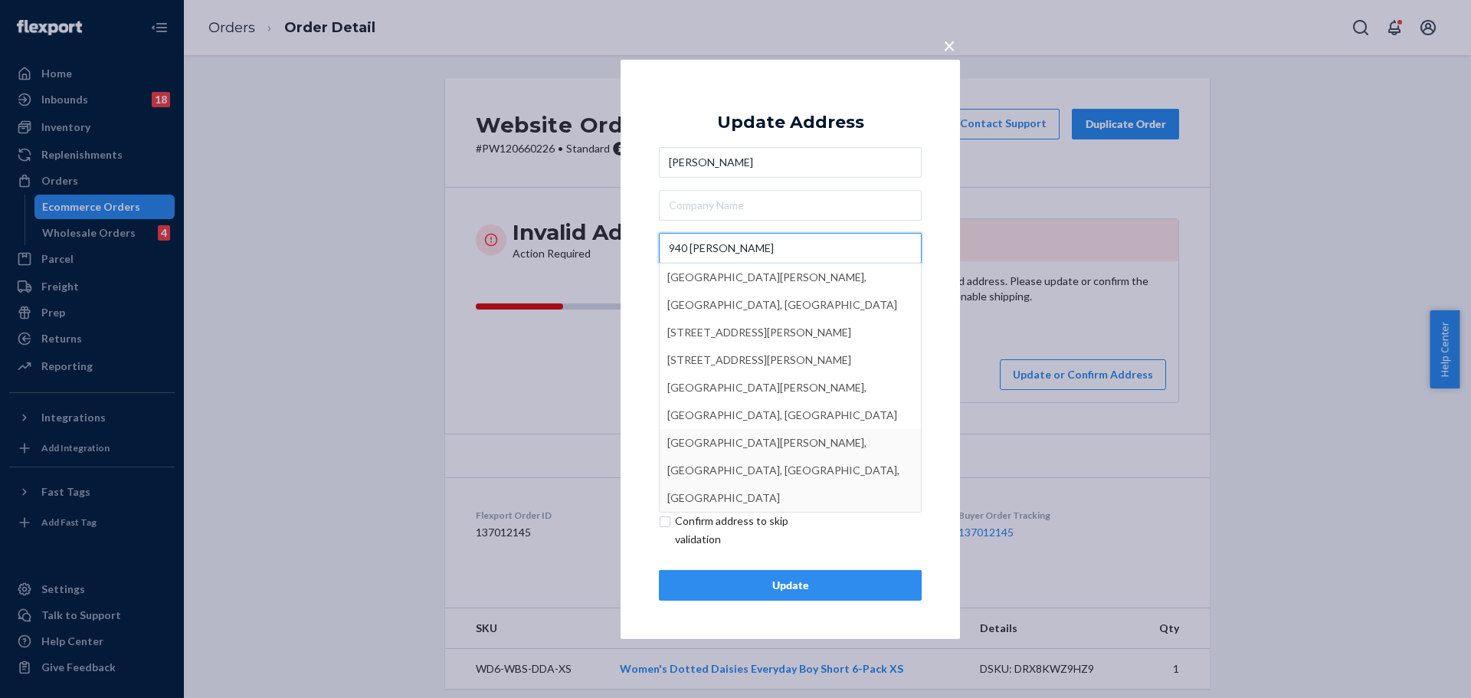
type input "940 [PERSON_NAME]"
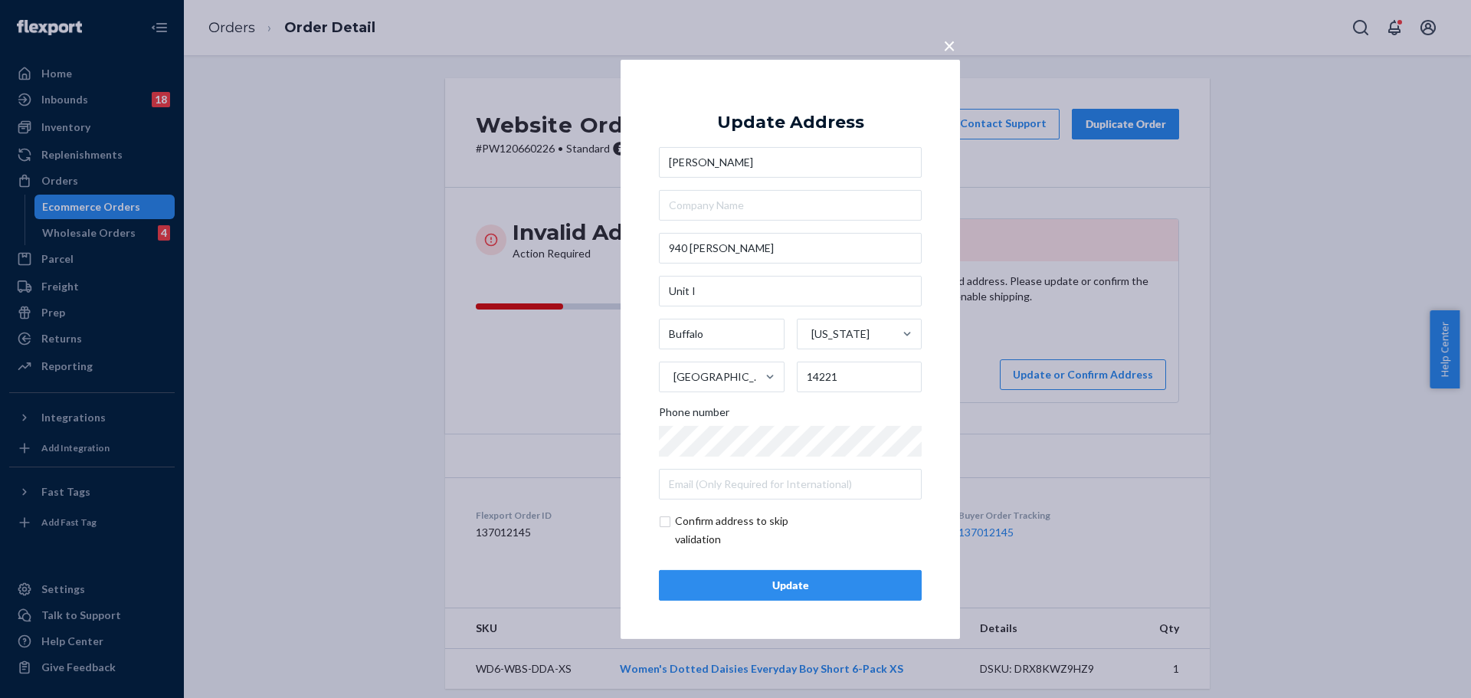
drag, startPoint x: 796, startPoint y: 573, endPoint x: 734, endPoint y: 579, distance: 62.4
click at [734, 579] on div "Update" at bounding box center [790, 585] width 237 height 15
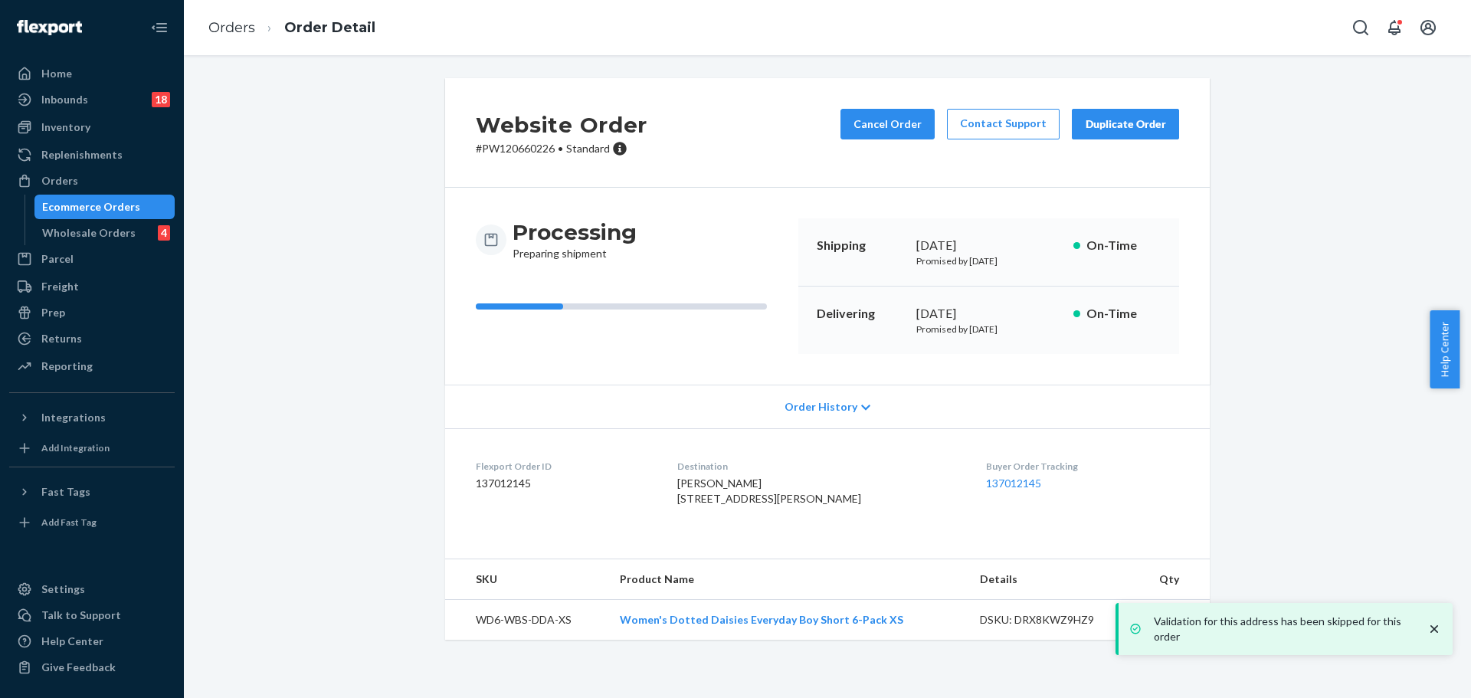
click at [507, 141] on p "# PW120660226 • Standard" at bounding box center [562, 148] width 172 height 15
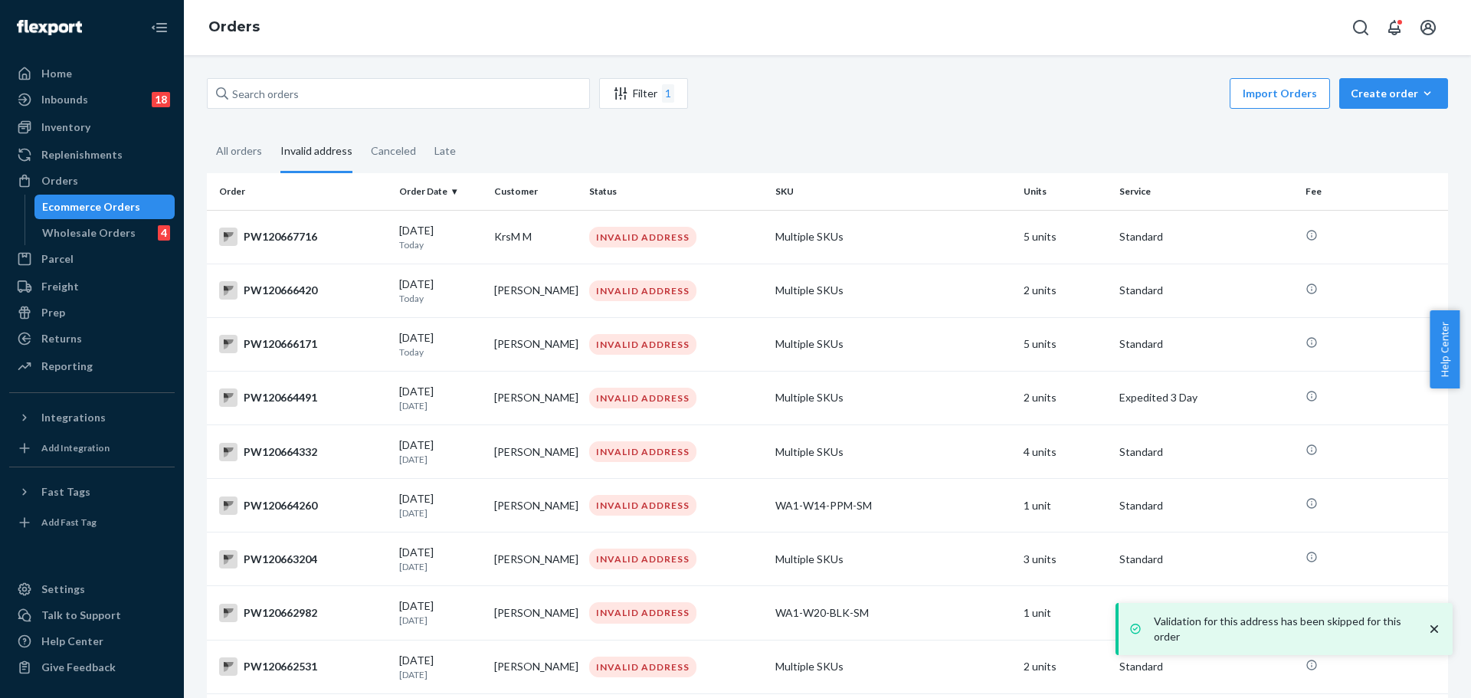
scroll to position [402, 0]
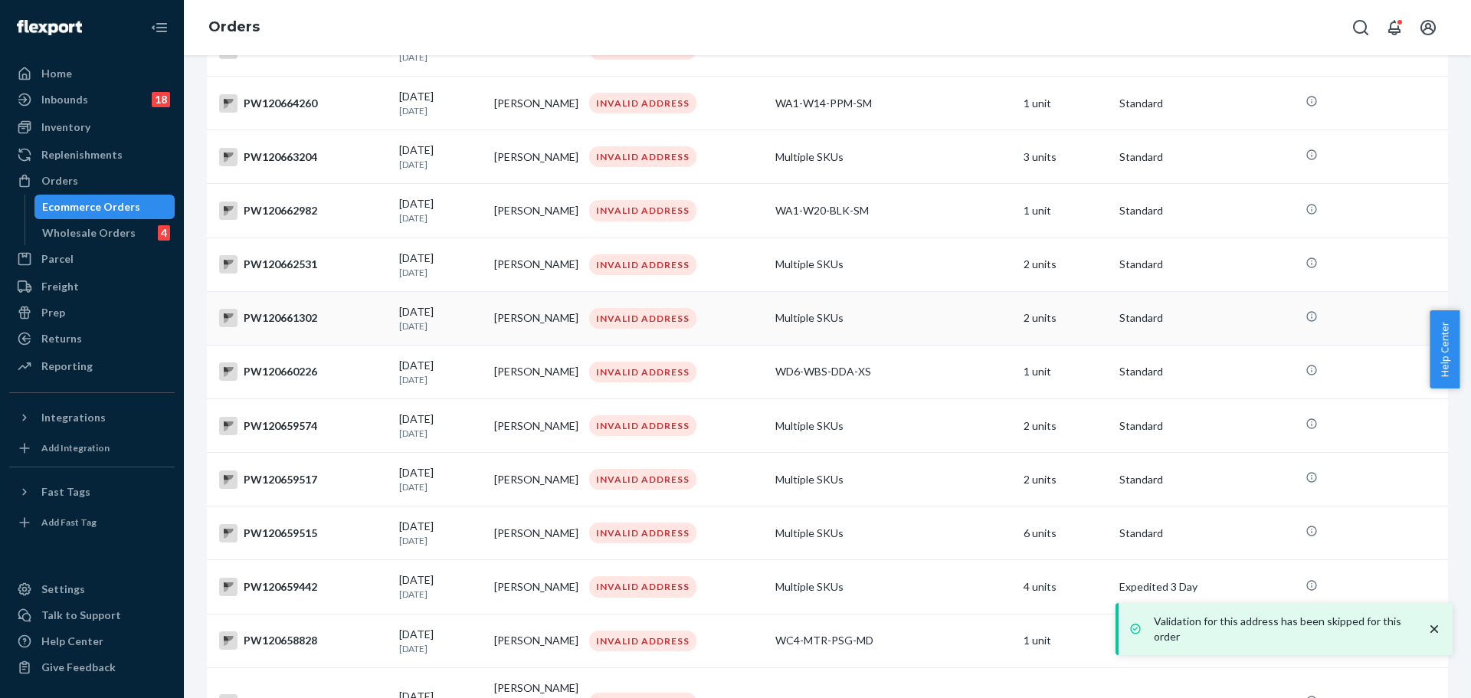
click at [304, 327] on div "PW120661302" at bounding box center [303, 318] width 168 height 18
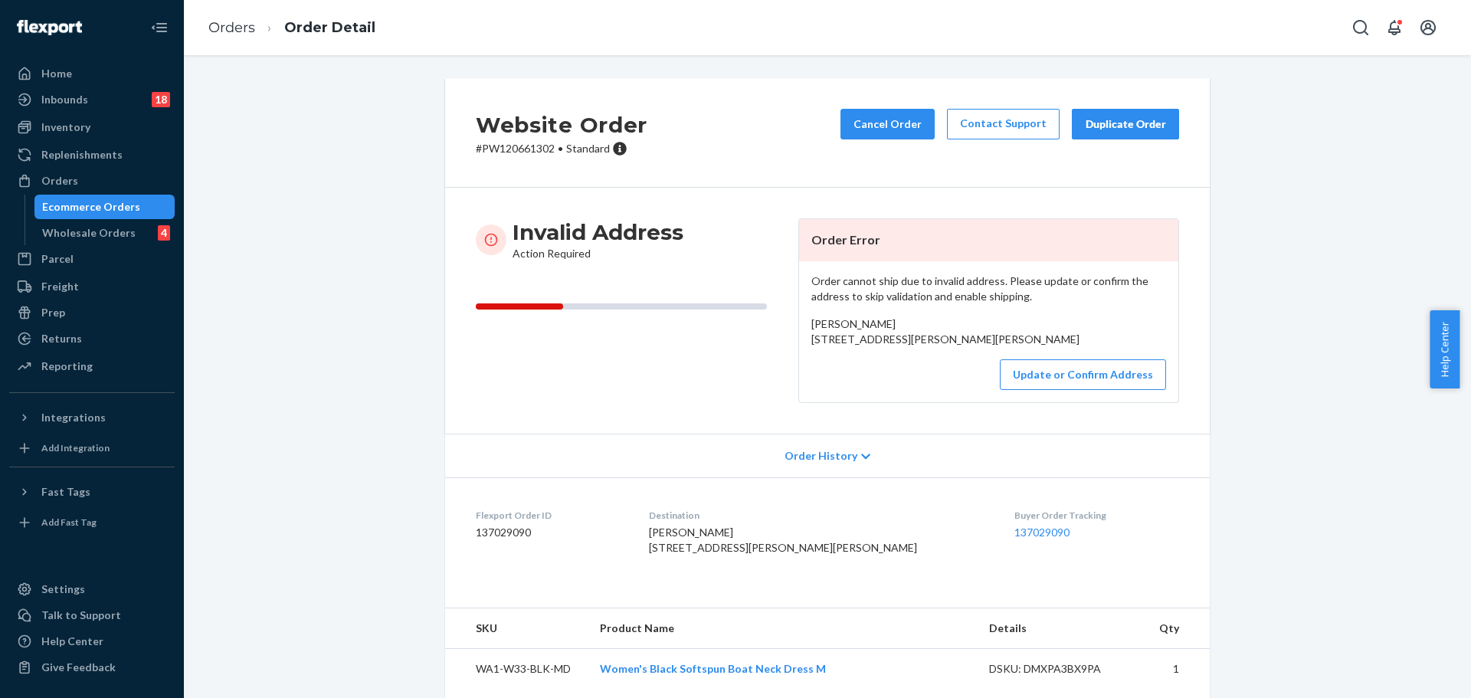
click at [523, 146] on p "# PW120661302 • Standard" at bounding box center [562, 148] width 172 height 15
click at [1022, 390] on button "Update or Confirm Address" at bounding box center [1083, 374] width 166 height 31
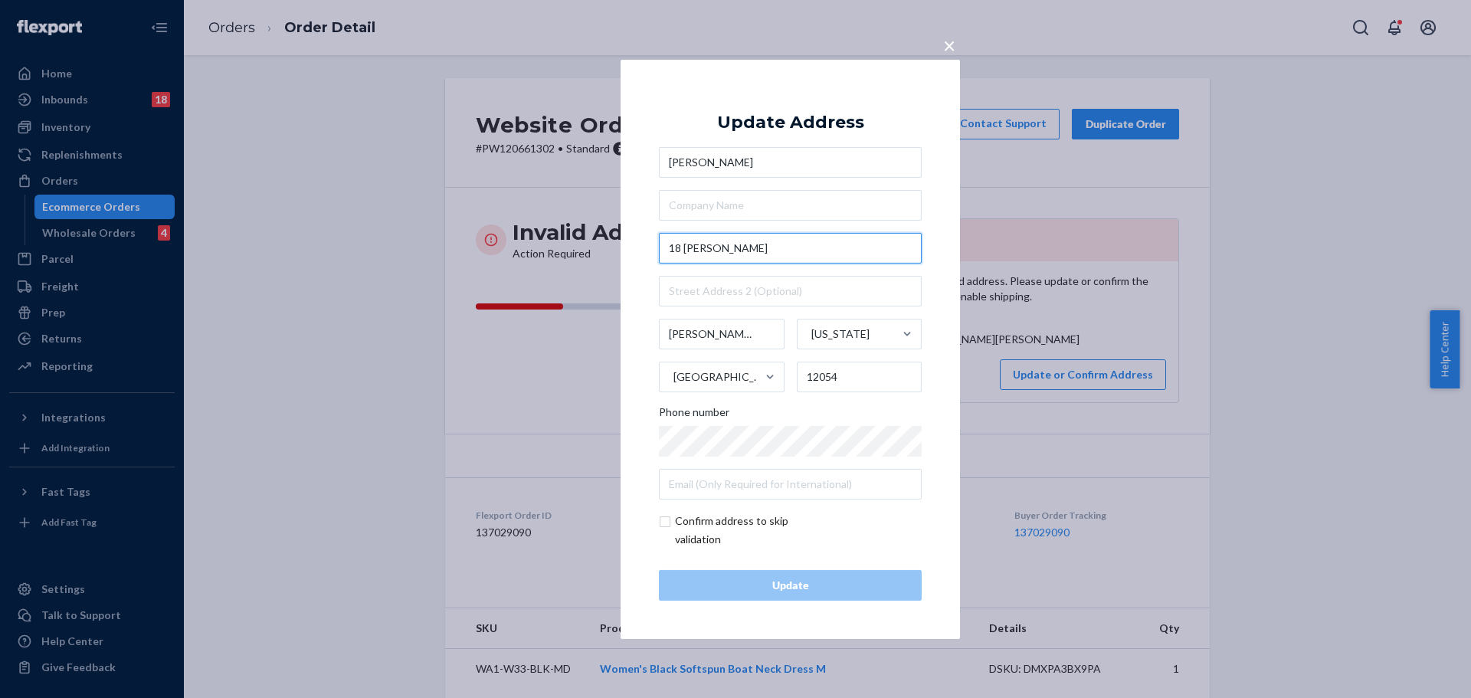
click at [733, 238] on input "18 [PERSON_NAME]" at bounding box center [790, 248] width 263 height 31
click at [858, 533] on div "Confirm address to skip validation" at bounding box center [790, 530] width 263 height 37
click at [638, 510] on div "× Update Address [PERSON_NAME] [STREET_ADDRESS][PERSON_NAME][PERSON_NAME][US_ST…" at bounding box center [791, 348] width 340 height 579
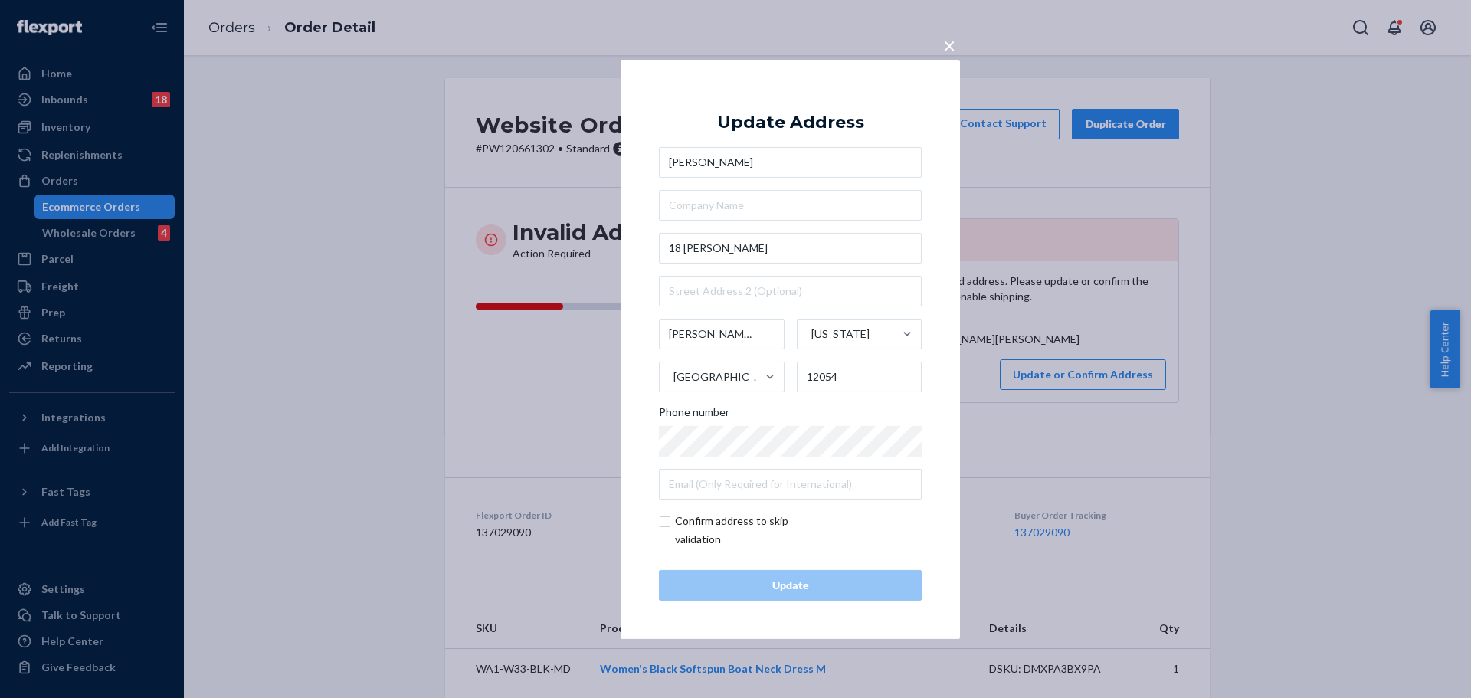
click at [674, 525] on input "checkbox" at bounding box center [748, 530] width 178 height 37
checkbox input "true"
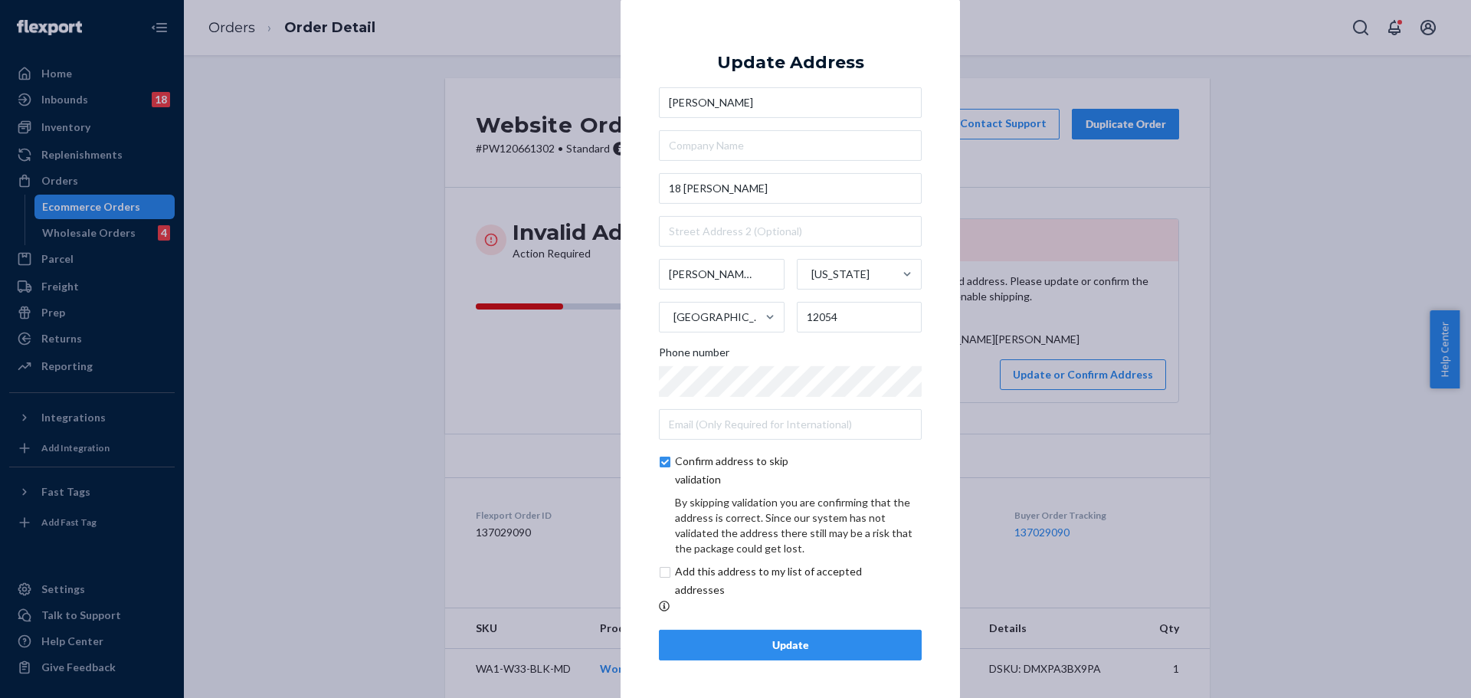
click at [790, 653] on div "Update" at bounding box center [790, 645] width 237 height 15
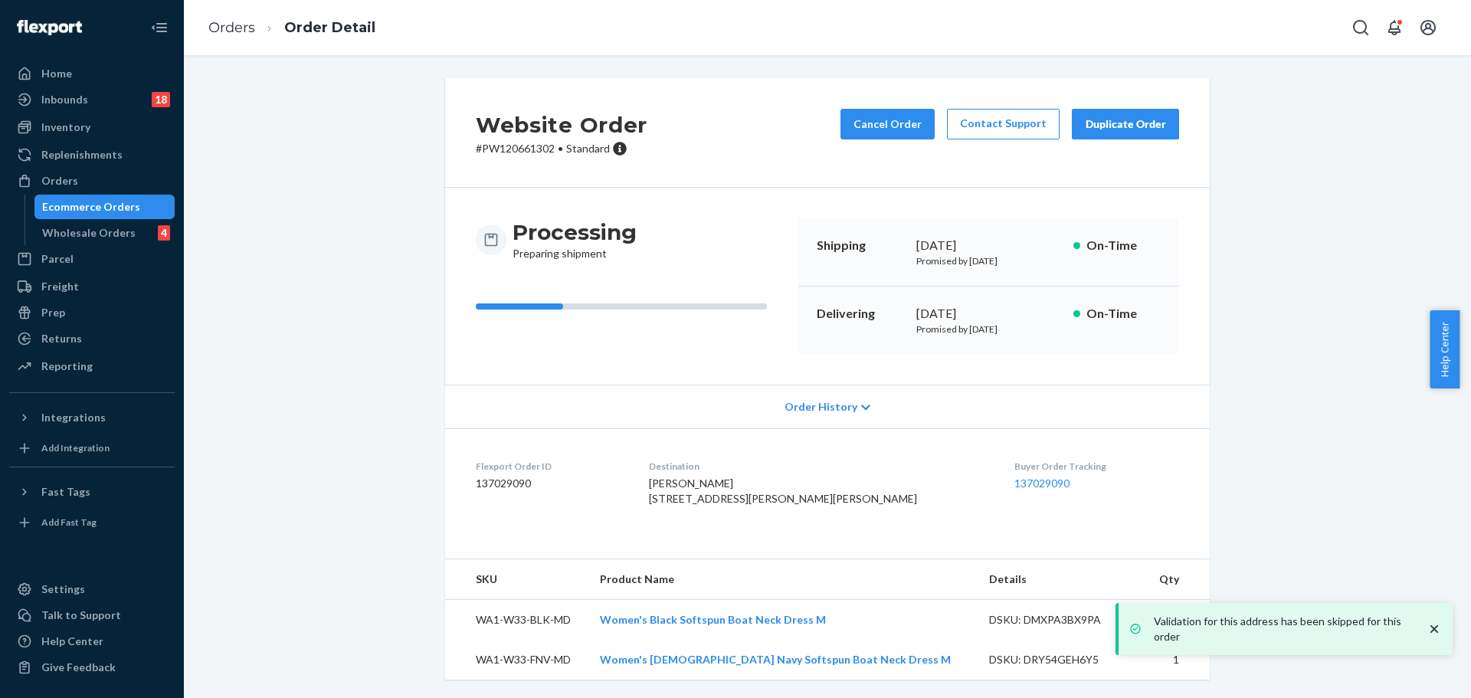
click at [526, 147] on p "# PW120661302 • Standard" at bounding box center [562, 148] width 172 height 15
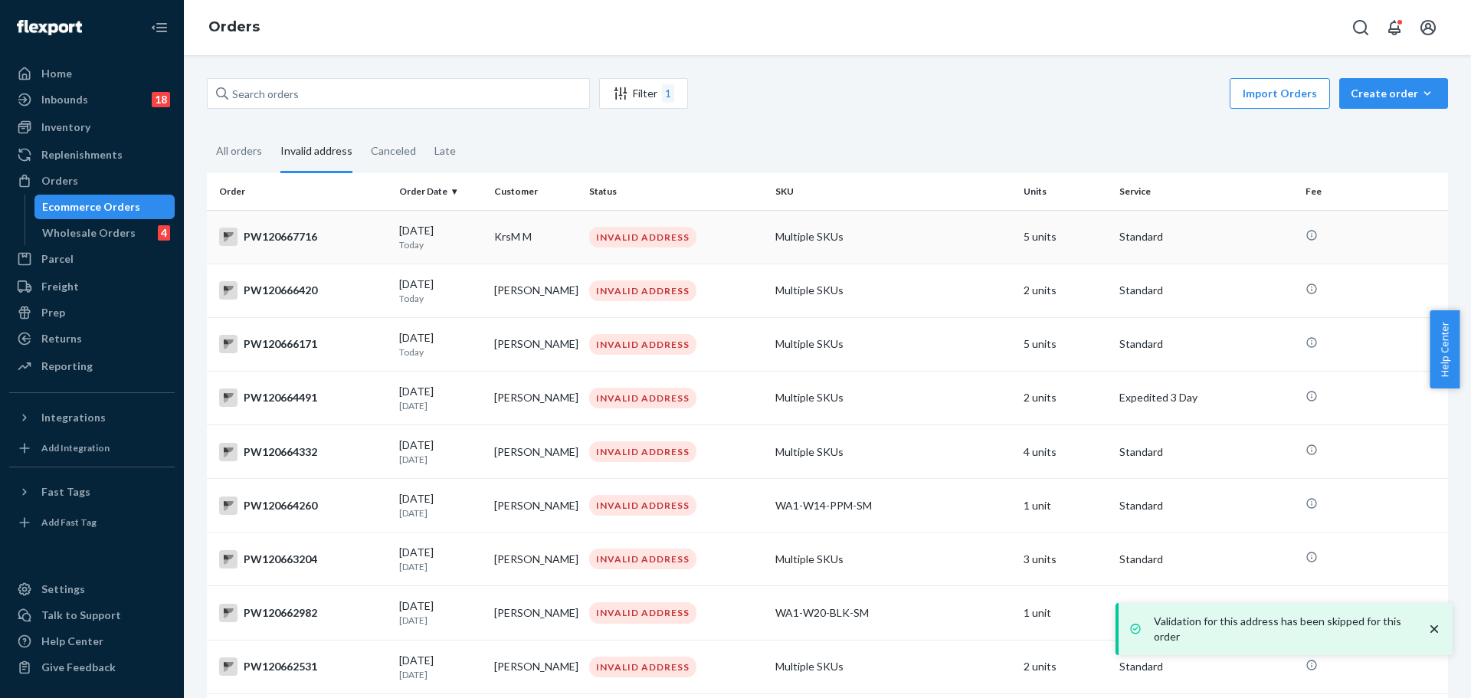
scroll to position [349, 0]
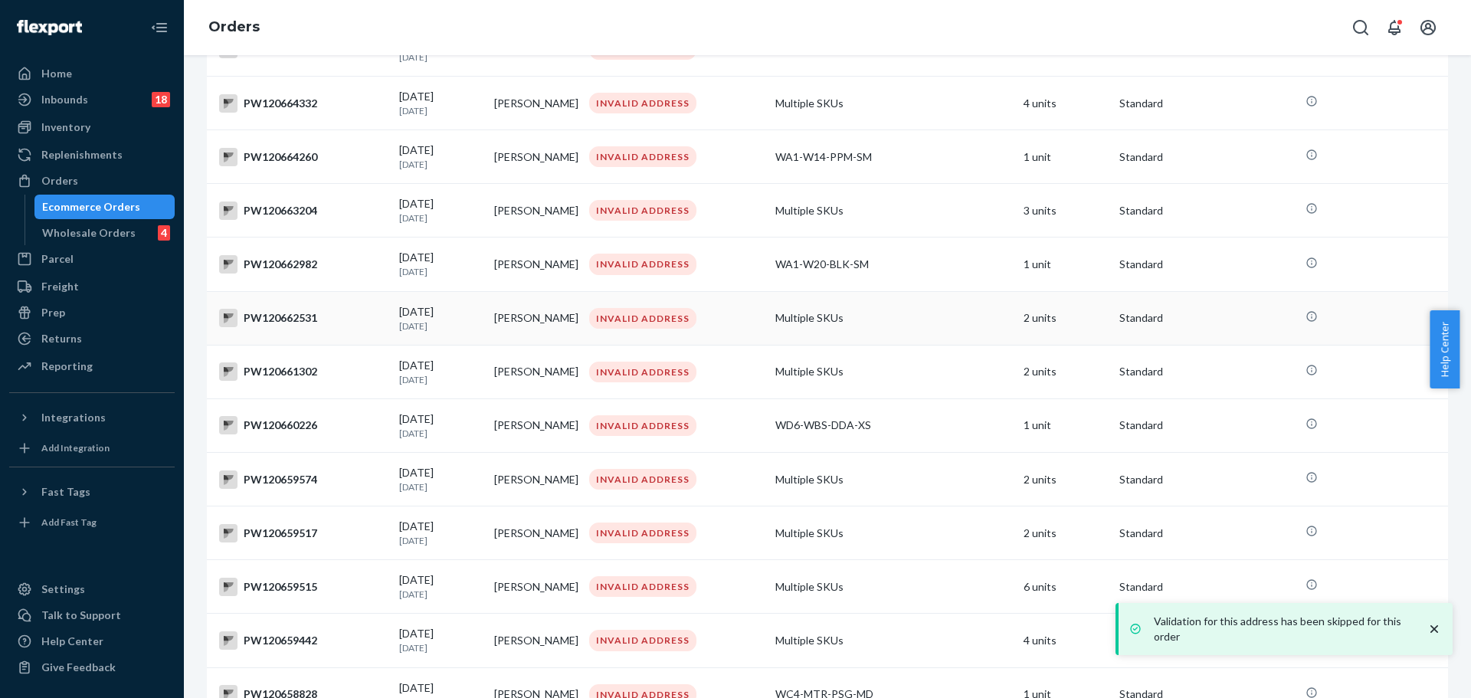
click at [286, 325] on div "PW120662531" at bounding box center [303, 318] width 168 height 18
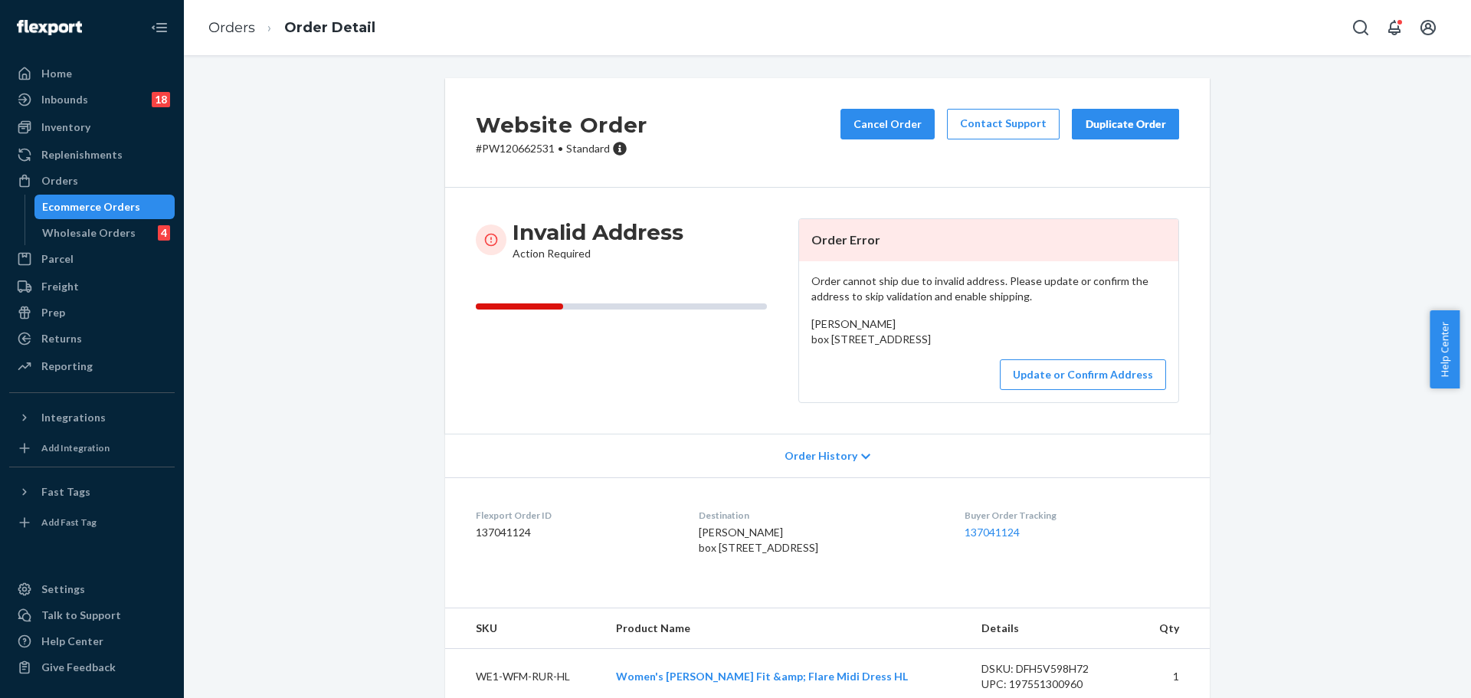
click at [515, 156] on p "# PW120662531 • Standard" at bounding box center [562, 148] width 172 height 15
click at [1094, 390] on button "Update or Confirm Address" at bounding box center [1083, 374] width 166 height 31
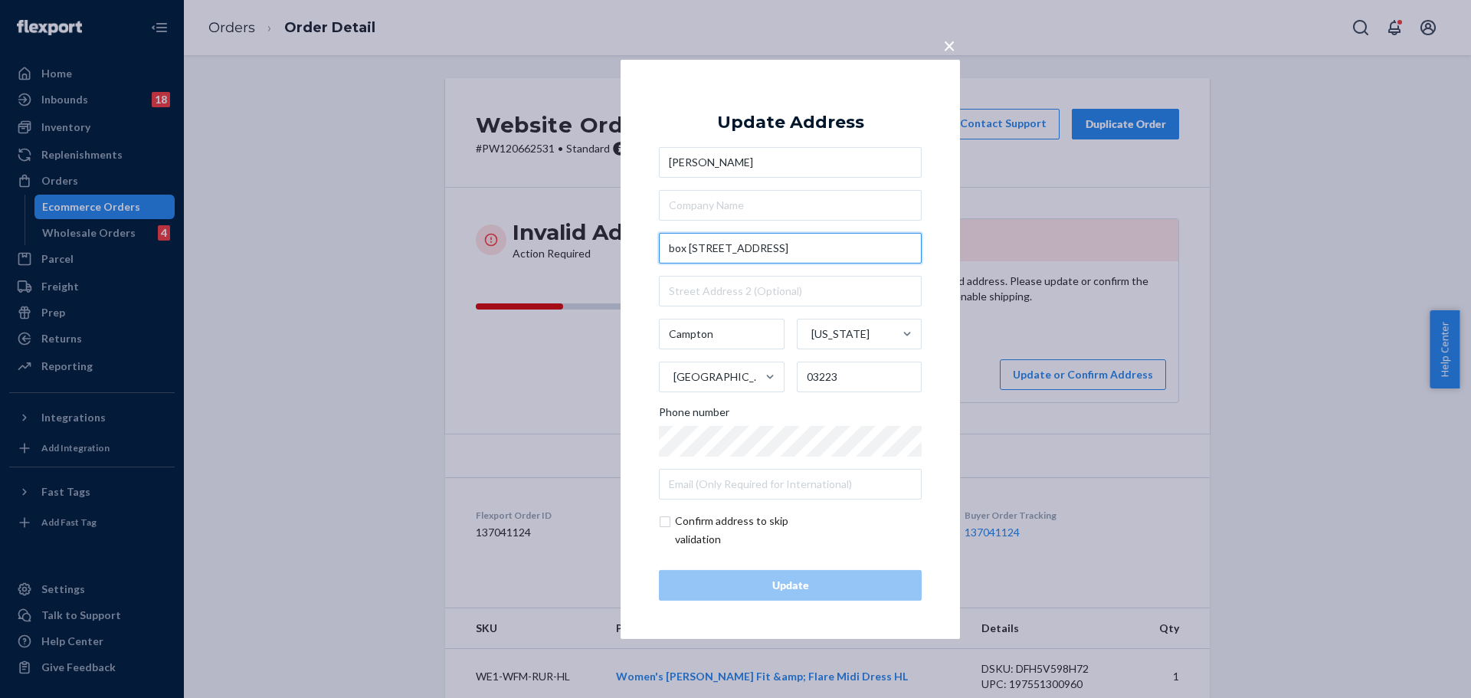
drag, startPoint x: 707, startPoint y: 250, endPoint x: 642, endPoint y: 243, distance: 65.5
click at [642, 243] on div "× Update Address [PERSON_NAME] [STREET_ADDRESS][US_STATE] Phone number Confirm …" at bounding box center [791, 348] width 340 height 579
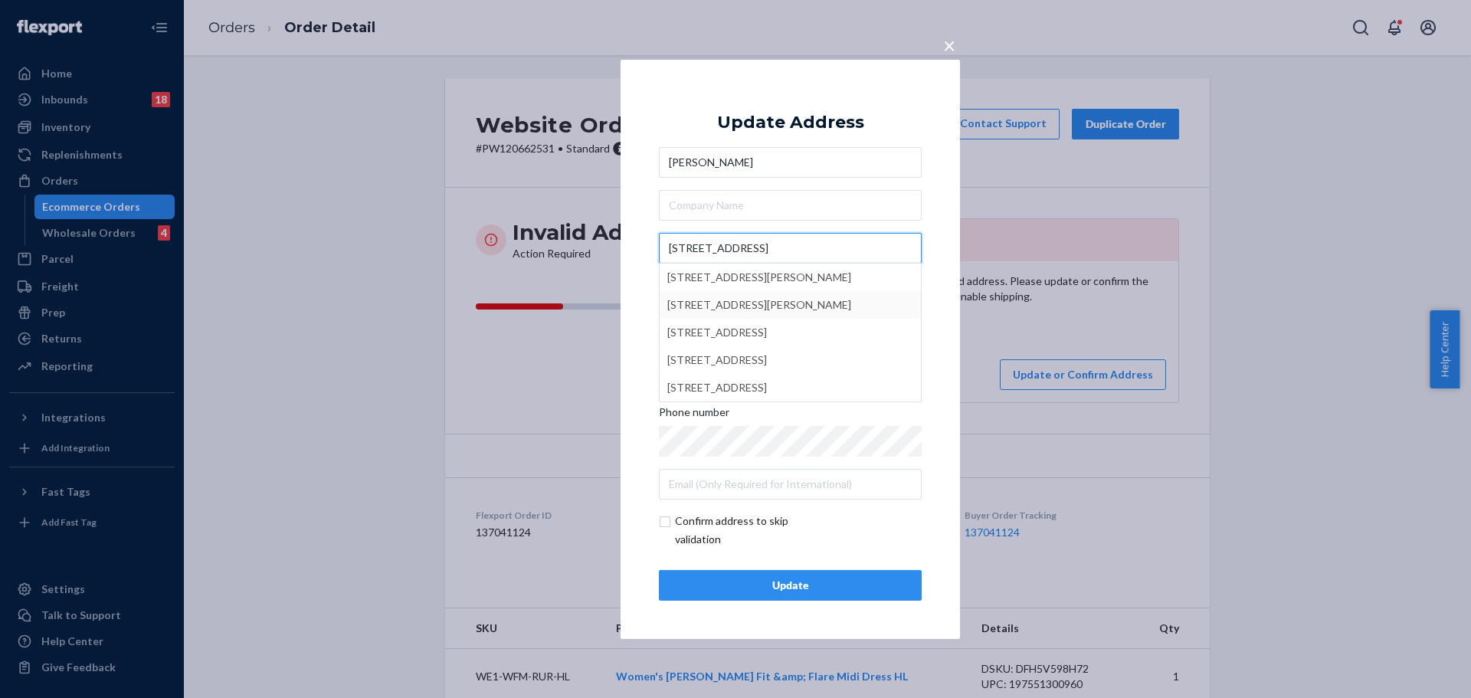
type input "[STREET_ADDRESS]"
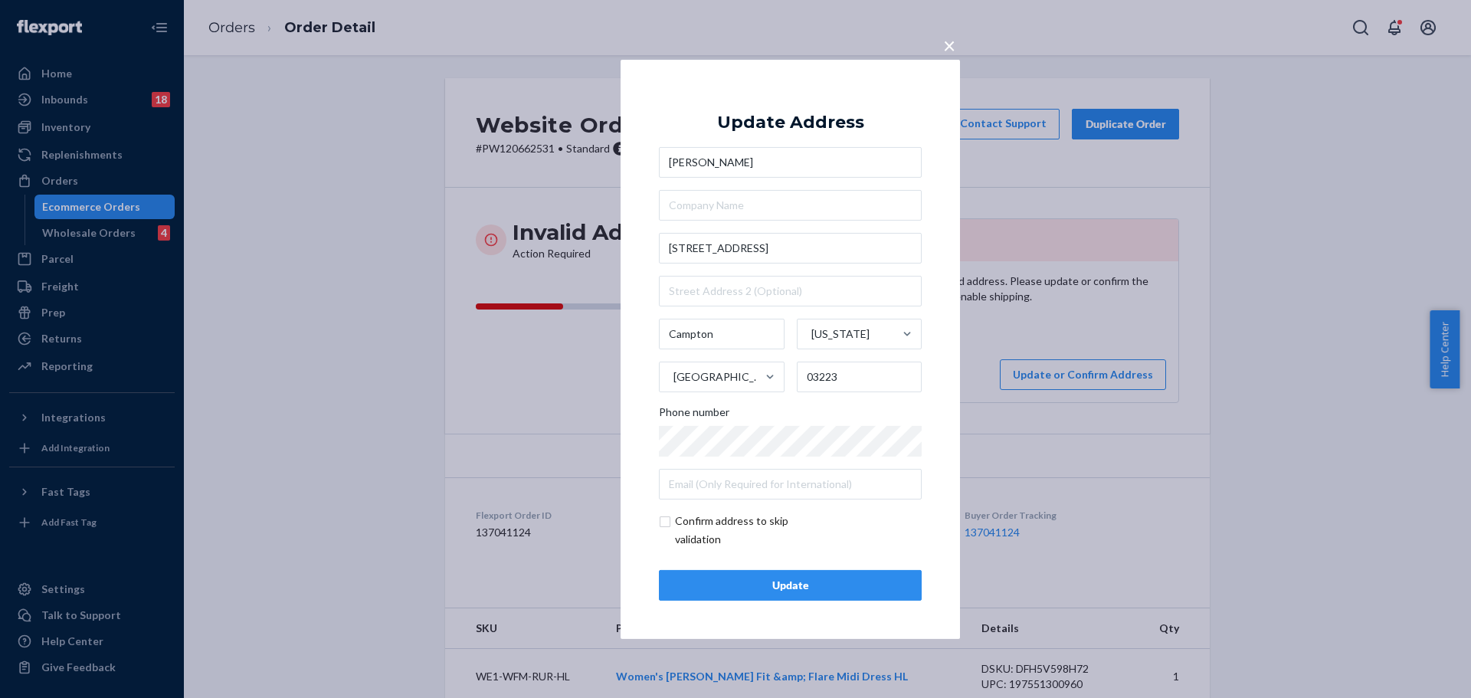
click at [938, 312] on div "× Update Address [PERSON_NAME] [STREET_ADDRESS][US_STATE] Phone number Confirm …" at bounding box center [791, 348] width 340 height 579
click at [843, 300] on input "text" at bounding box center [790, 291] width 263 height 31
paste input "box 686"
type input "box 686"
click at [847, 582] on div "Update" at bounding box center [790, 585] width 237 height 15
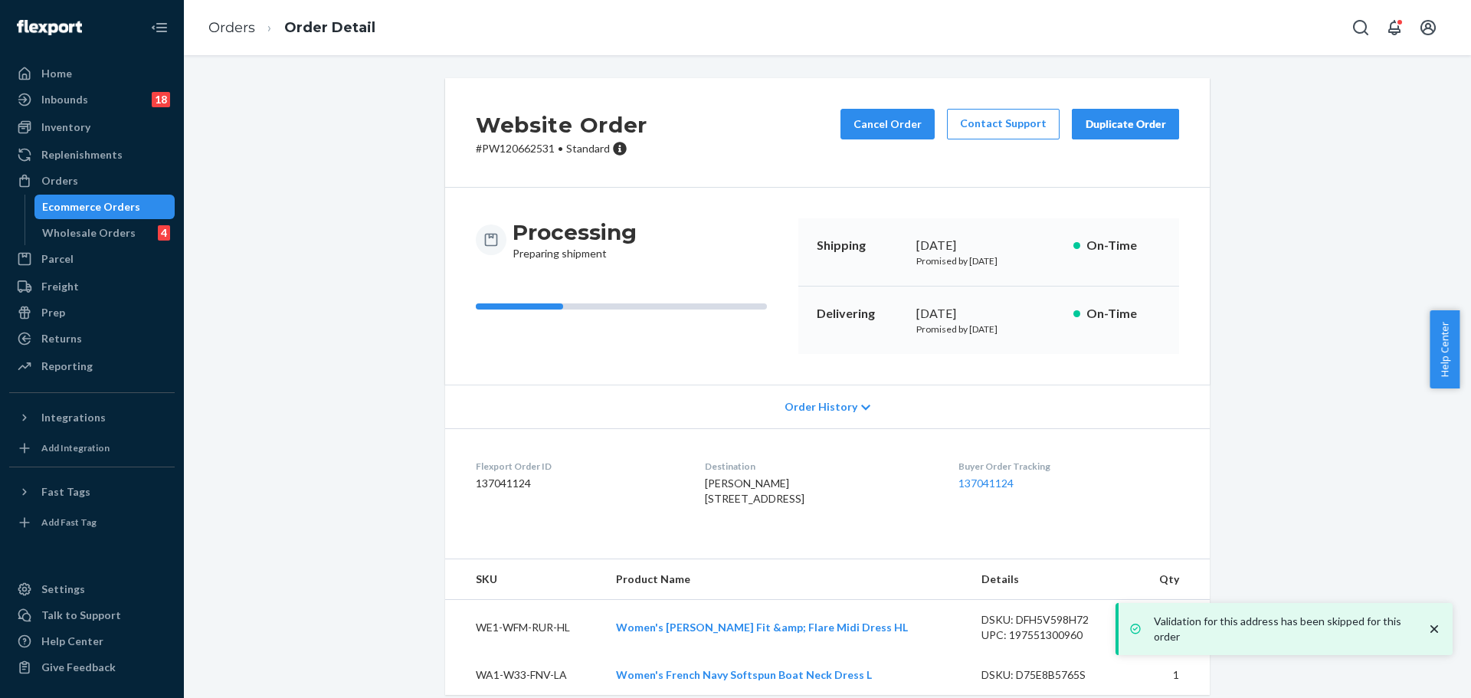
click at [486, 156] on p "# PW120662531 • Standard" at bounding box center [562, 148] width 172 height 15
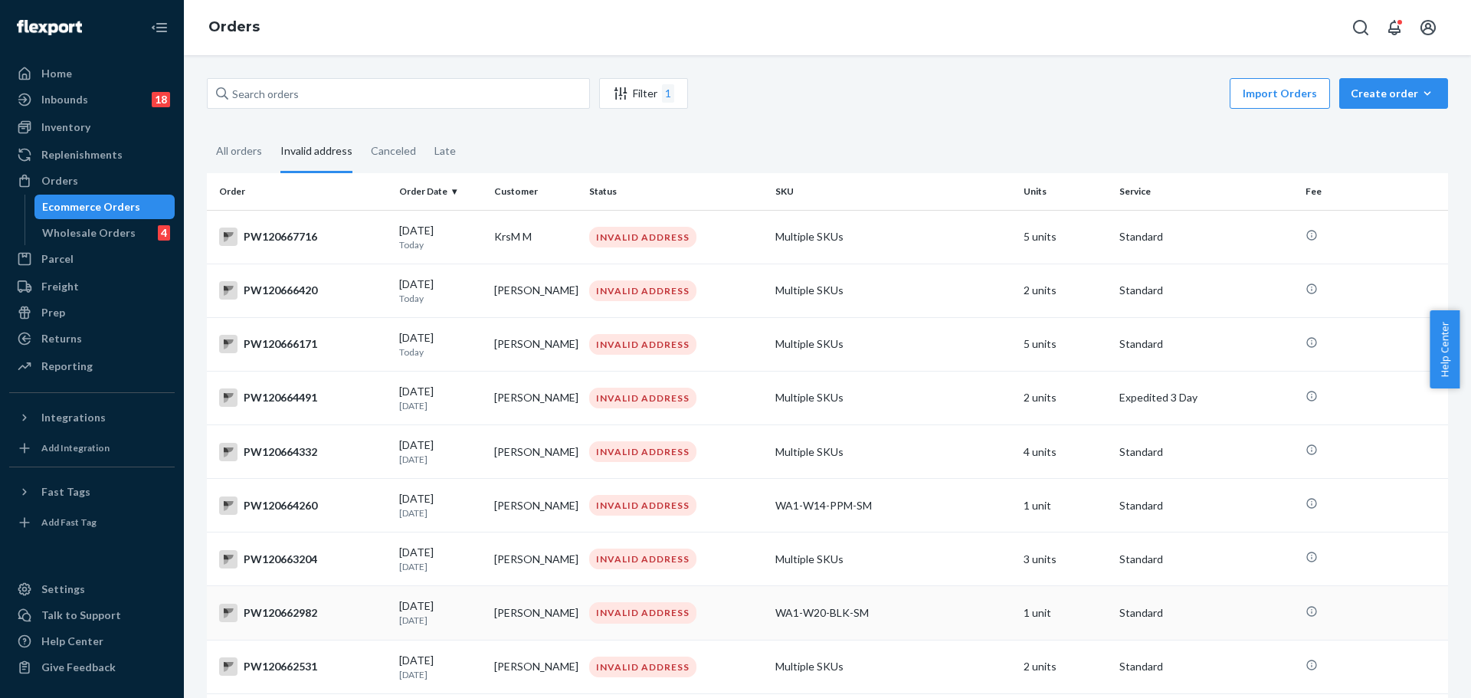
click at [300, 622] on div "PW120662982" at bounding box center [303, 613] width 168 height 18
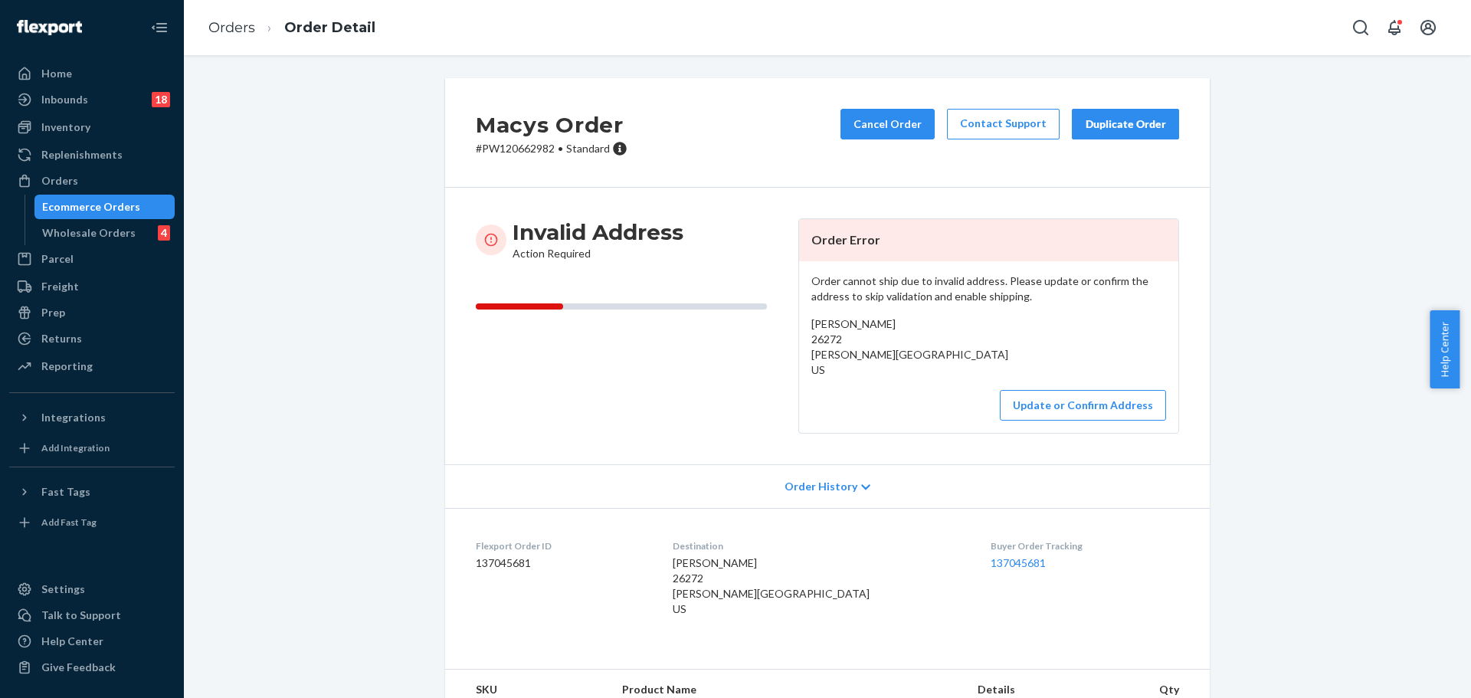
click at [529, 148] on p "# PW120662982 • Standard" at bounding box center [552, 148] width 152 height 15
click at [1071, 416] on button "Update or Confirm Address" at bounding box center [1083, 405] width 166 height 31
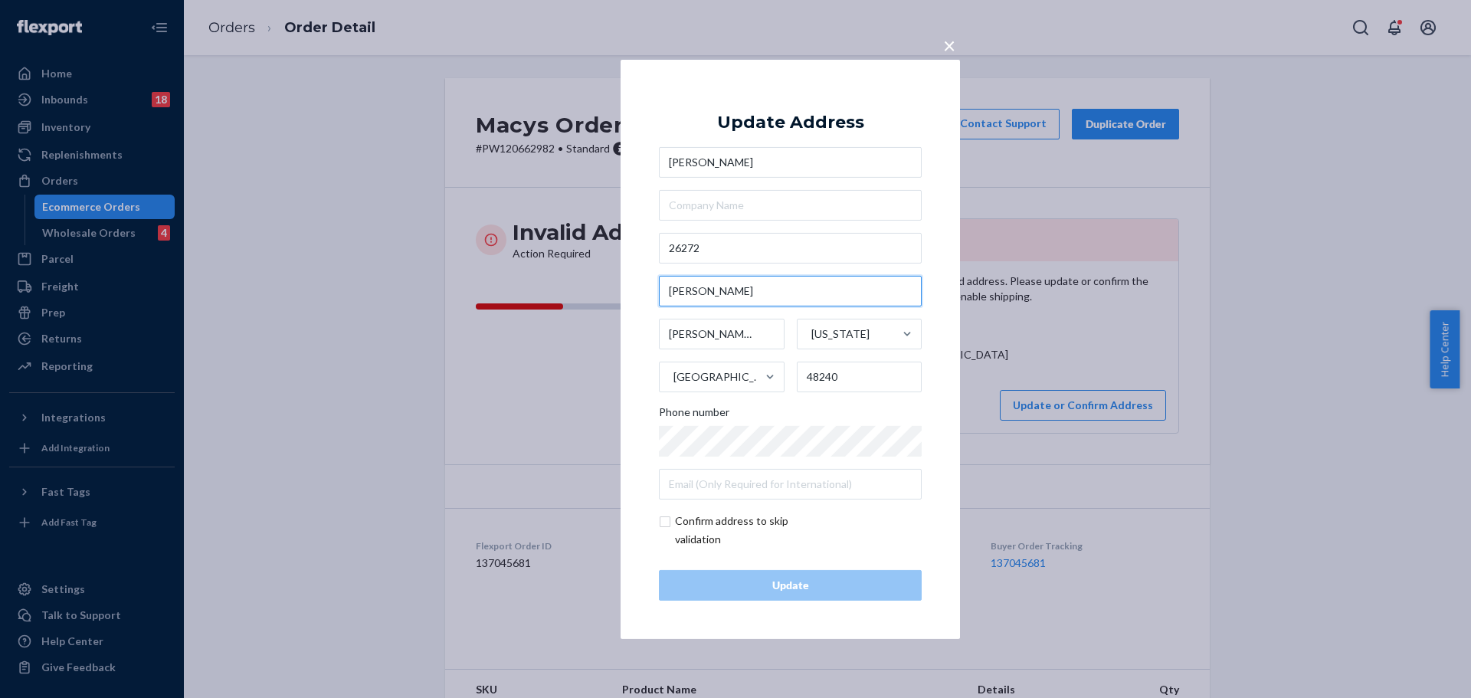
click at [705, 292] on input "[PERSON_NAME]" at bounding box center [790, 291] width 263 height 31
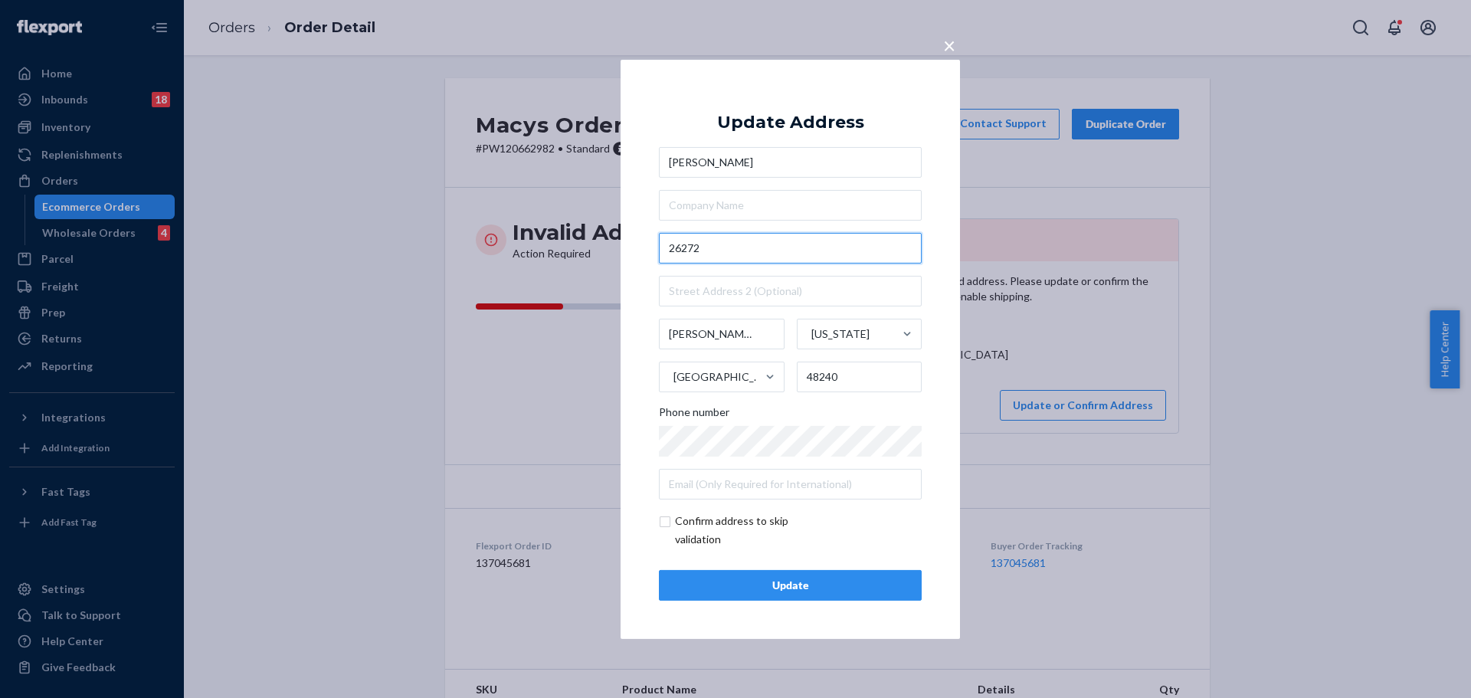
click at [692, 237] on input "26272" at bounding box center [790, 248] width 263 height 31
paste input "[PERSON_NAME]"
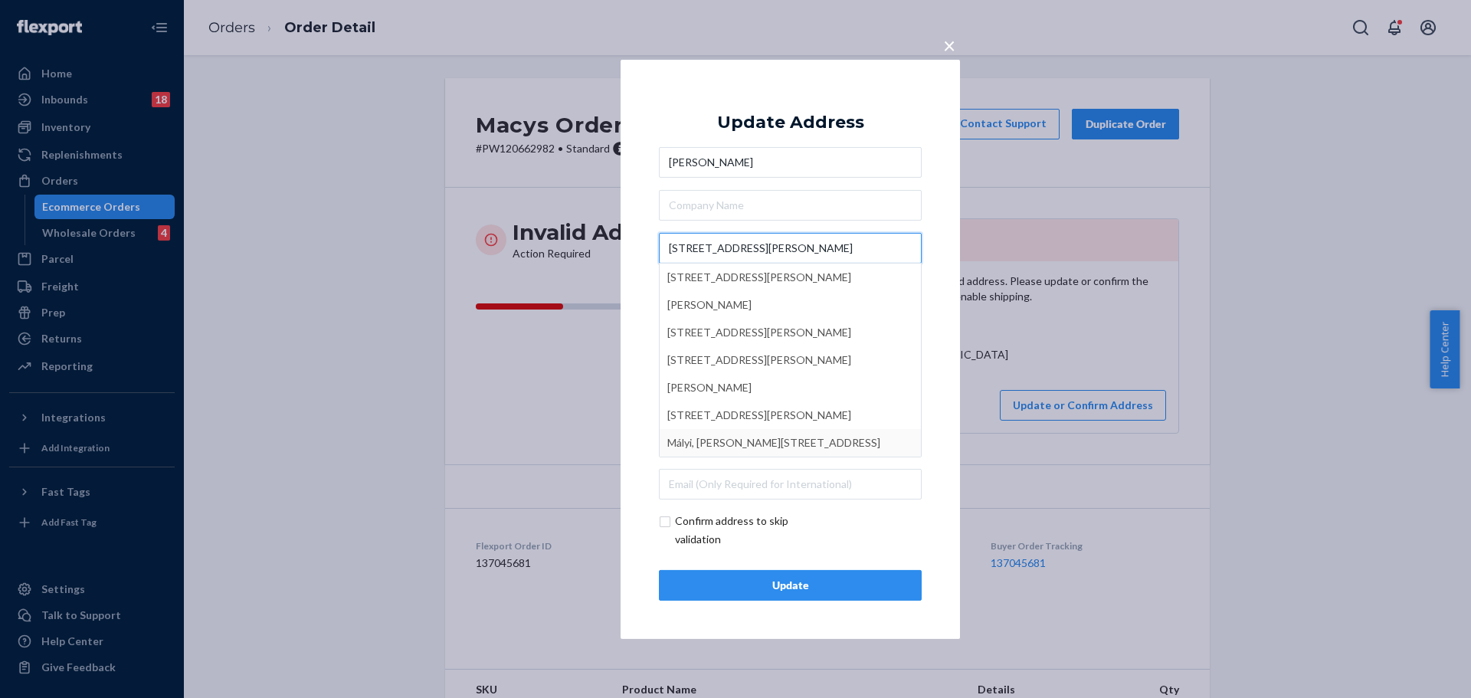
type input "[STREET_ADDRESS][PERSON_NAME]"
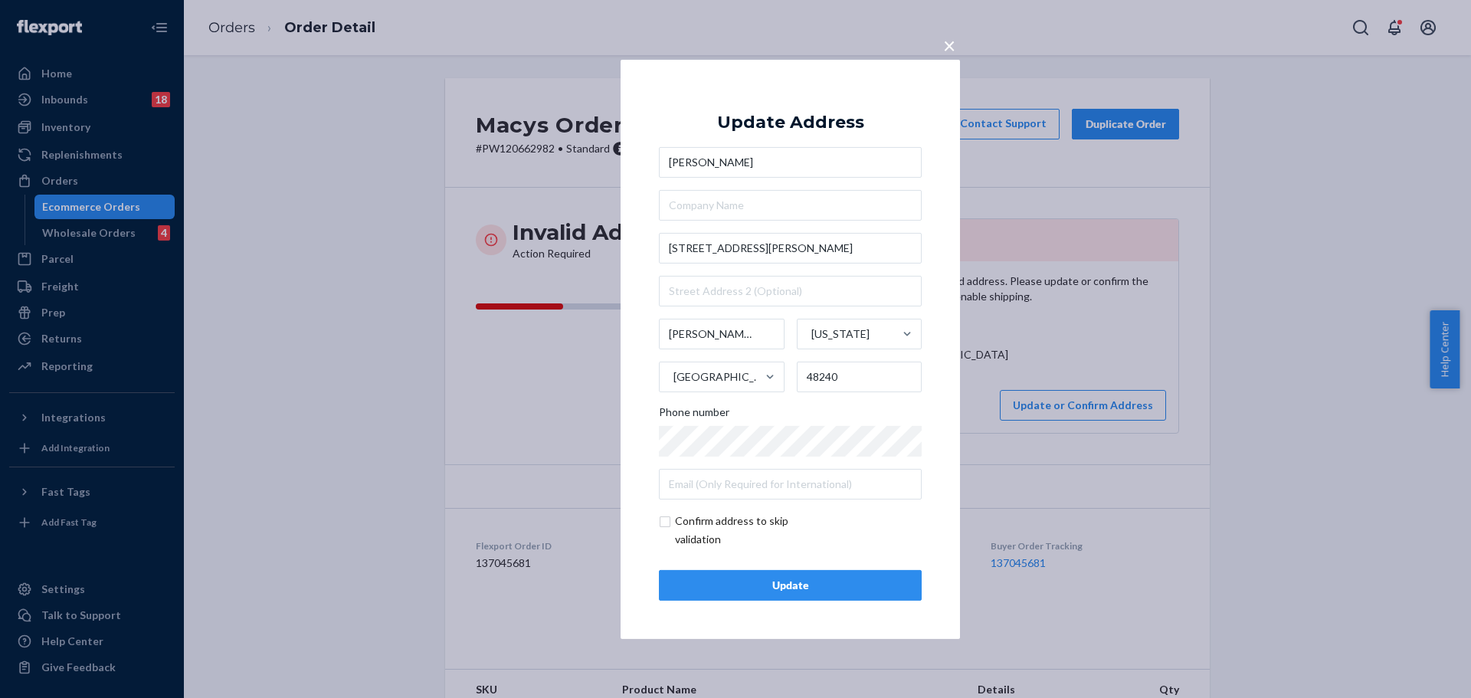
click at [872, 589] on div "Update" at bounding box center [790, 585] width 237 height 15
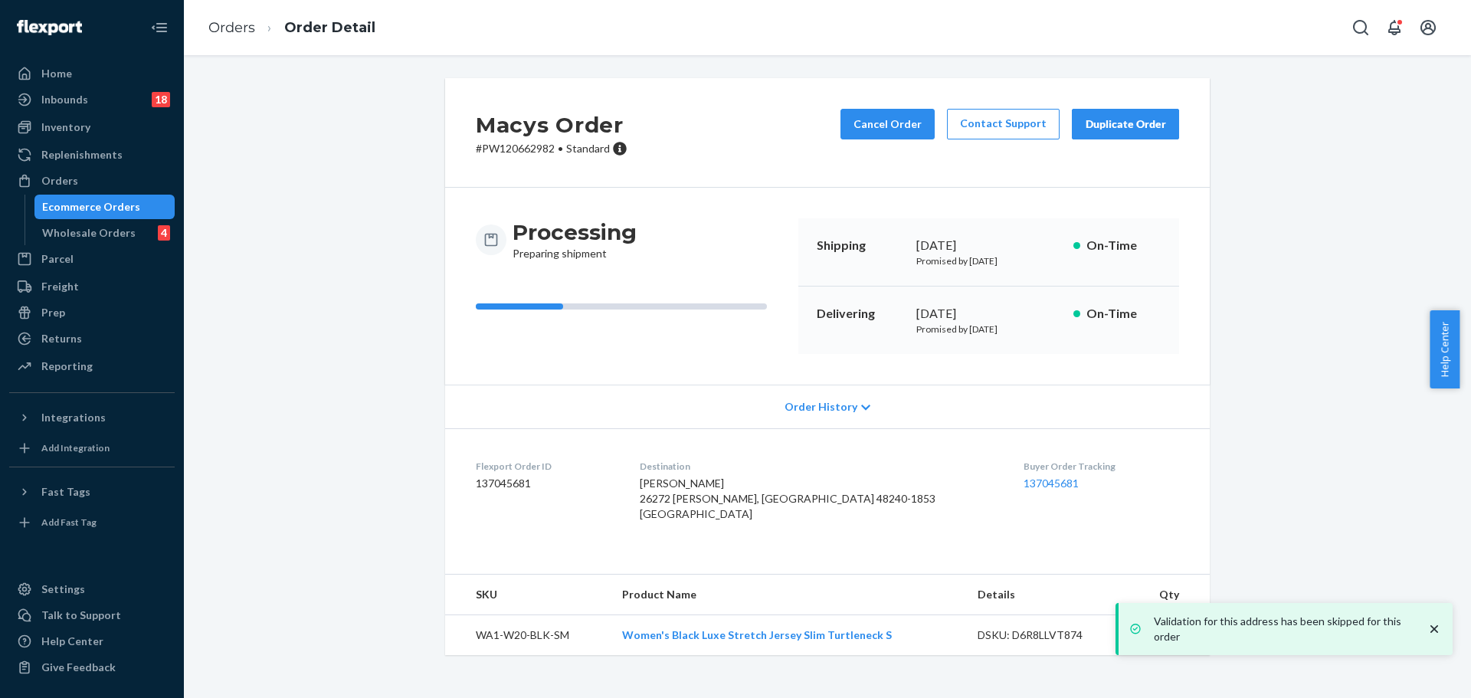
click at [509, 147] on p "# PW120662982 • Standard" at bounding box center [552, 148] width 152 height 15
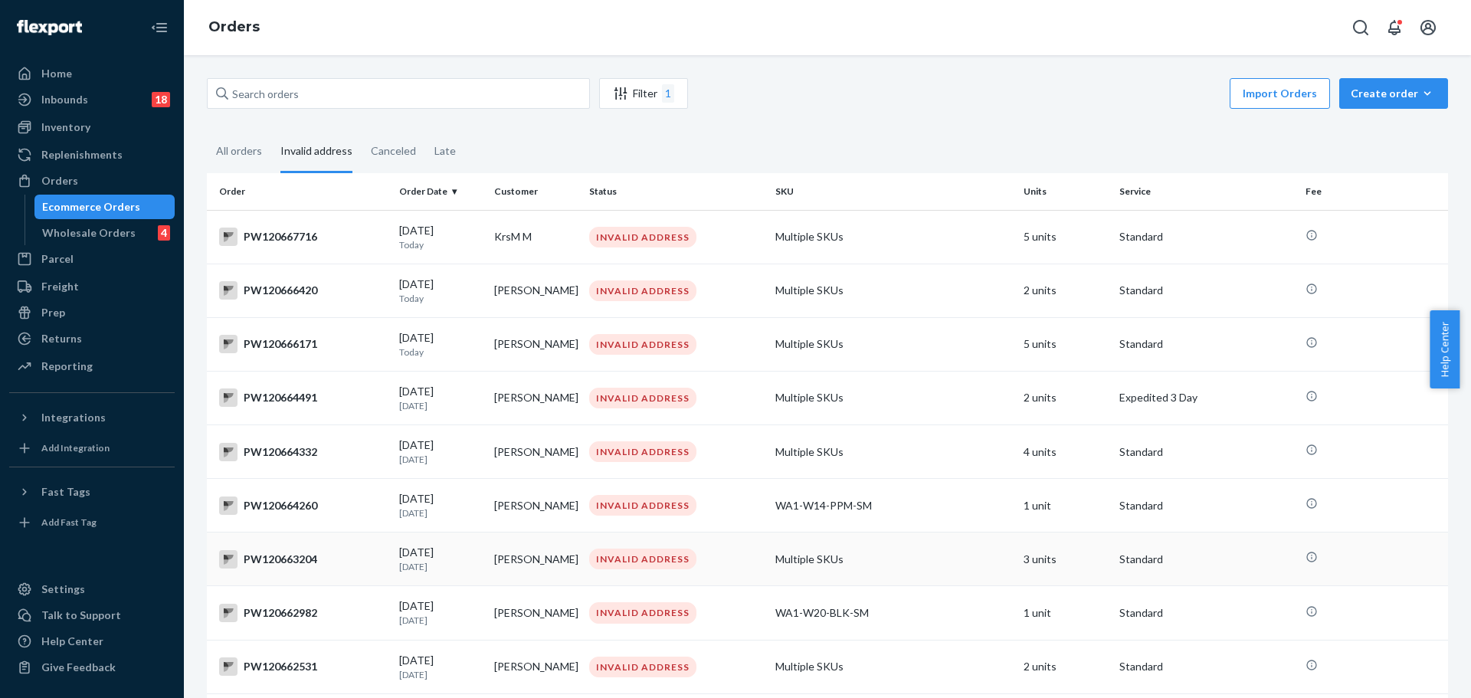
click at [285, 553] on td "PW120663204" at bounding box center [300, 560] width 186 height 54
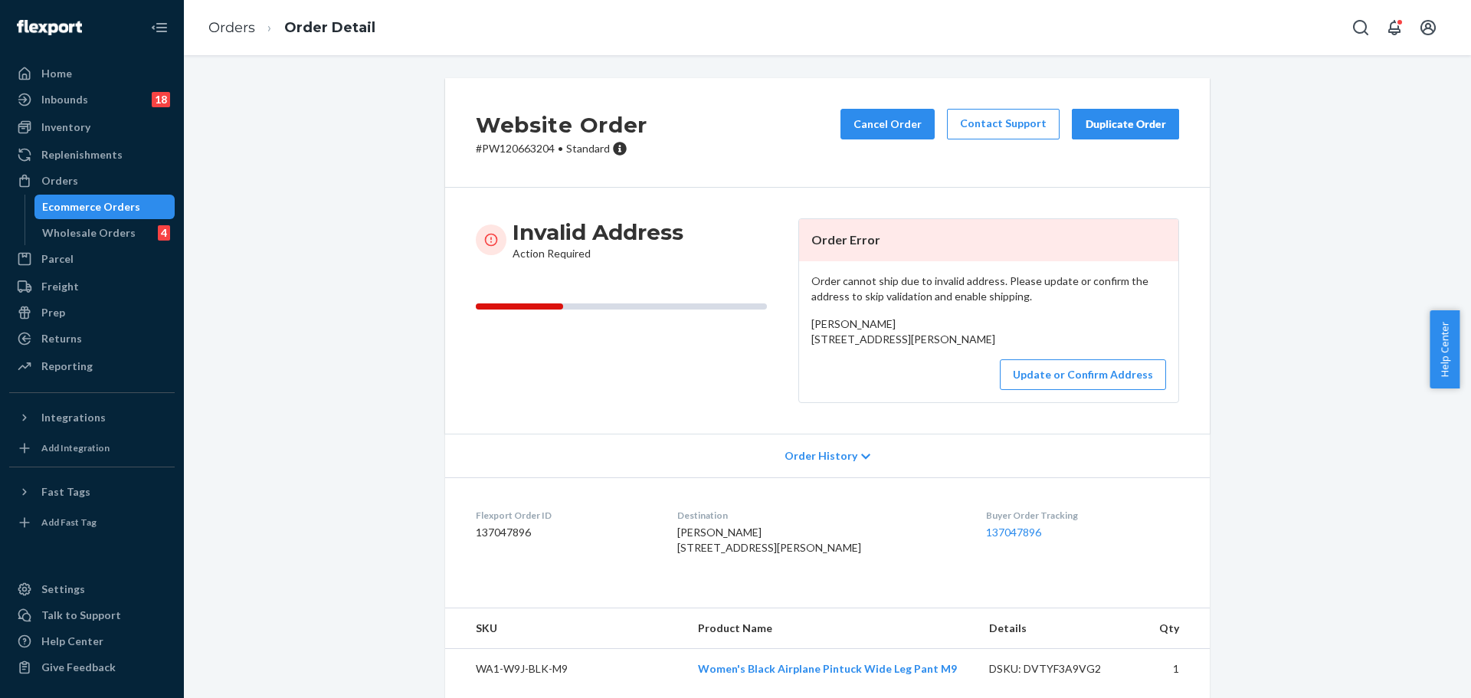
click at [525, 148] on p "# PW120663204 • Standard" at bounding box center [562, 148] width 172 height 15
click at [1075, 390] on button "Update or Confirm Address" at bounding box center [1083, 374] width 166 height 31
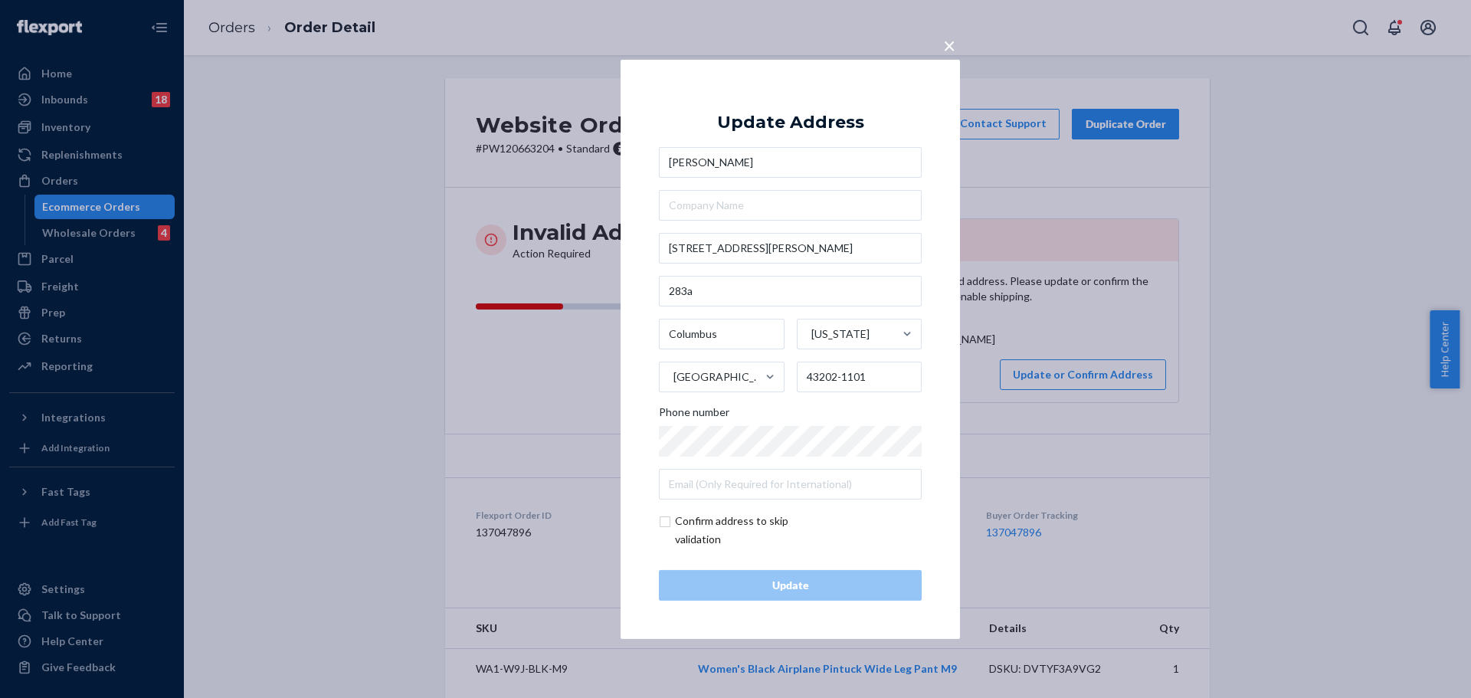
click at [755, 523] on input "checkbox" at bounding box center [748, 530] width 178 height 37
checkbox input "true"
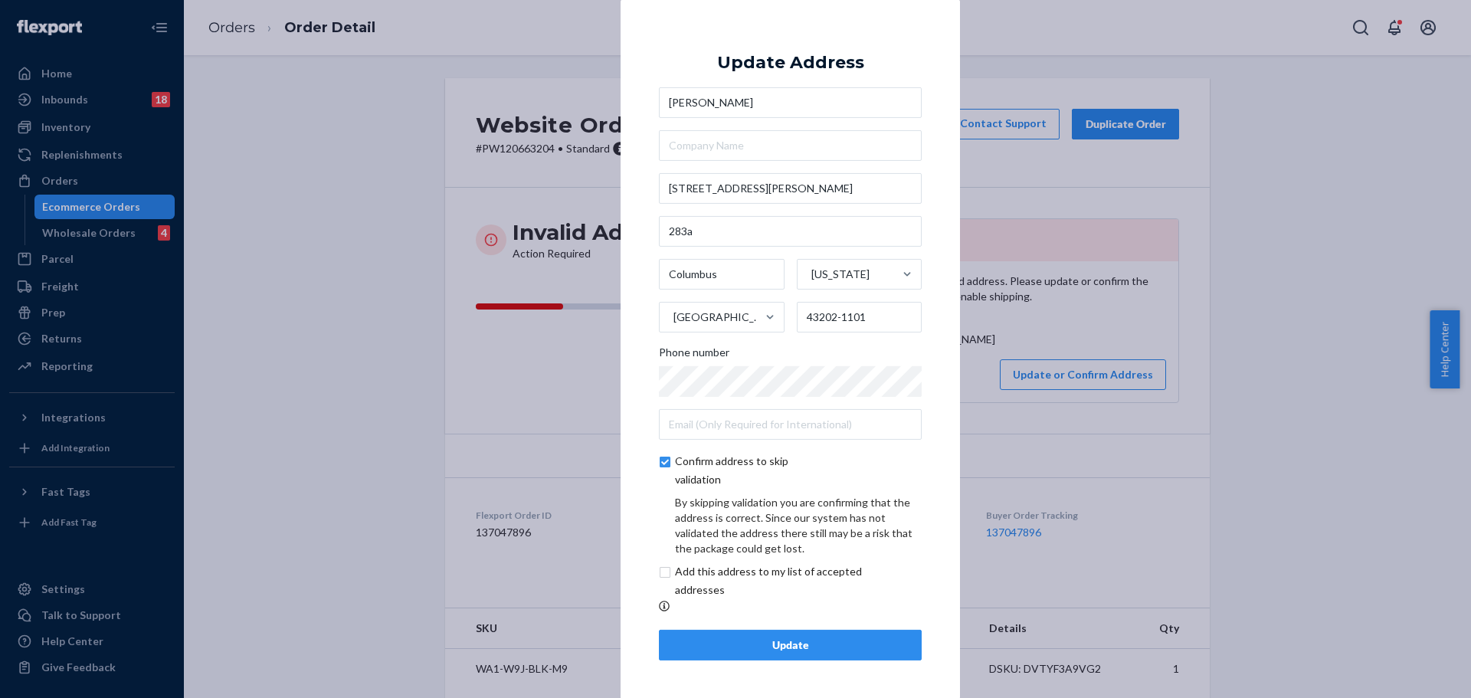
click at [759, 641] on div "Update" at bounding box center [790, 645] width 237 height 15
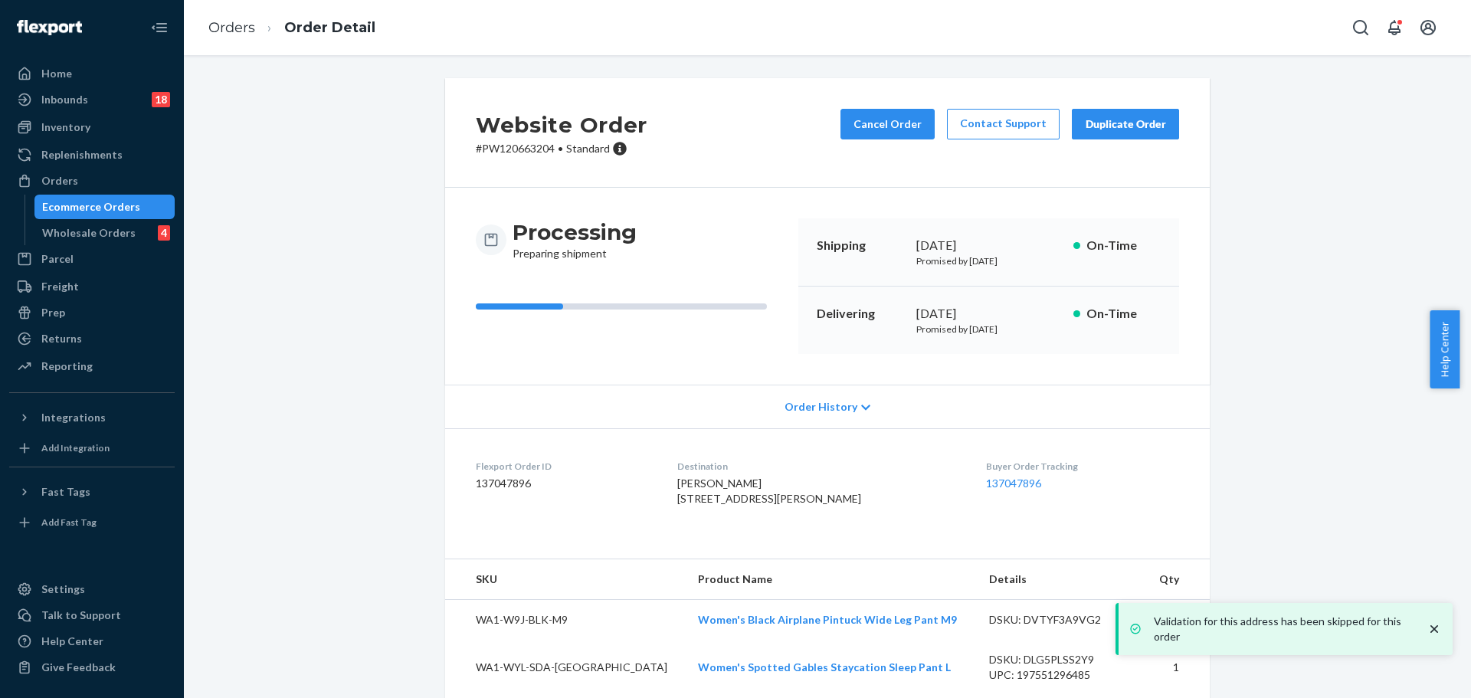
click at [512, 143] on p "# PW120663204 • Standard" at bounding box center [562, 148] width 172 height 15
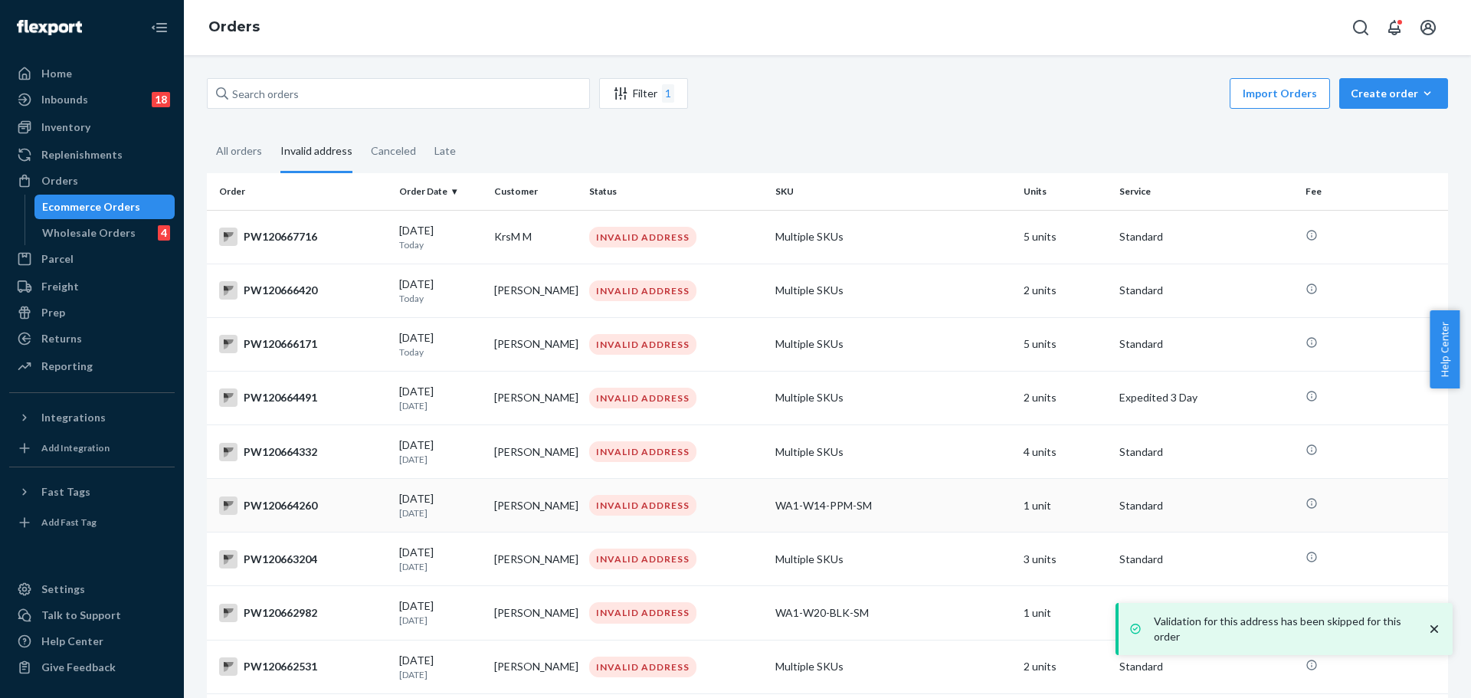
click at [286, 515] on div "PW120664260" at bounding box center [303, 506] width 168 height 18
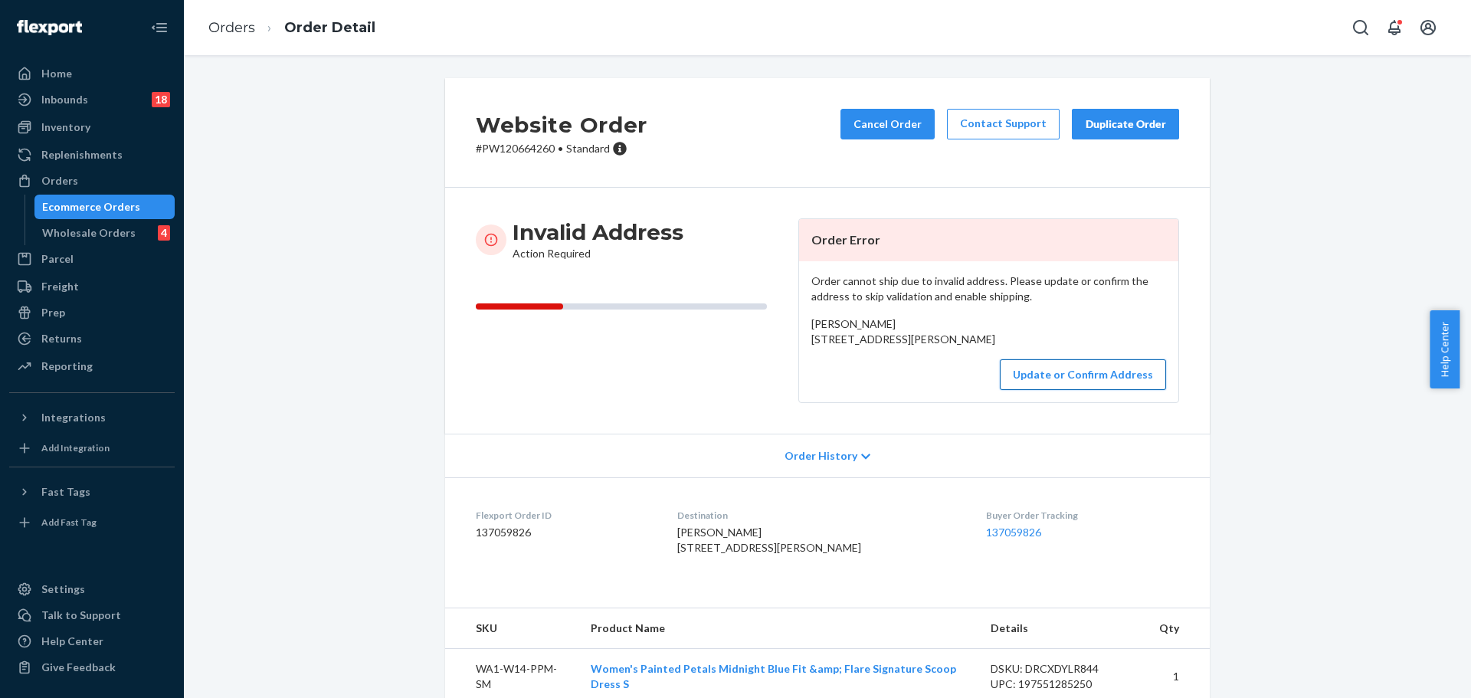
click at [1124, 390] on button "Update or Confirm Address" at bounding box center [1083, 374] width 166 height 31
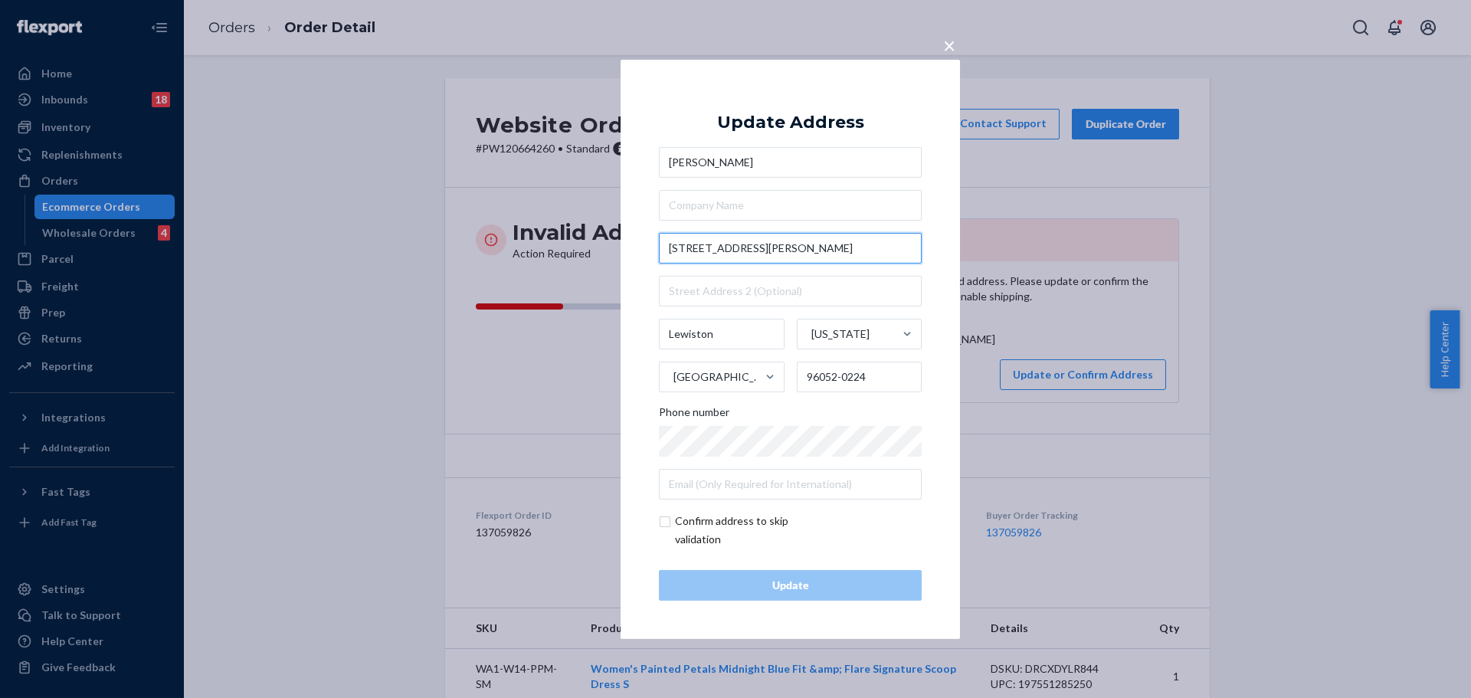
click at [740, 247] on input "[STREET_ADDRESS][PERSON_NAME]" at bounding box center [790, 248] width 263 height 31
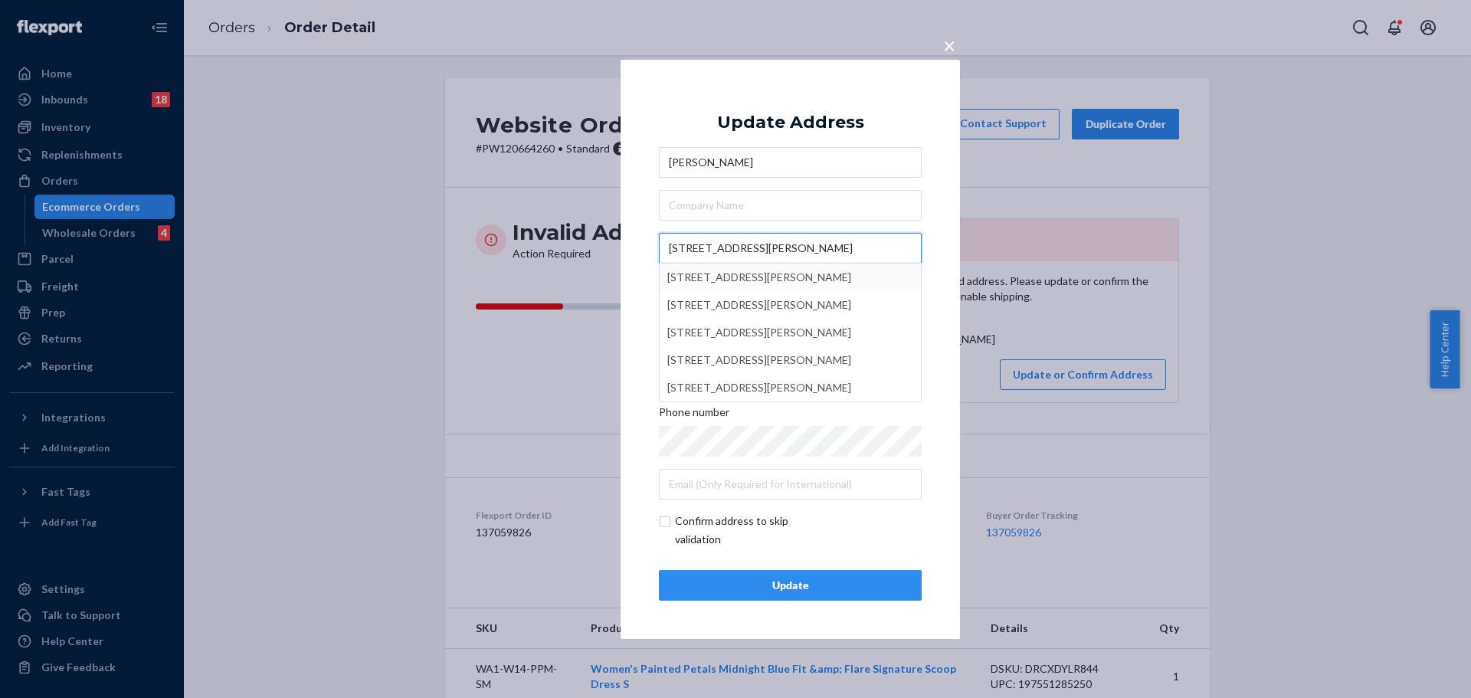
type input "[STREET_ADDRESS][PERSON_NAME]"
click at [948, 312] on div "× Update Address [PERSON_NAME] [STREET_ADDRESS] [STREET_ADDRESS] [STREET_ADDRES…" at bounding box center [791, 348] width 340 height 579
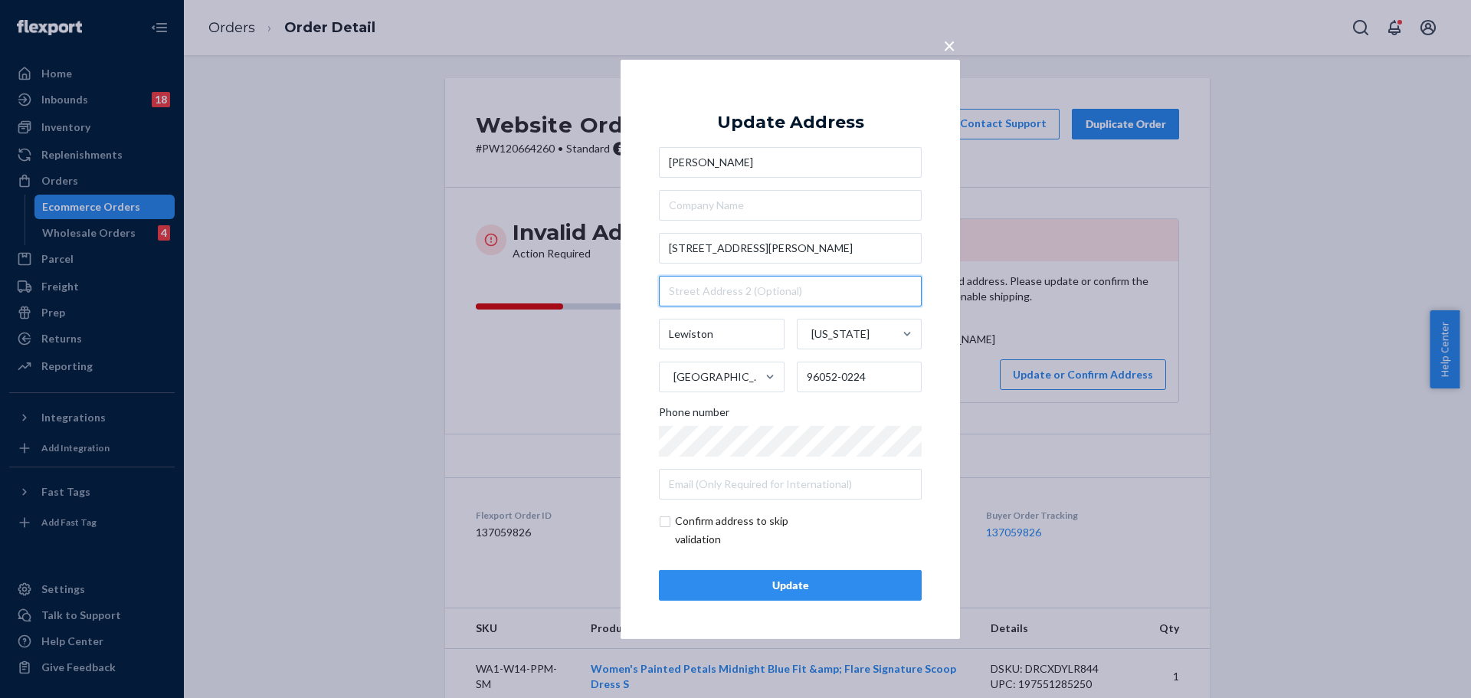
click at [861, 292] on input "text" at bounding box center [790, 291] width 263 height 31
paste input "Box 224"
type input "Box 224"
click at [810, 579] on div "Update" at bounding box center [790, 585] width 237 height 15
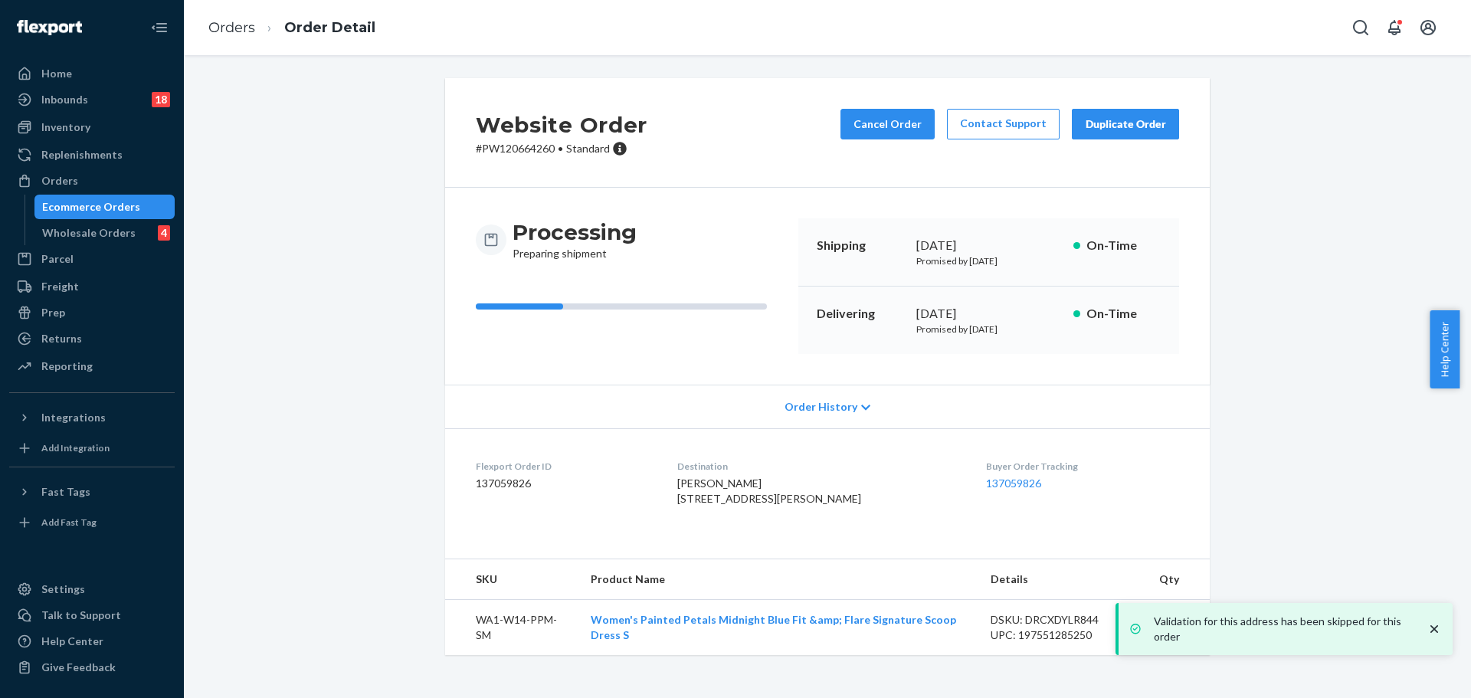
click at [520, 146] on p "# PW120664260 • Standard" at bounding box center [562, 148] width 172 height 15
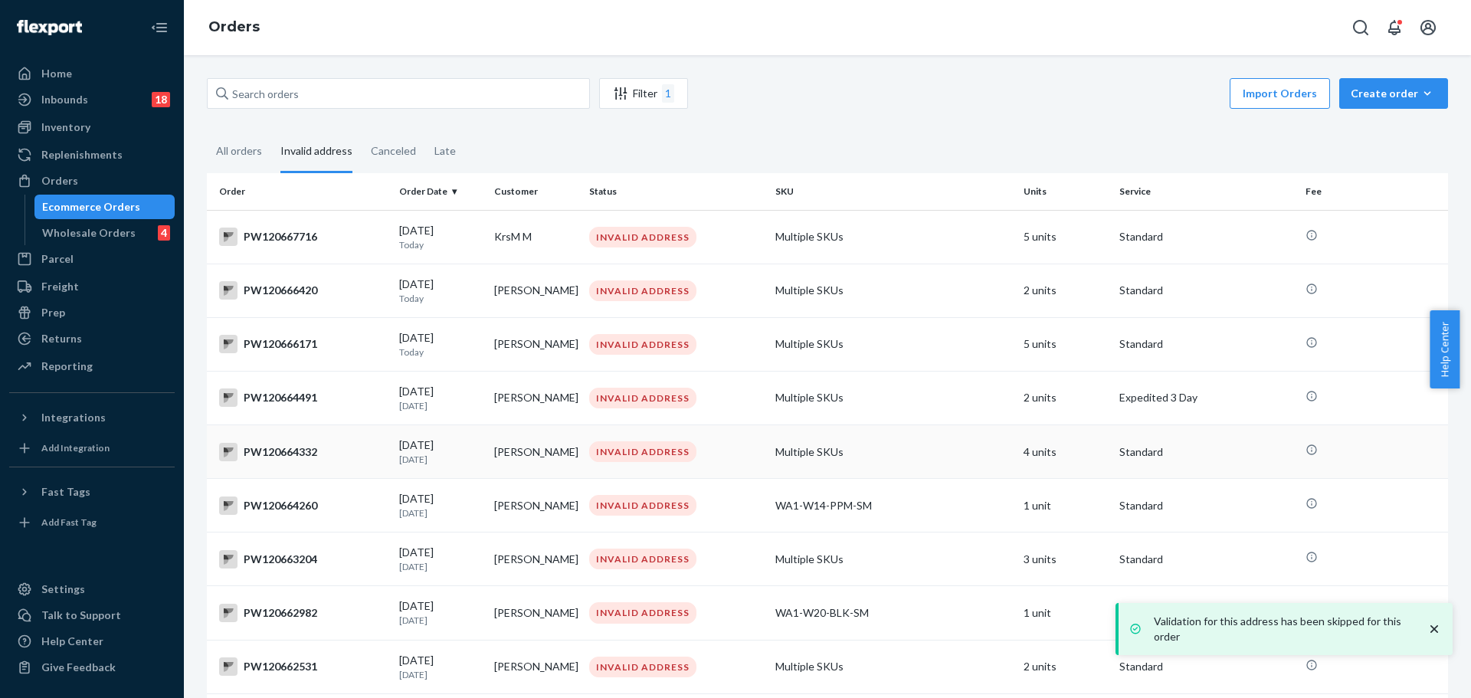
click at [323, 459] on div "PW120664332" at bounding box center [303, 452] width 168 height 18
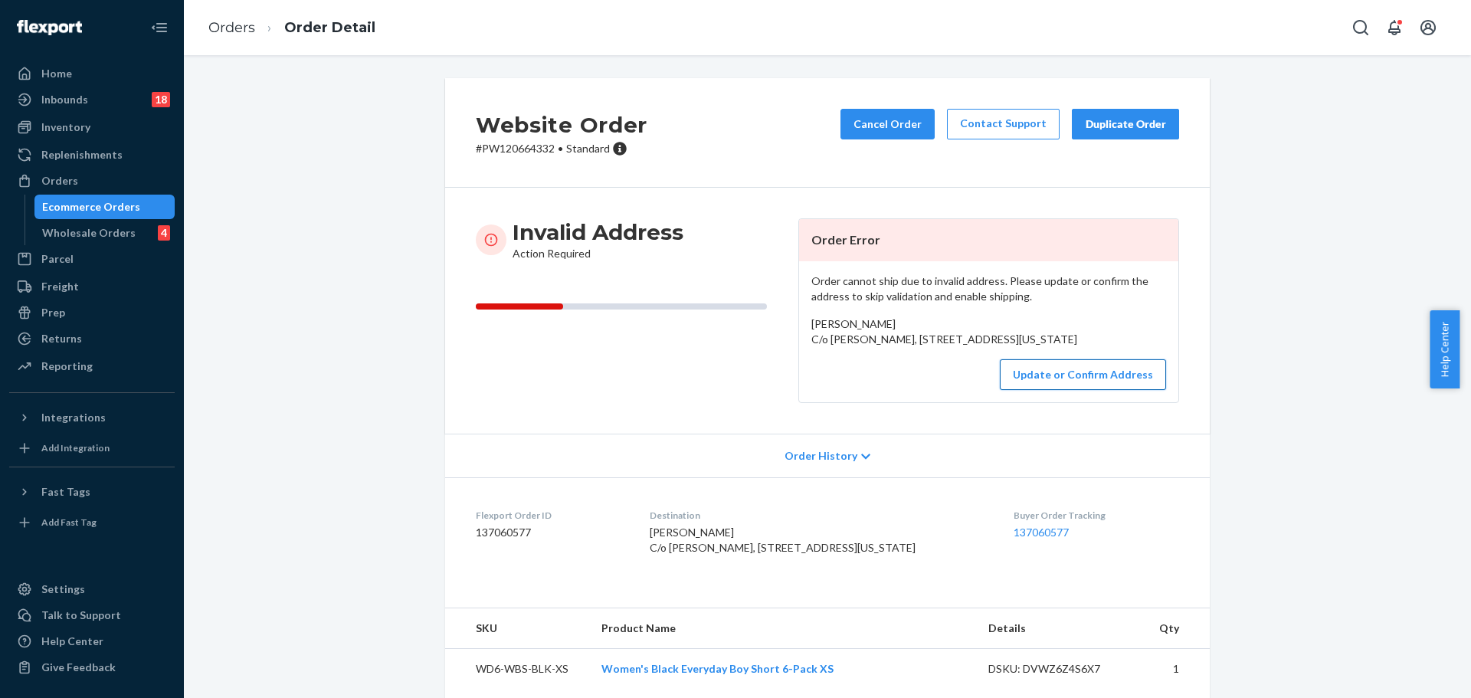
click at [1061, 390] on button "Update or Confirm Address" at bounding box center [1083, 374] width 166 height 31
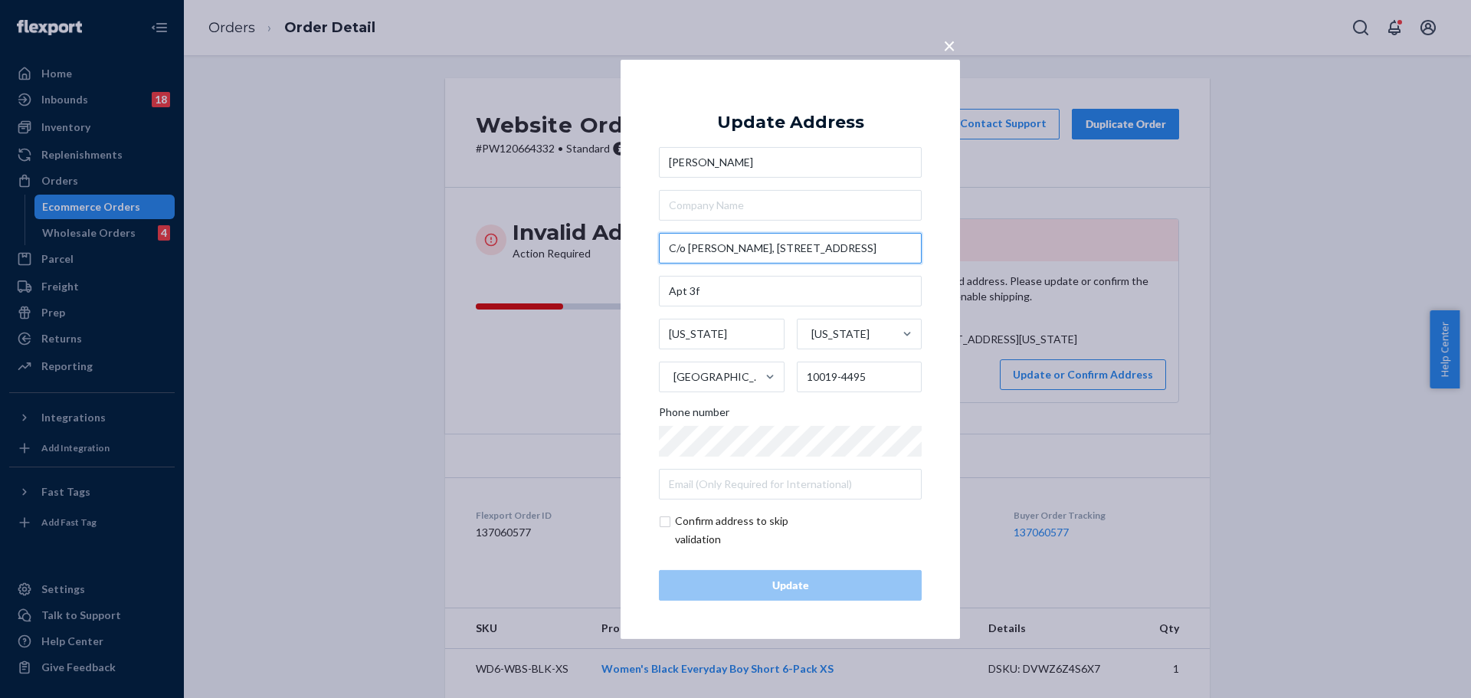
drag, startPoint x: 746, startPoint y: 254, endPoint x: 648, endPoint y: 243, distance: 98.7
click at [648, 243] on div "× Update Address [PERSON_NAME] C/o [PERSON_NAME], [STREET_ADDRESS][US_STATE][US…" at bounding box center [791, 348] width 340 height 579
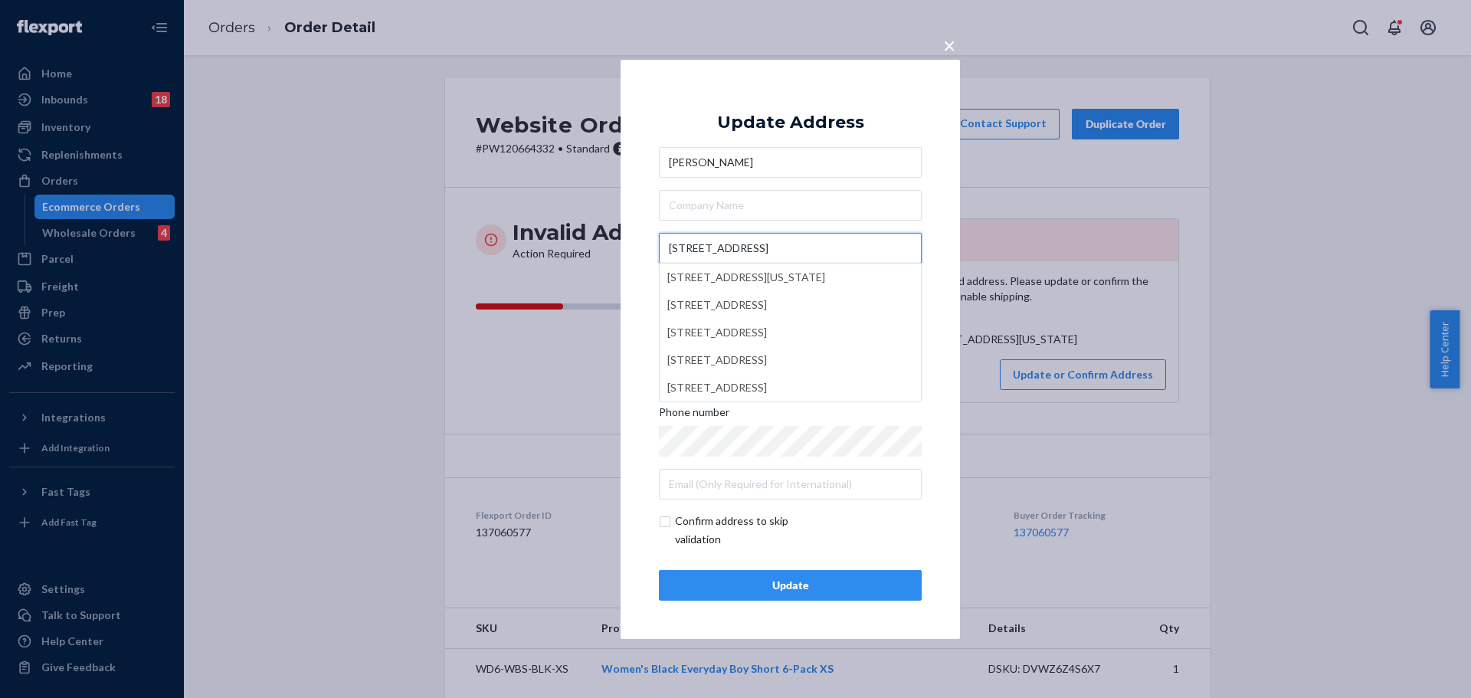
type input "[STREET_ADDRESS]"
click at [714, 207] on input "text" at bounding box center [790, 205] width 263 height 31
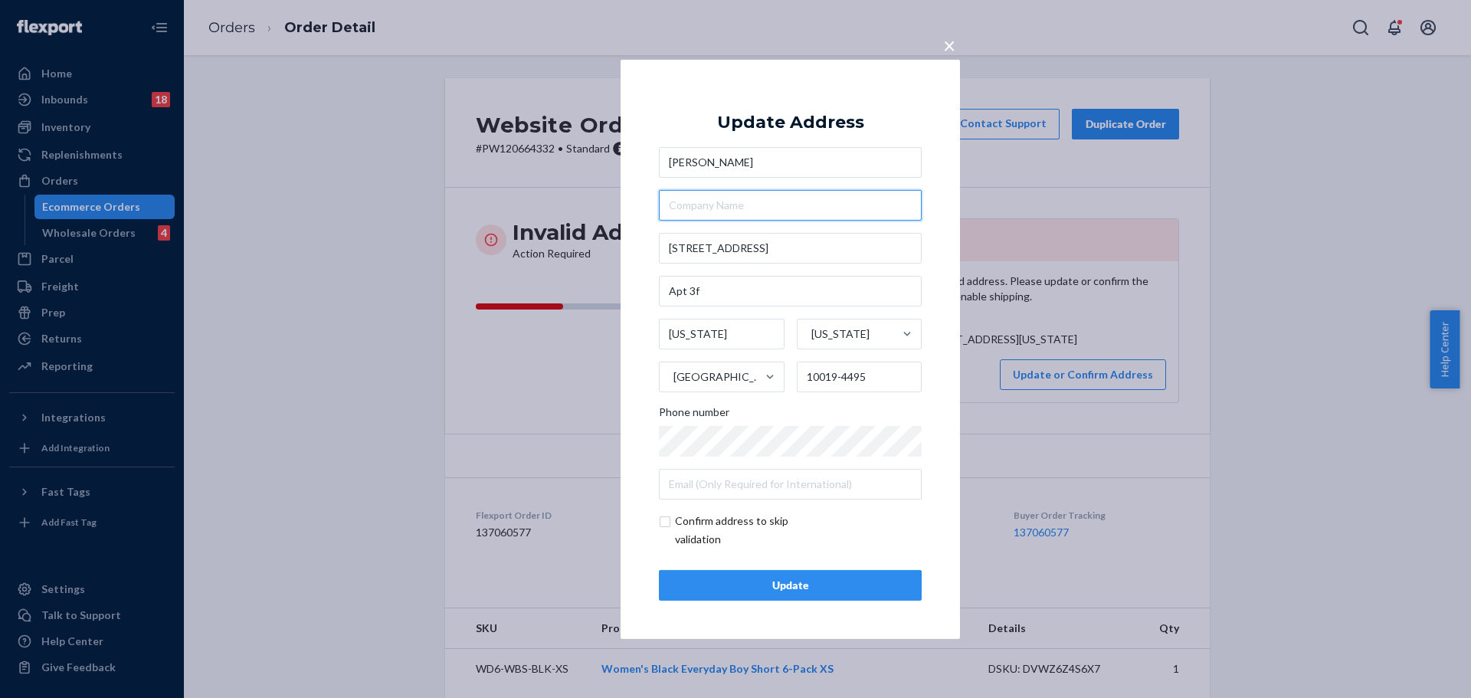
paste input "C/o [PERSON_NAME],"
type input "C/o [PERSON_NAME]"
click at [937, 310] on div "× Update Address [PERSON_NAME] C/o [PERSON_NAME] [STREET_ADDRESS][US_STATE][US_…" at bounding box center [791, 348] width 340 height 579
click at [765, 589] on div "Update" at bounding box center [790, 585] width 237 height 15
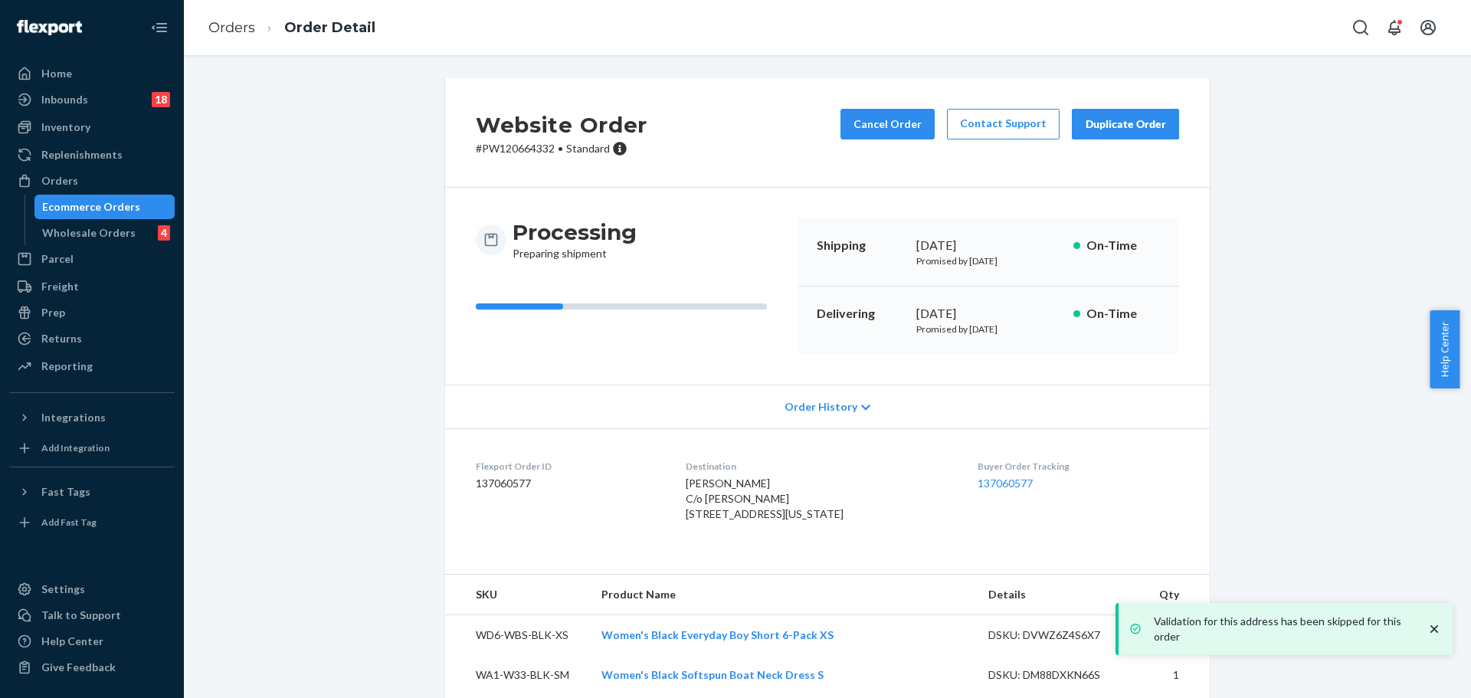
click at [517, 155] on p "# PW120664332 • Standard" at bounding box center [562, 148] width 172 height 15
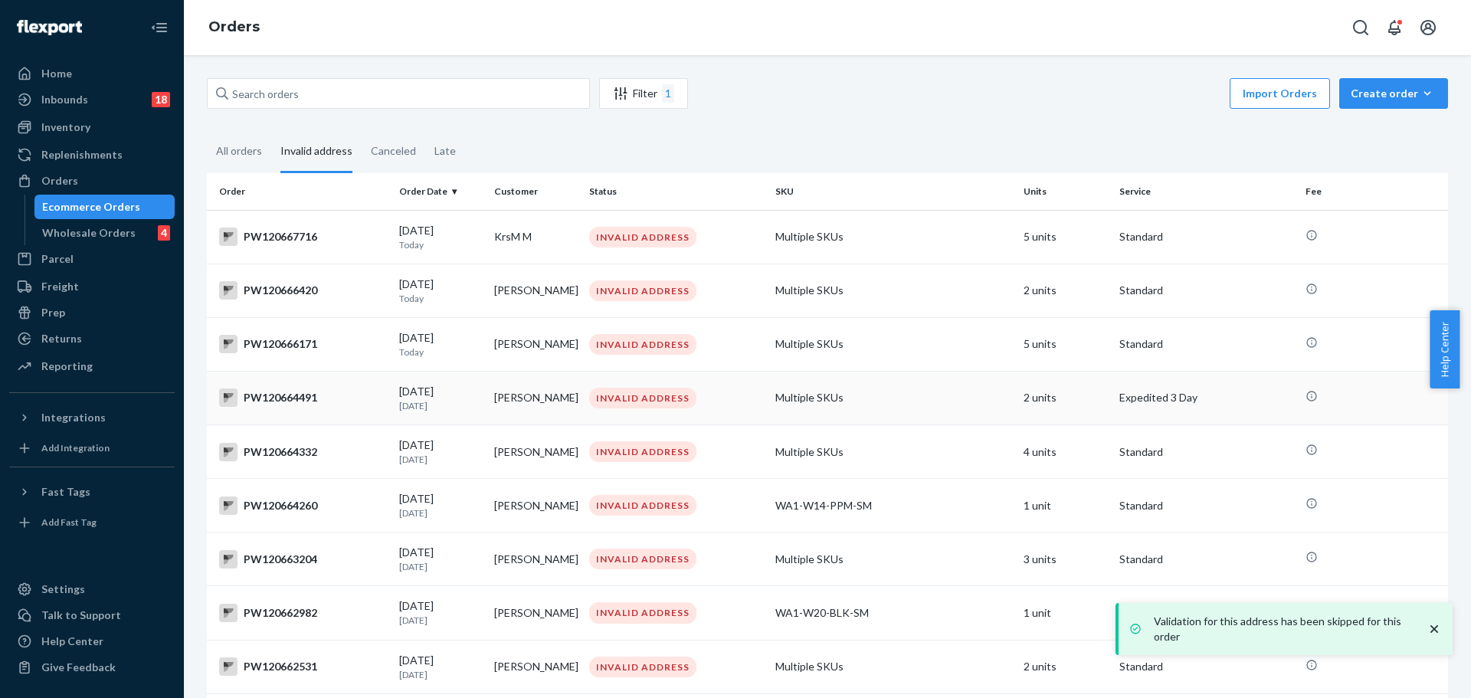
click at [268, 404] on div "PW120664491" at bounding box center [303, 398] width 168 height 18
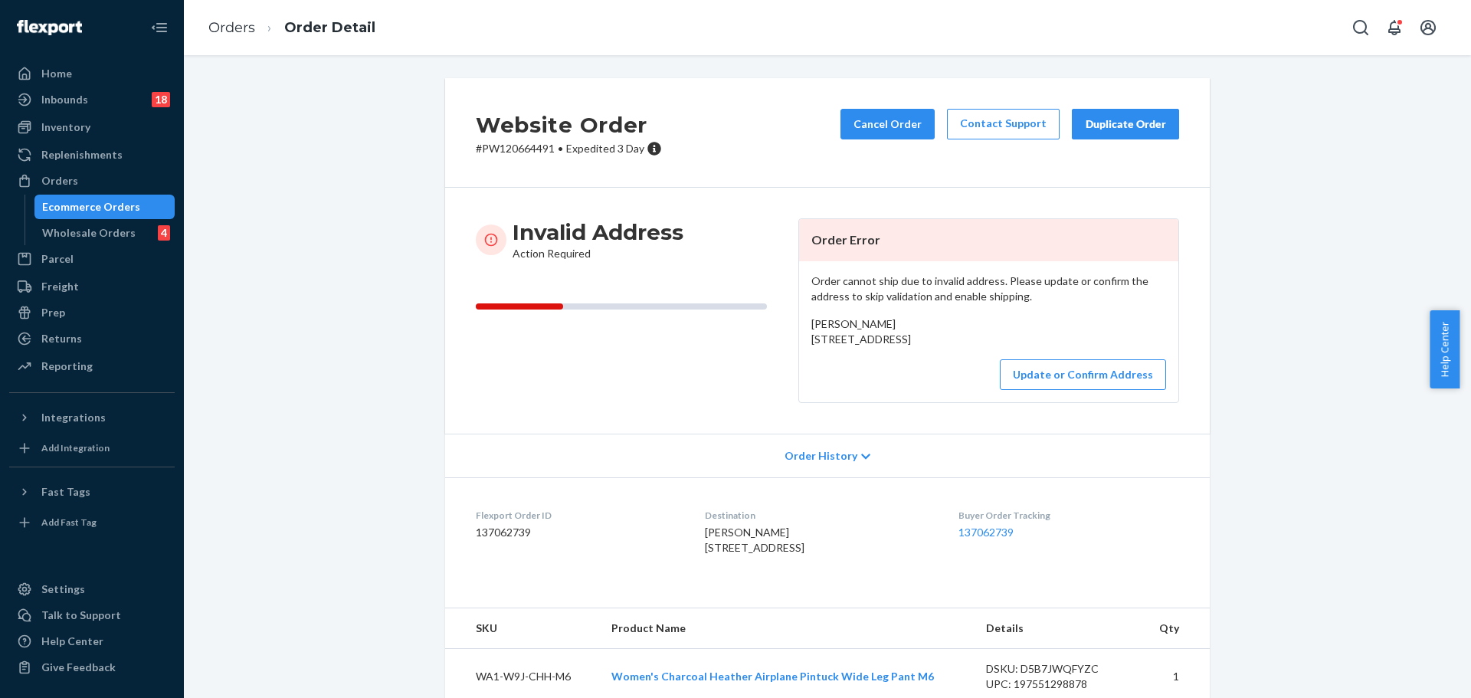
click at [519, 158] on div "Website Order # PW120664491 • Expedited 3 Day Cancel Order Contact Support Dupl…" at bounding box center [827, 133] width 765 height 110
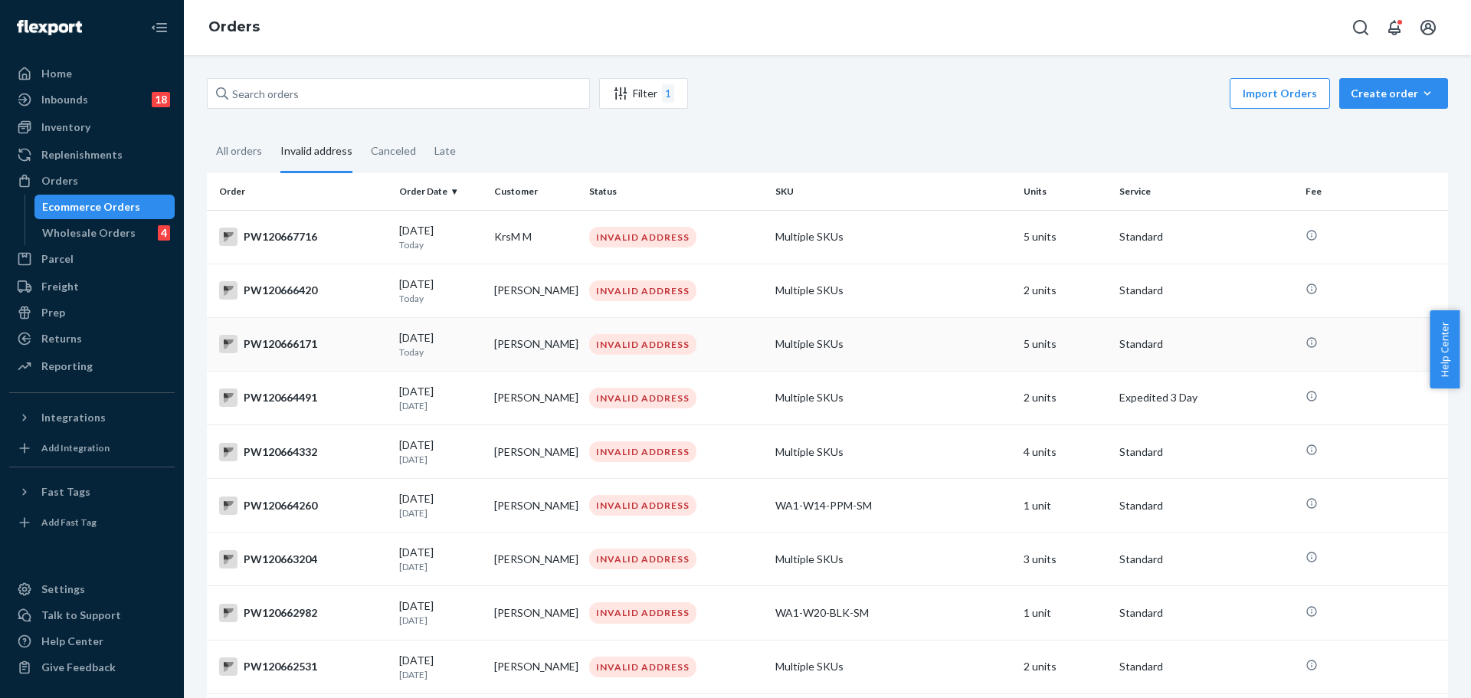
click at [288, 351] on div "PW120666171" at bounding box center [303, 344] width 168 height 18
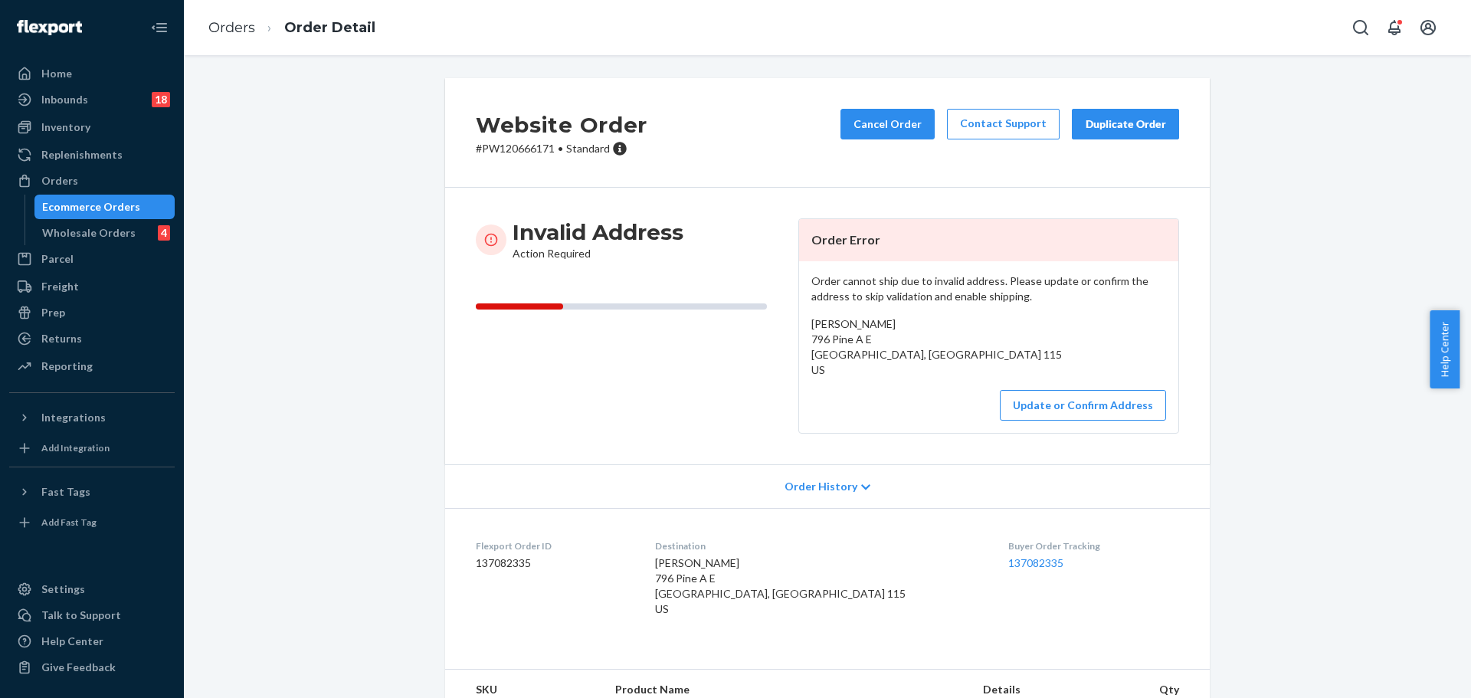
click at [519, 139] on h2 "Website Order" at bounding box center [562, 125] width 172 height 32
click at [526, 154] on p "# PW120666171 • Standard" at bounding box center [562, 148] width 172 height 15
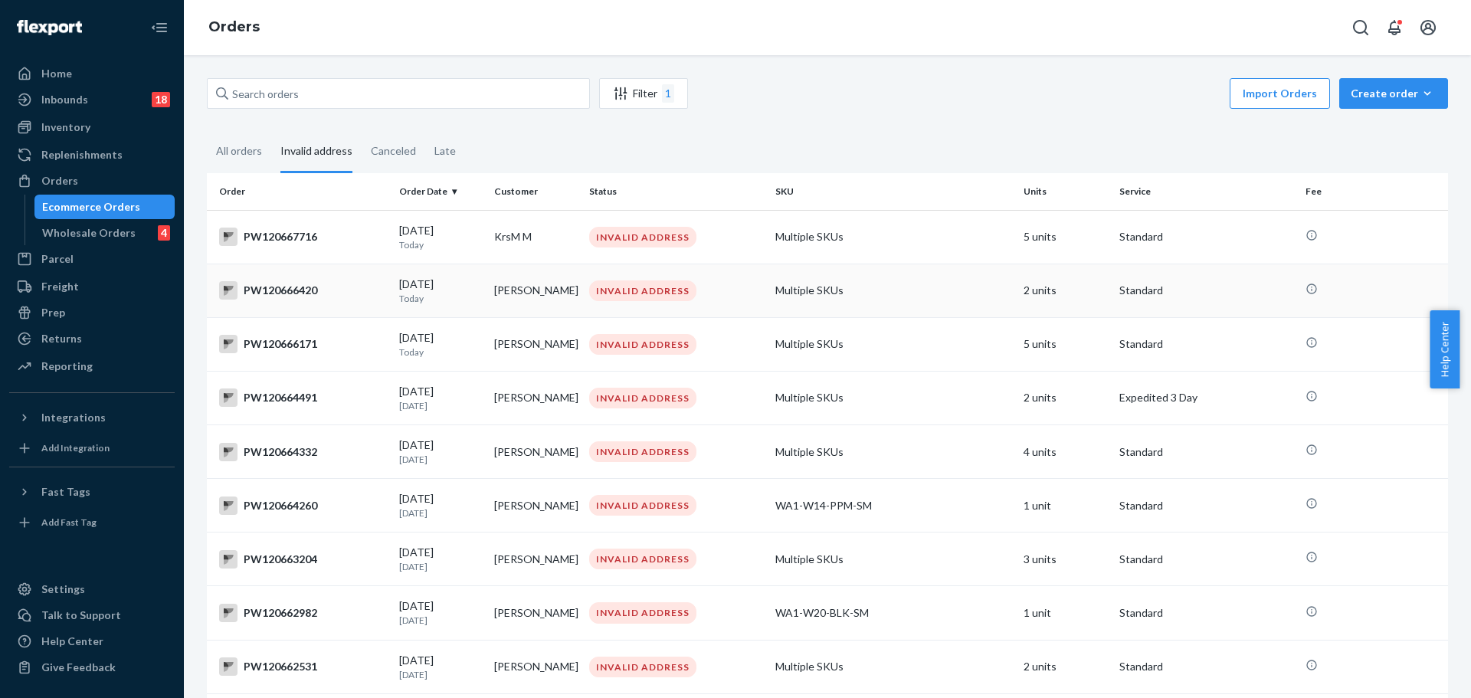
click at [304, 285] on div "PW120666420" at bounding box center [303, 290] width 168 height 18
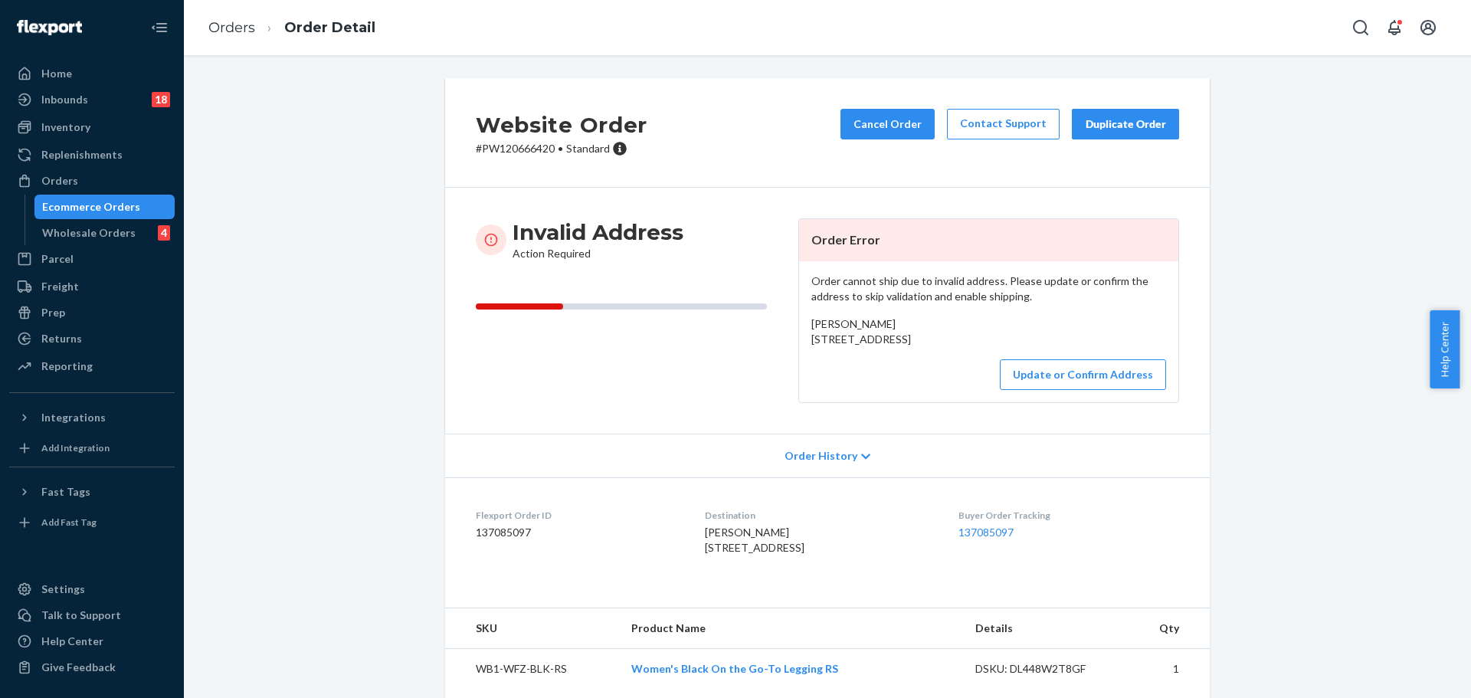
click at [516, 148] on p "# PW120666420 • Standard" at bounding box center [562, 148] width 172 height 15
click at [1088, 390] on button "Update or Confirm Address" at bounding box center [1083, 374] width 166 height 31
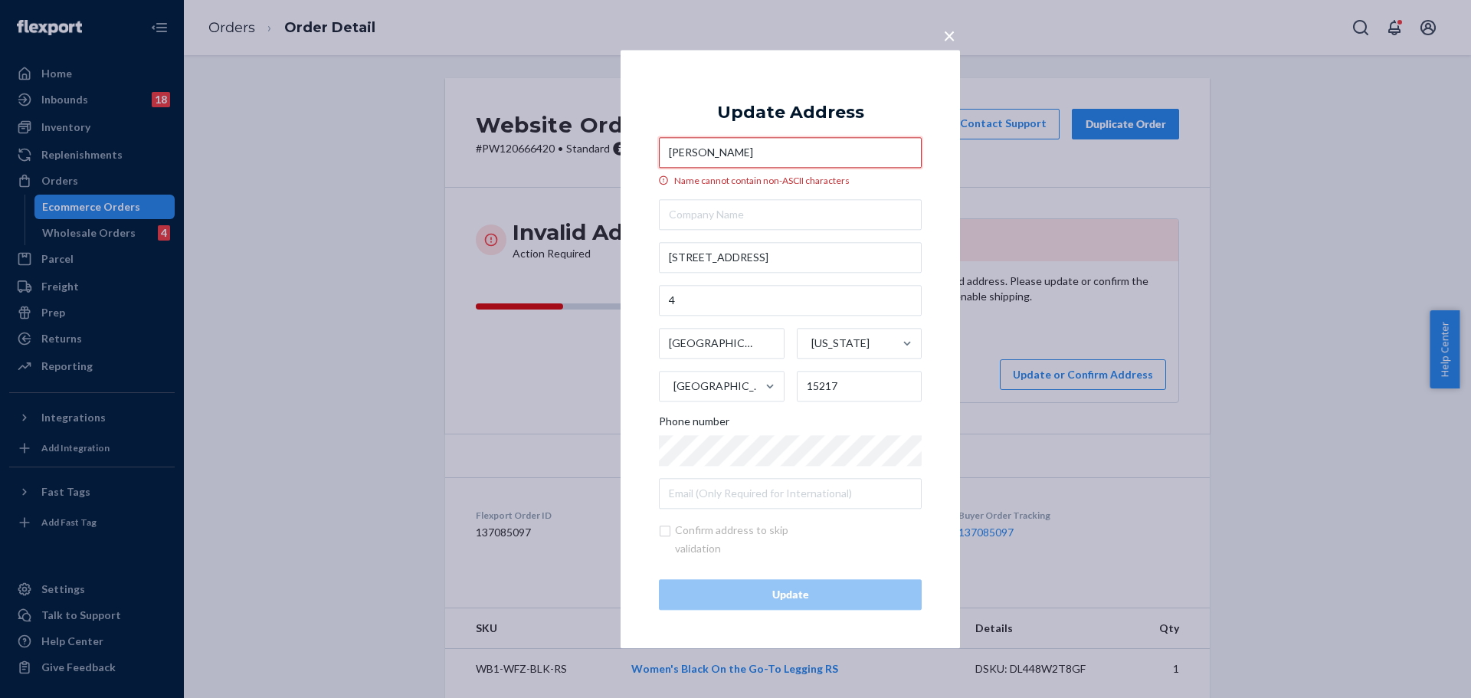
click at [715, 154] on input "[PERSON_NAME]" at bounding box center [790, 152] width 263 height 31
paste input "[PERSON_NAME]"
click at [715, 154] on input "[PERSON_NAME]" at bounding box center [790, 152] width 263 height 31
click at [717, 156] on input "[PERSON_NAME]" at bounding box center [790, 152] width 263 height 31
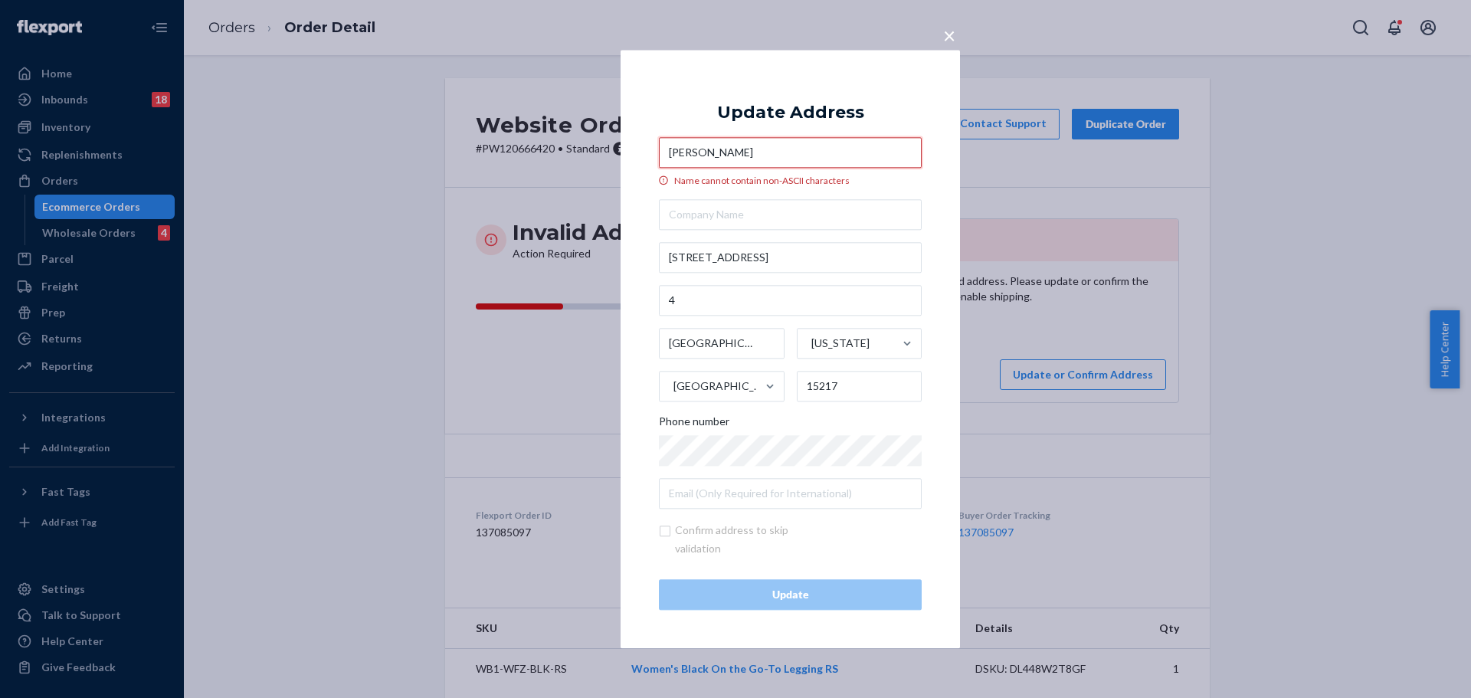
click at [717, 156] on input "[PERSON_NAME]" at bounding box center [790, 152] width 263 height 31
paste input "text"
type input "[PERSON_NAME]"
paste input "[PERSON_NAME]"
type input "[PERSON_NAME]"
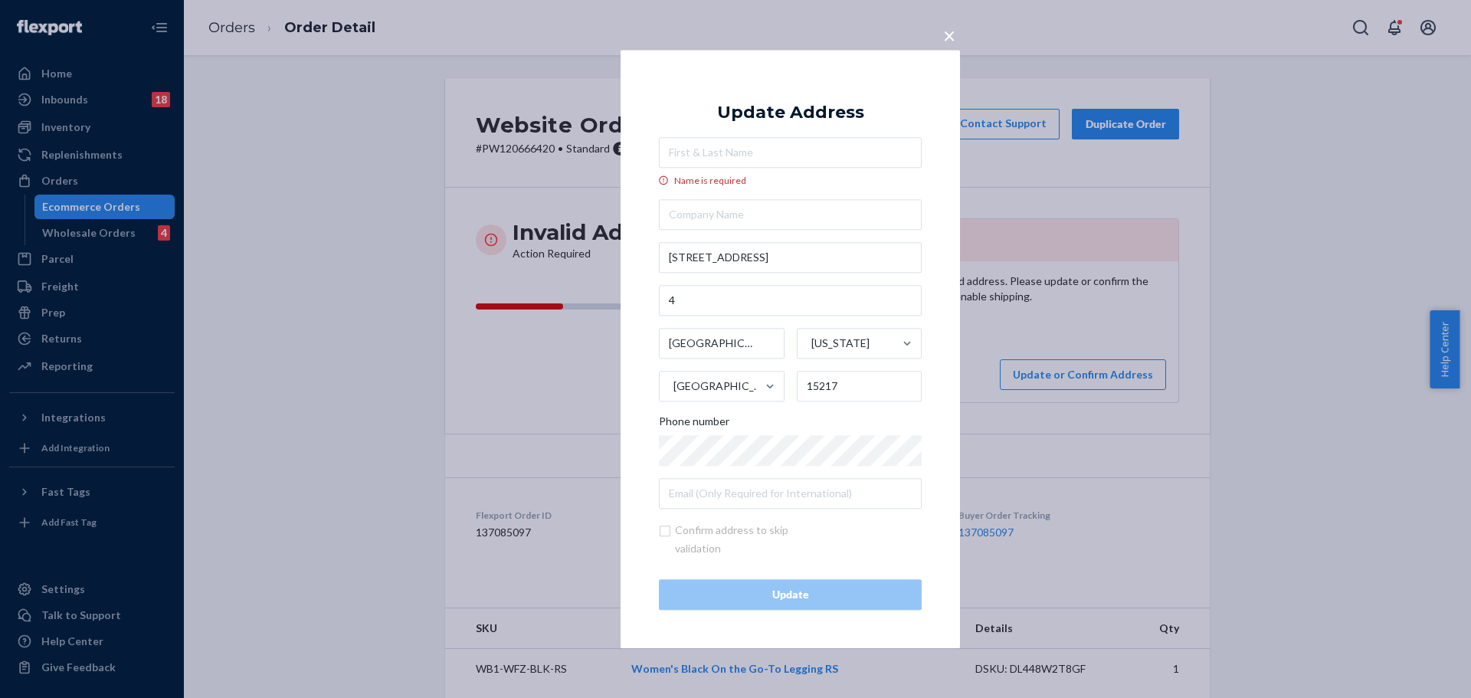
click at [701, 74] on div "× Update Address Name is required [STREET_ADDRESS][US_STATE] Phone number Confi…" at bounding box center [791, 349] width 340 height 599
click at [682, 146] on input "Name is required" at bounding box center [790, 152] width 263 height 31
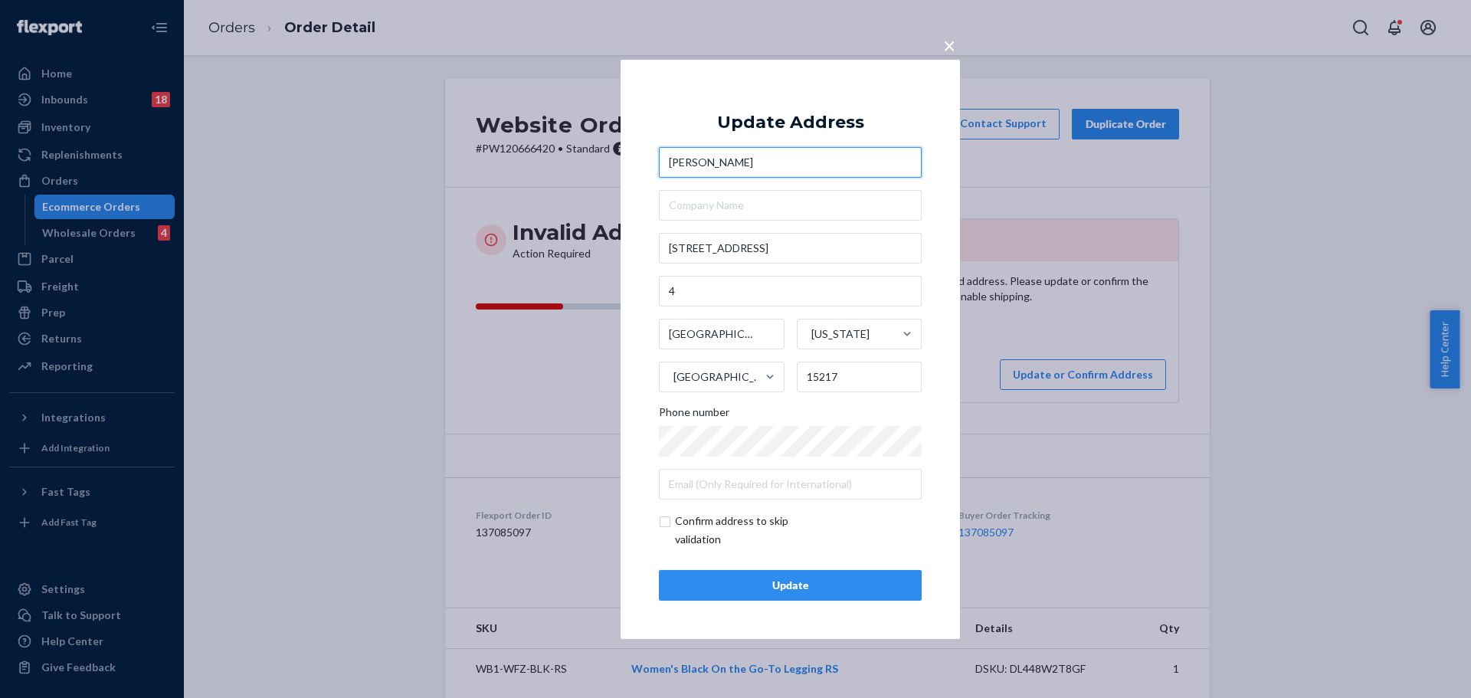
click at [701, 168] on input "[PERSON_NAME]" at bounding box center [790, 162] width 263 height 31
paste input "rpusheva"
type input "[PERSON_NAME]"
click at [634, 390] on div "× Update Address [PERSON_NAME] [STREET_ADDRESS][US_STATE] Phone number Confirm …" at bounding box center [791, 348] width 340 height 579
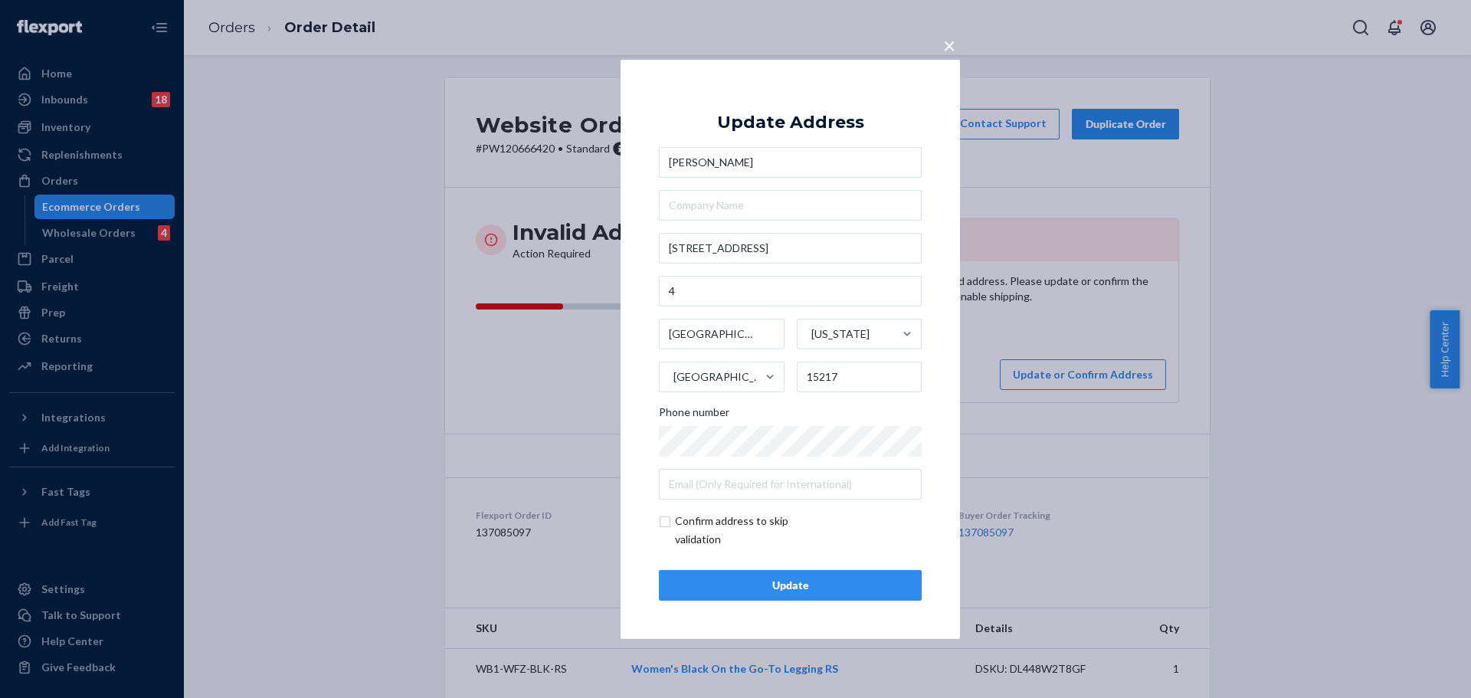
click at [757, 591] on div "Update" at bounding box center [790, 585] width 237 height 15
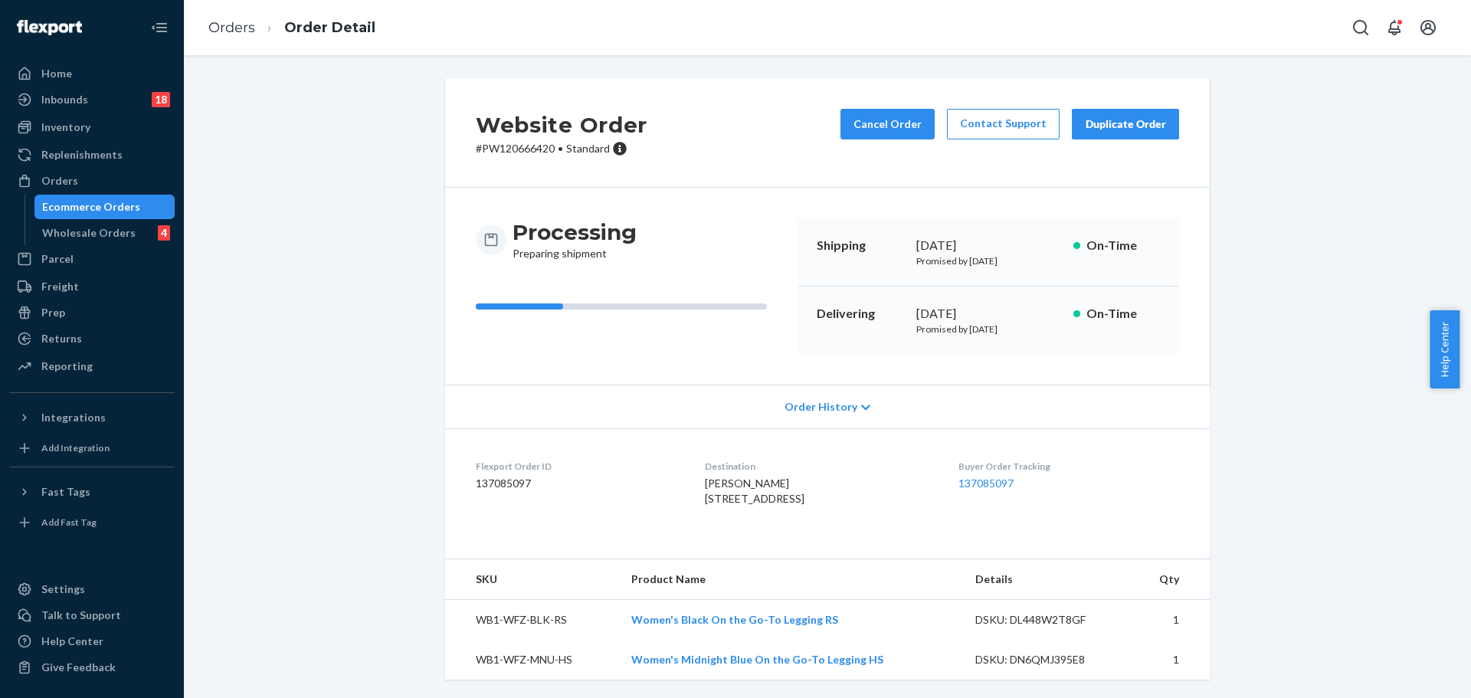
click at [519, 149] on p "# PW120666420 • Standard" at bounding box center [562, 148] width 172 height 15
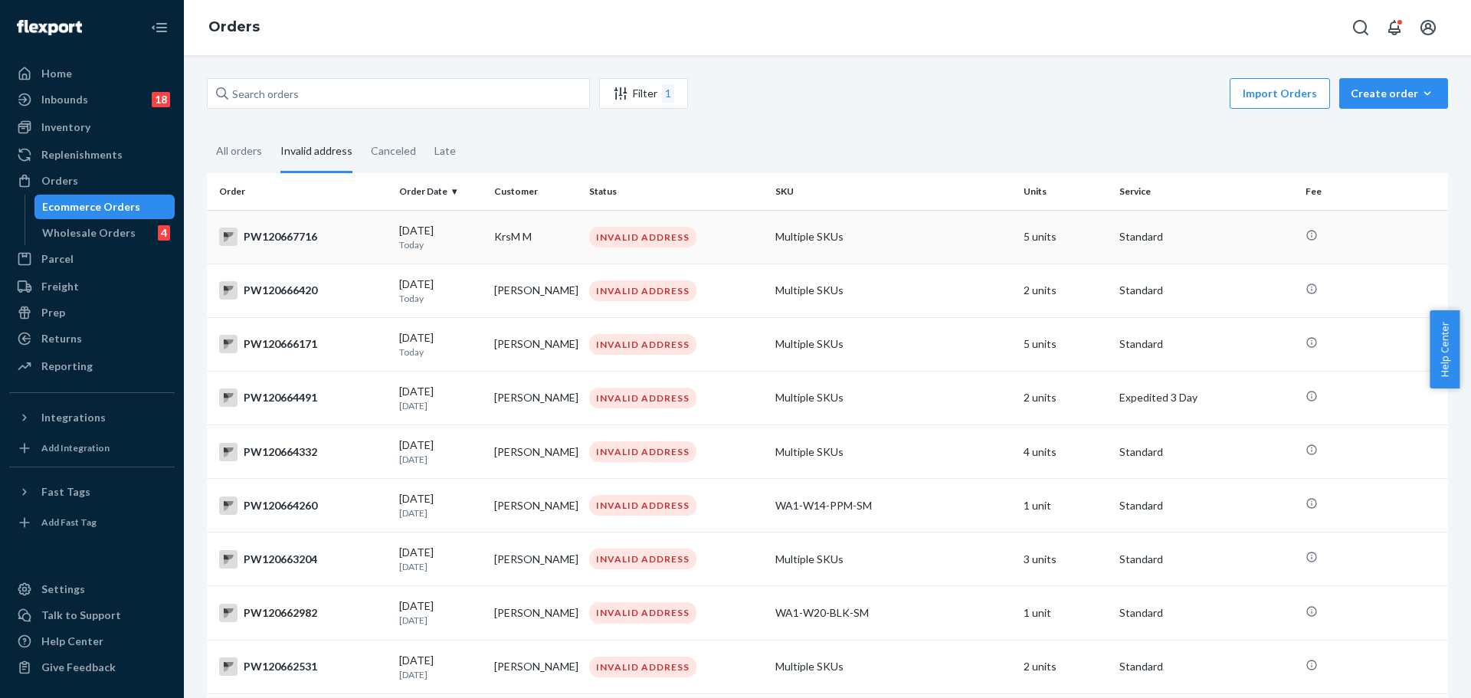
click at [271, 231] on div "PW120667716" at bounding box center [303, 237] width 168 height 18
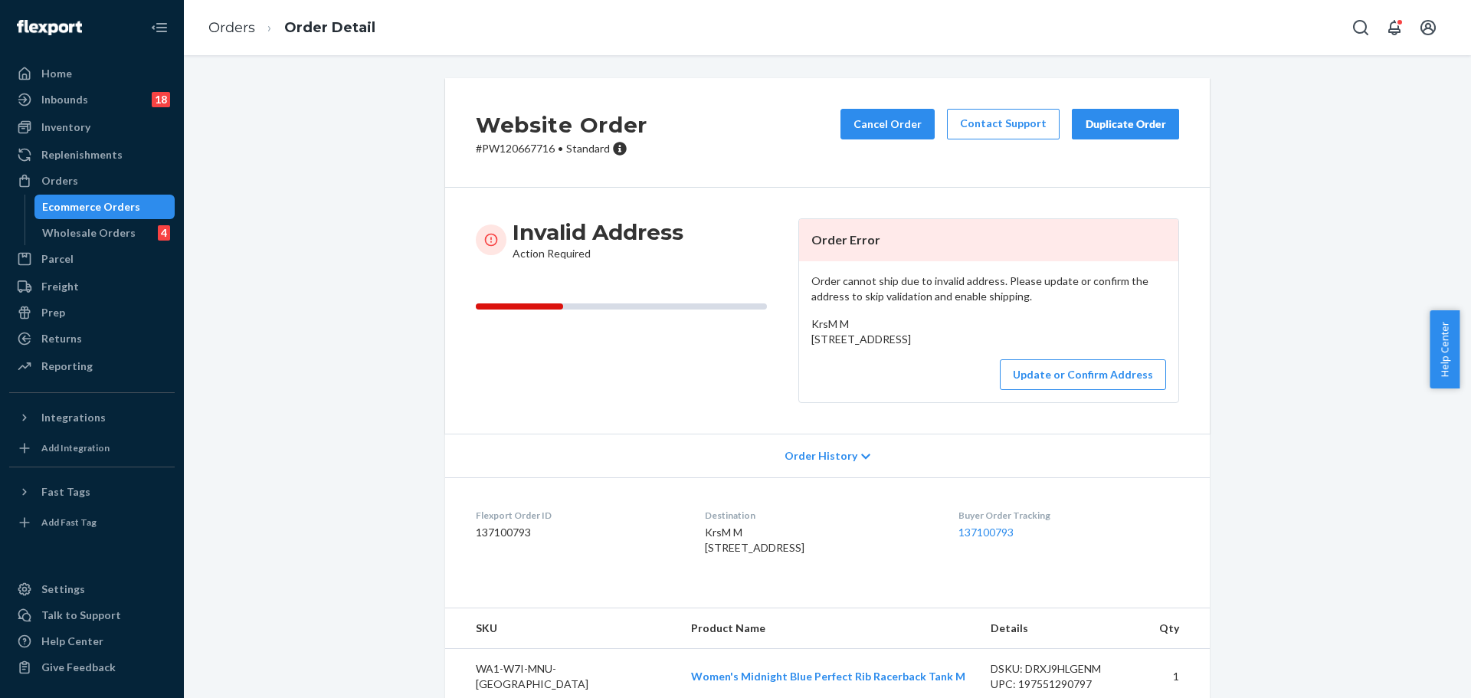
click at [517, 143] on p "# PW120667716 • Standard" at bounding box center [562, 148] width 172 height 15
click at [100, 65] on div "Home" at bounding box center [92, 73] width 162 height 21
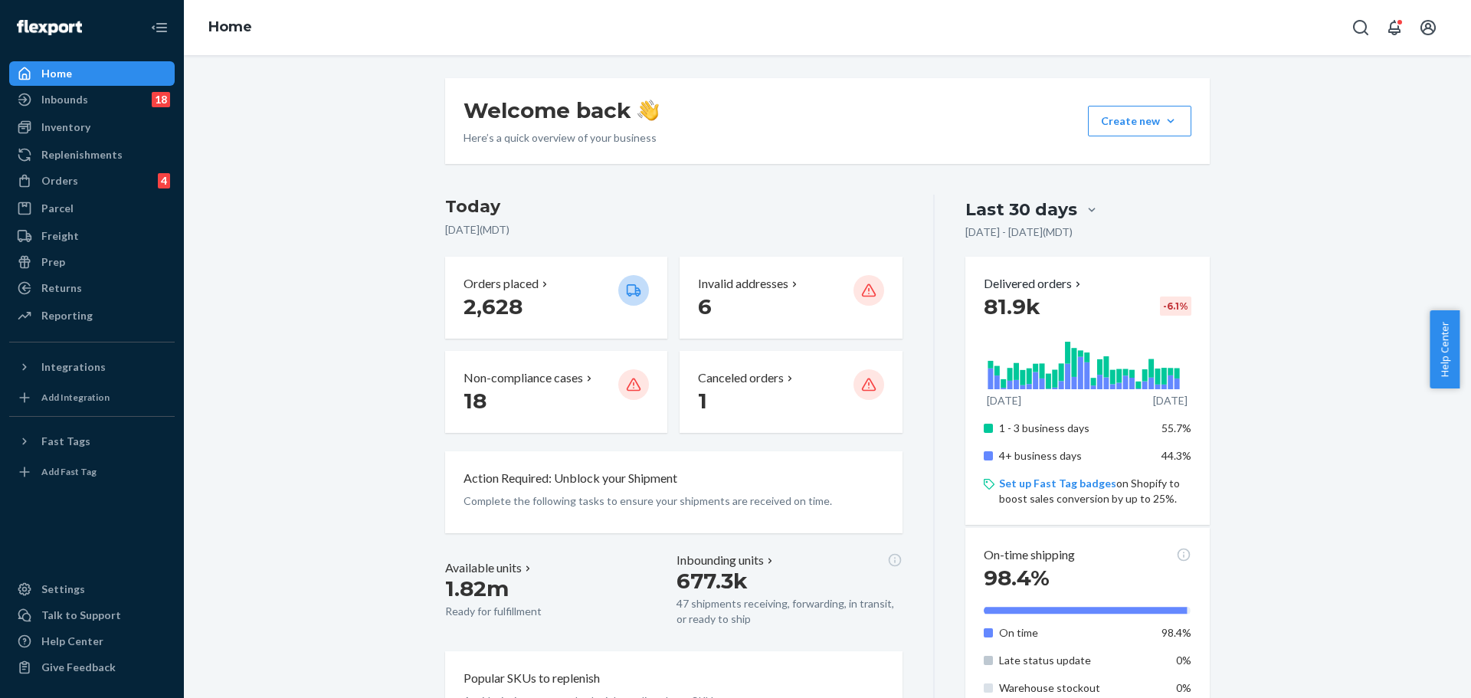
click at [842, 471] on div "Action Required: Unblock your Shipment" at bounding box center [674, 479] width 421 height 18
click at [550, 371] on p "Non-compliance cases" at bounding box center [524, 378] width 120 height 18
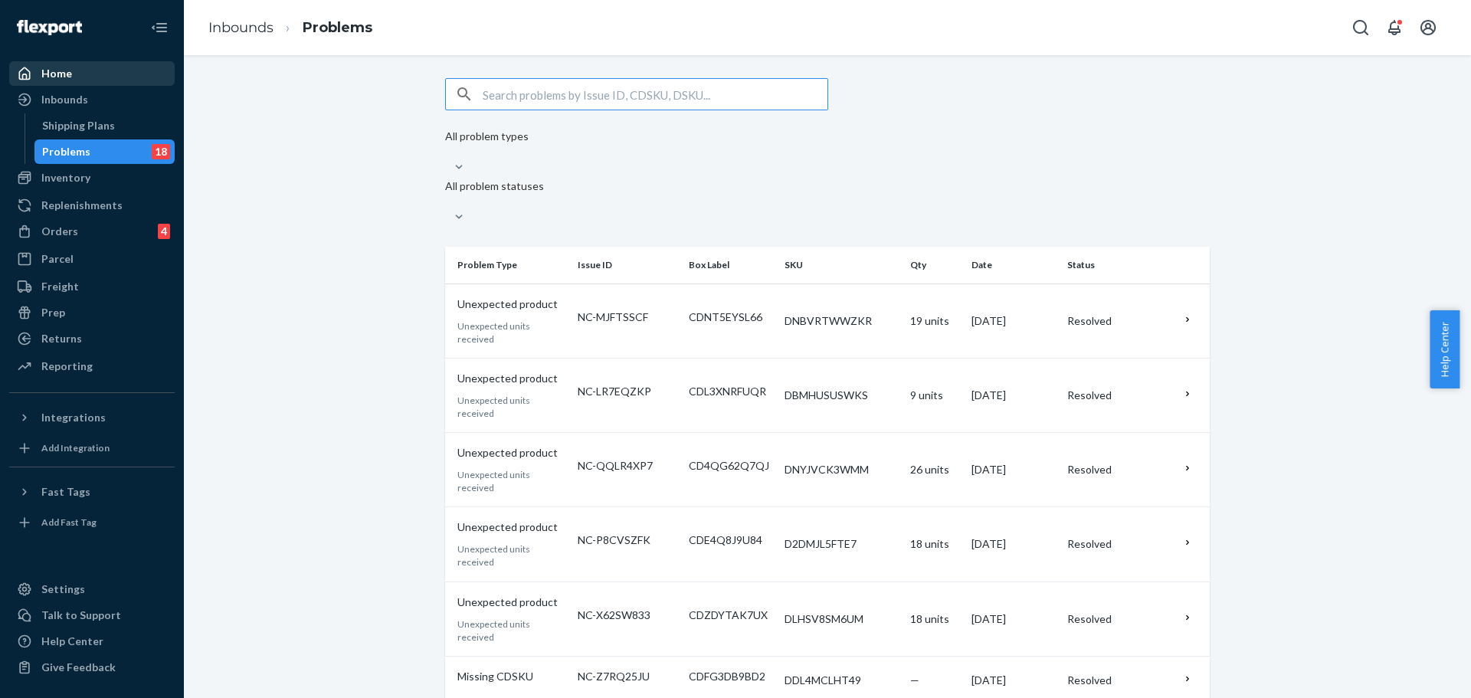
click at [110, 73] on div "Home" at bounding box center [92, 73] width 162 height 21
